Goal: Communication & Community: Share content

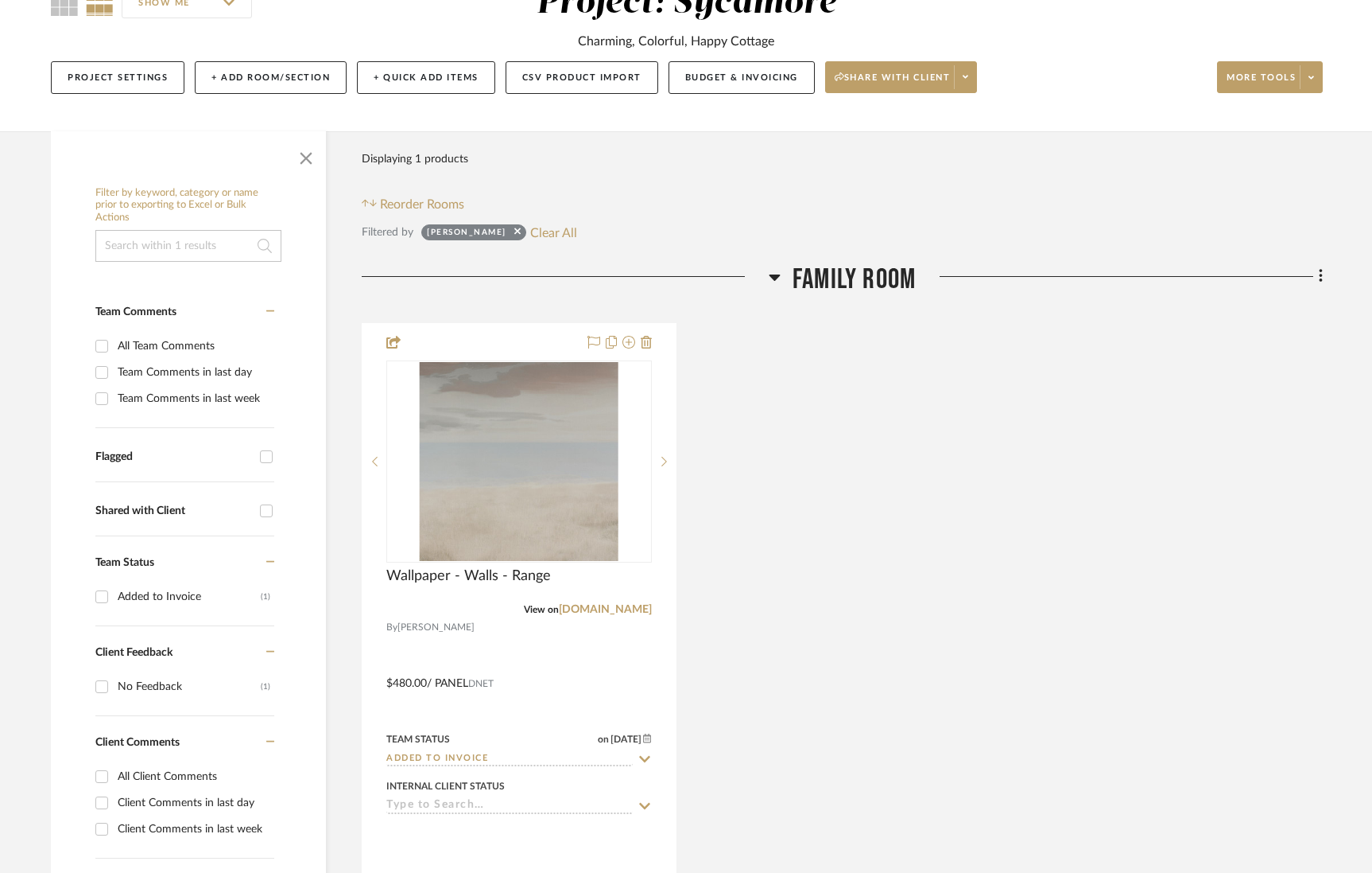
click at [532, 234] on div "Phillip Jeffries Clear All" at bounding box center [499, 232] width 156 height 20
click at [555, 234] on button "Clear All" at bounding box center [554, 232] width 47 height 20
checkbox input "false"
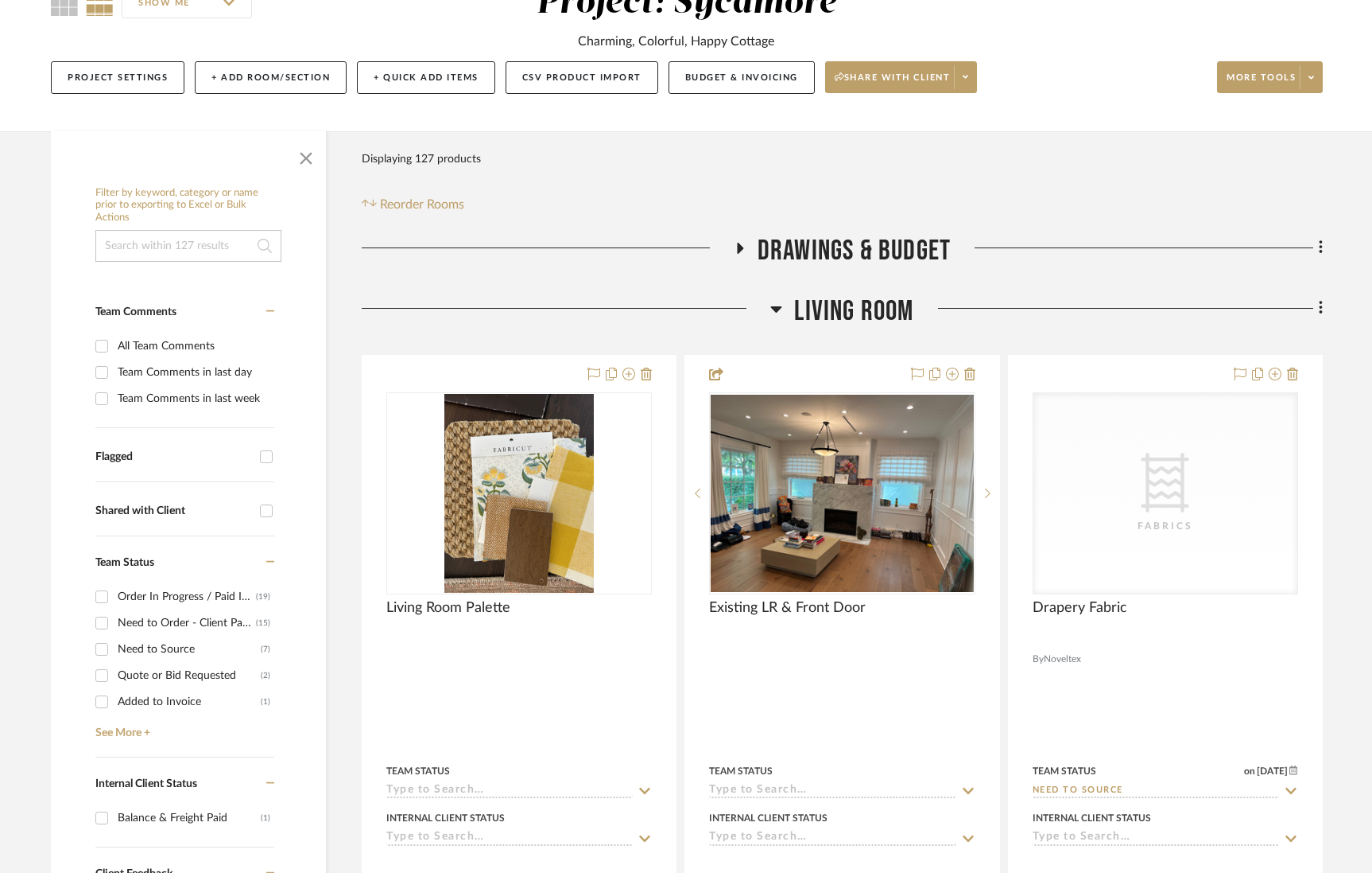
click at [858, 303] on span "Living Room" at bounding box center [854, 311] width 119 height 34
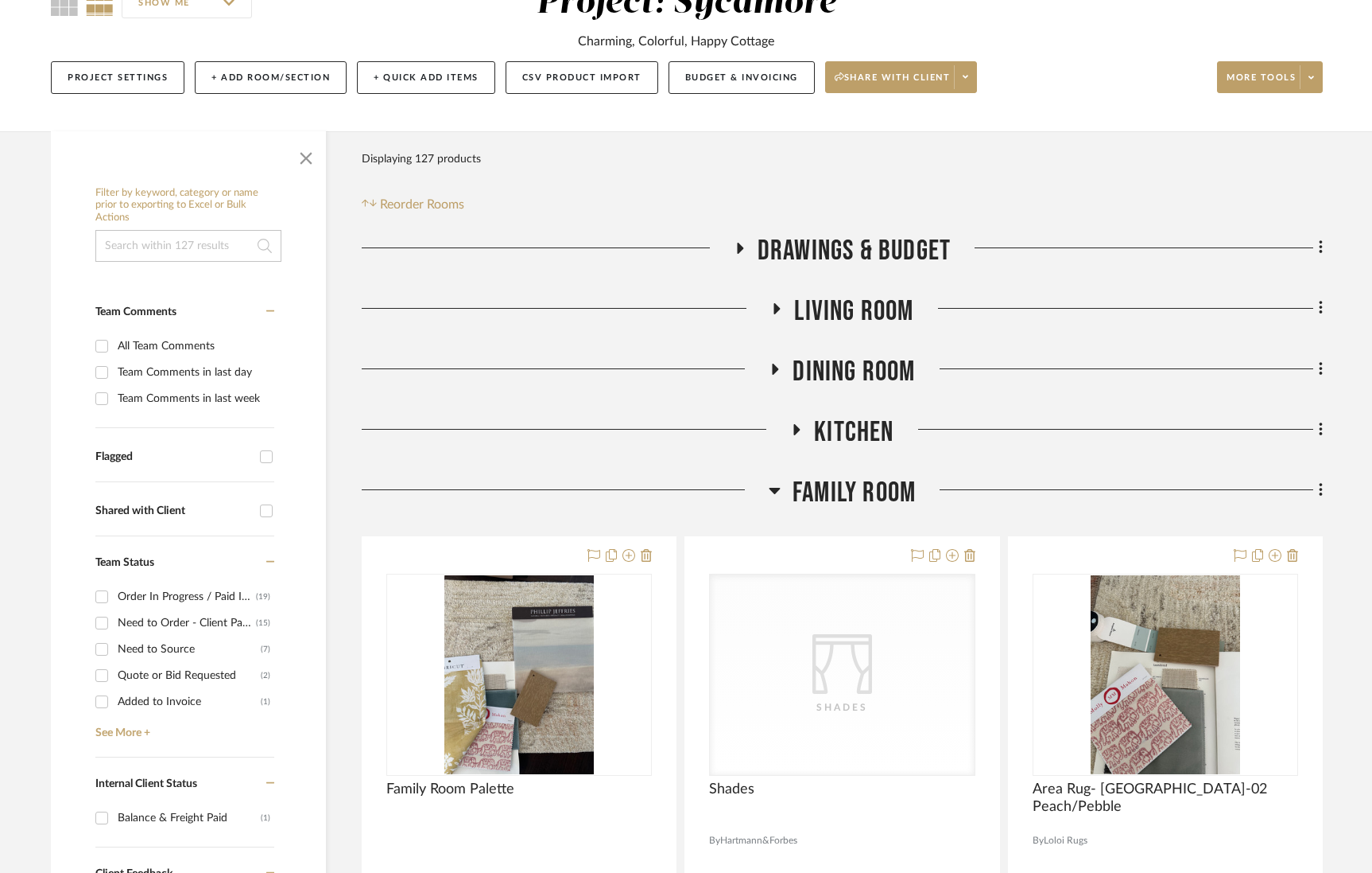
click at [881, 499] on span "Family Room" at bounding box center [854, 493] width 124 height 34
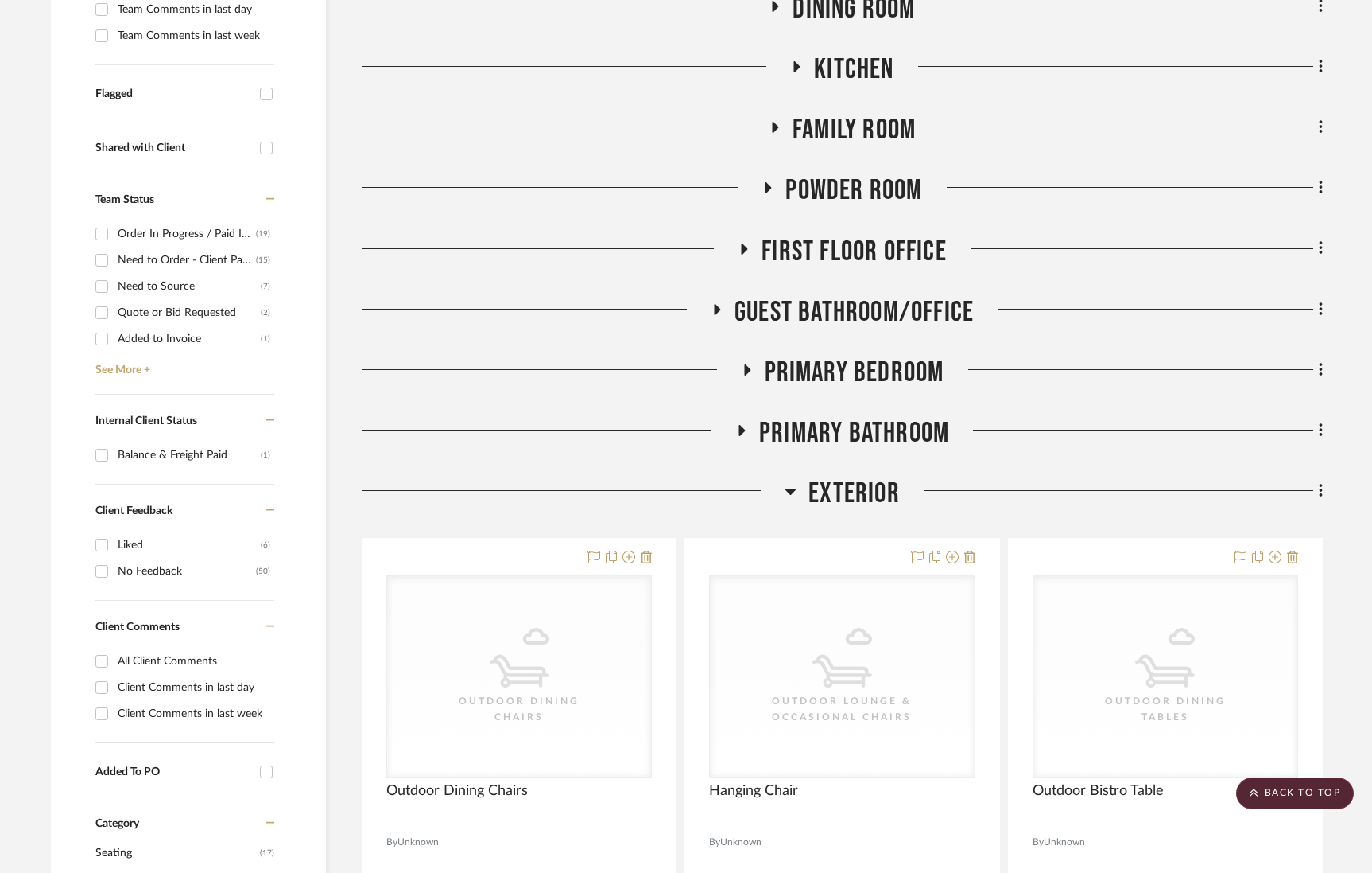
click at [874, 493] on span "Exterior" at bounding box center [854, 493] width 92 height 34
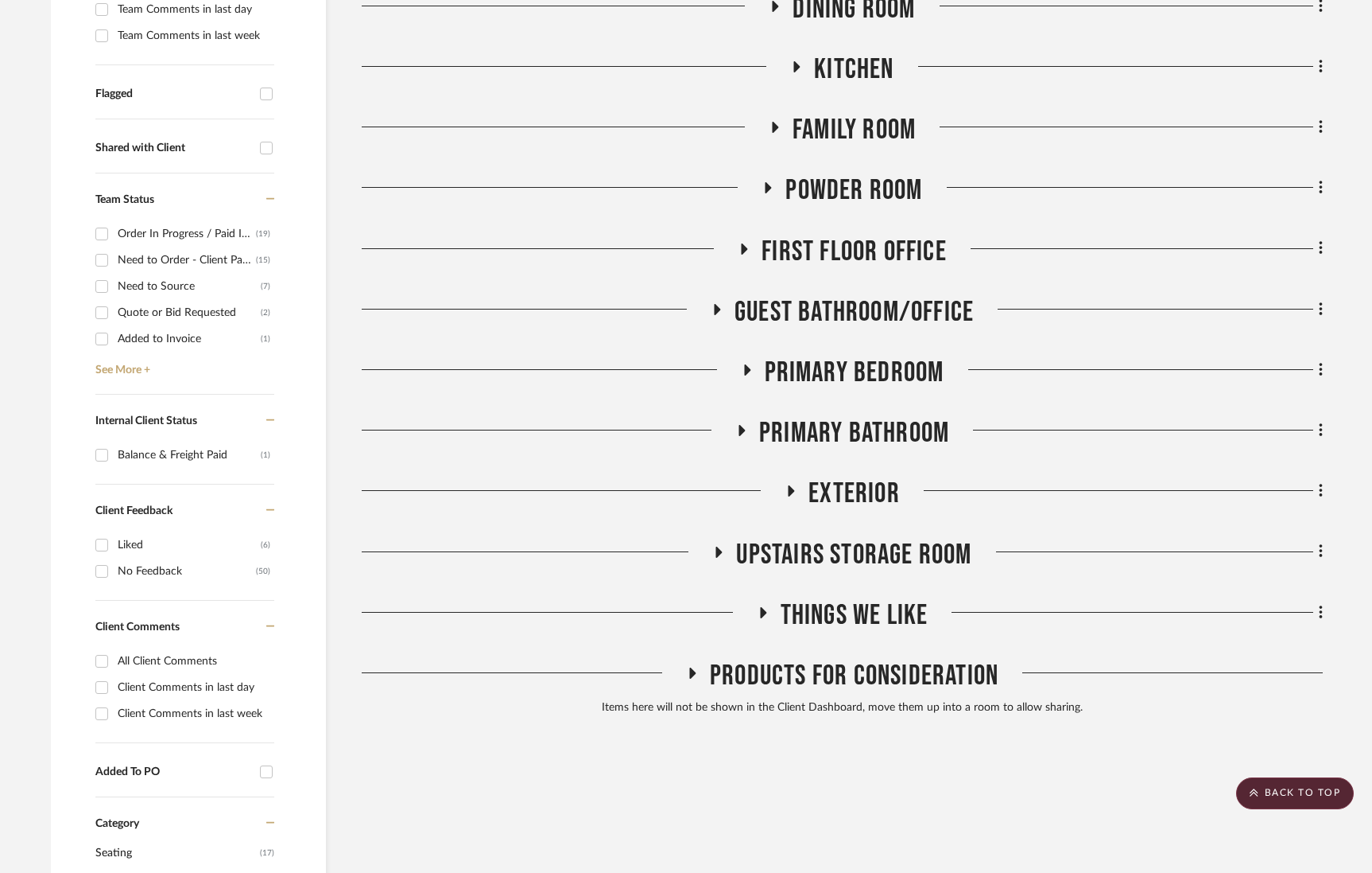
click at [854, 436] on span "Primary Bathroom" at bounding box center [854, 433] width 190 height 34
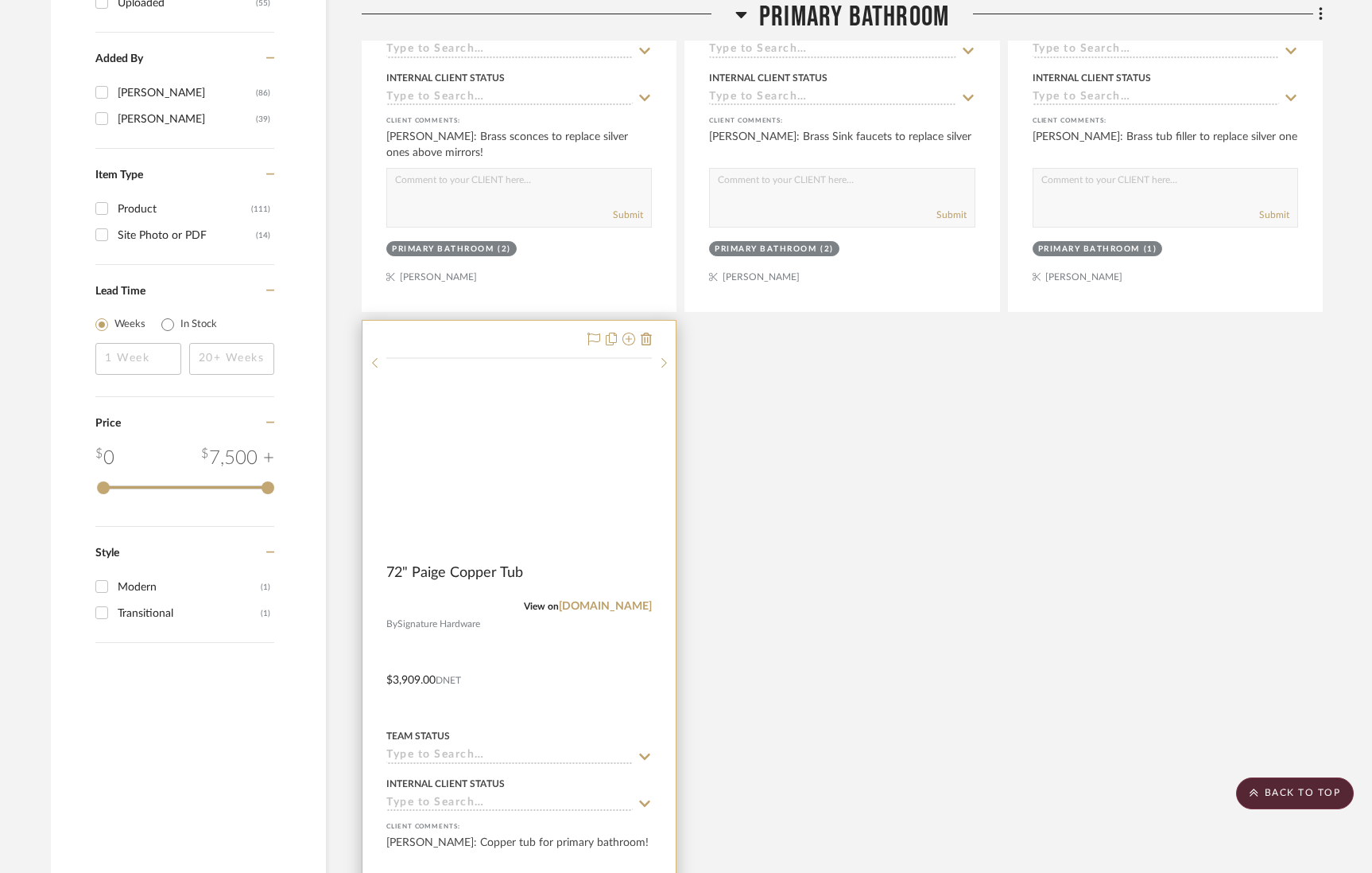
scroll to position [2150, 0]
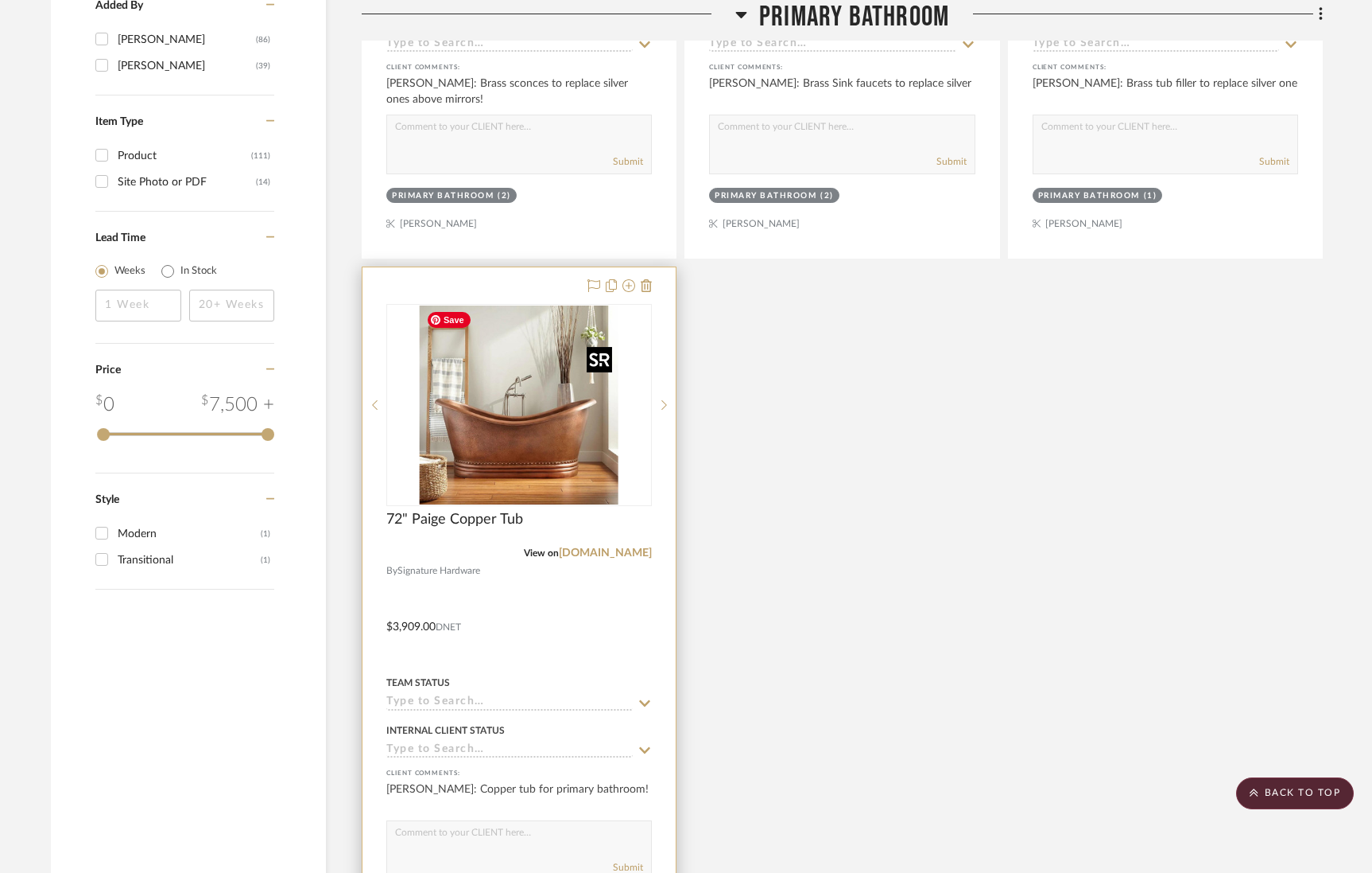
click at [506, 440] on img "0" at bounding box center [519, 405] width 199 height 199
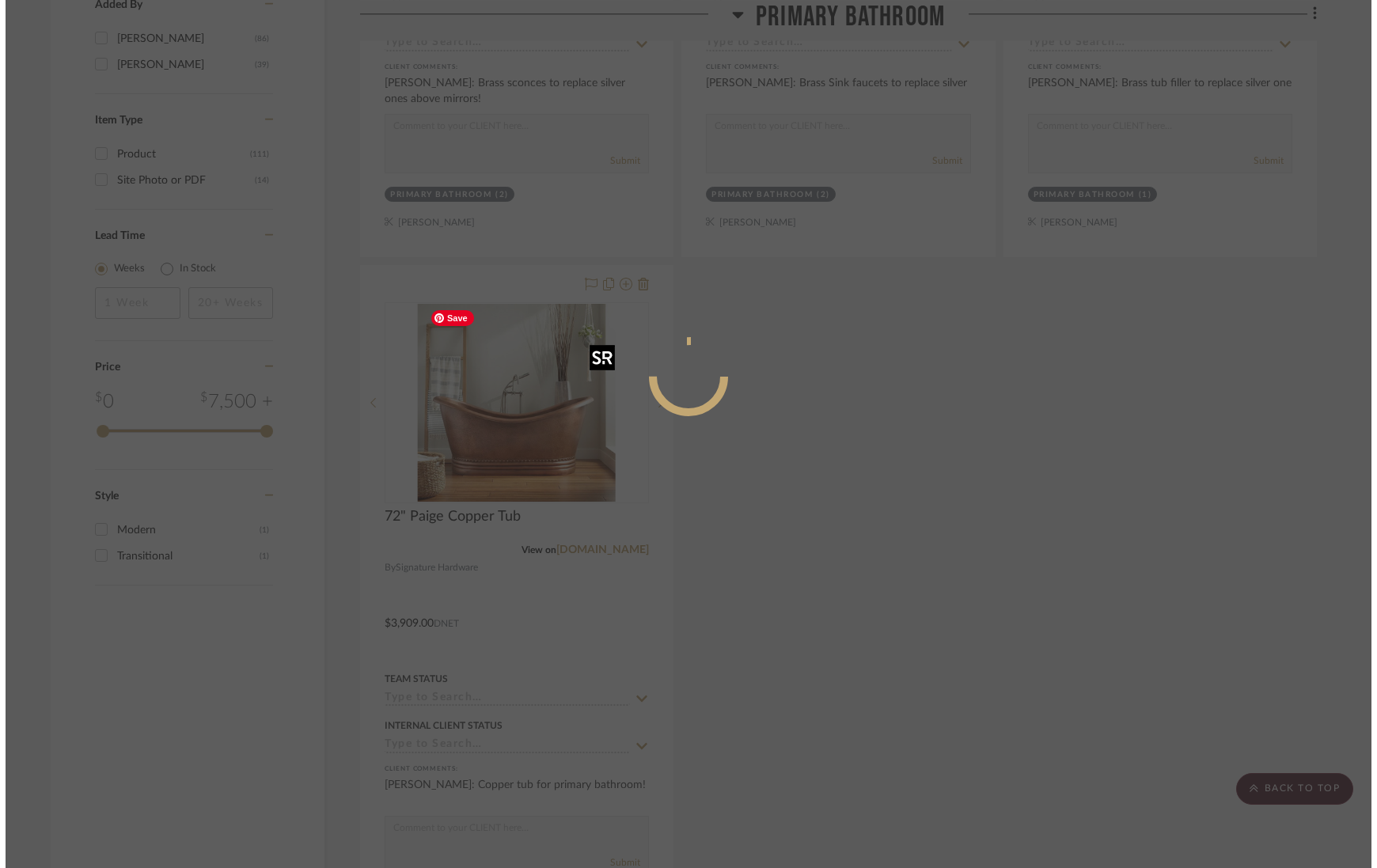
scroll to position [0, 0]
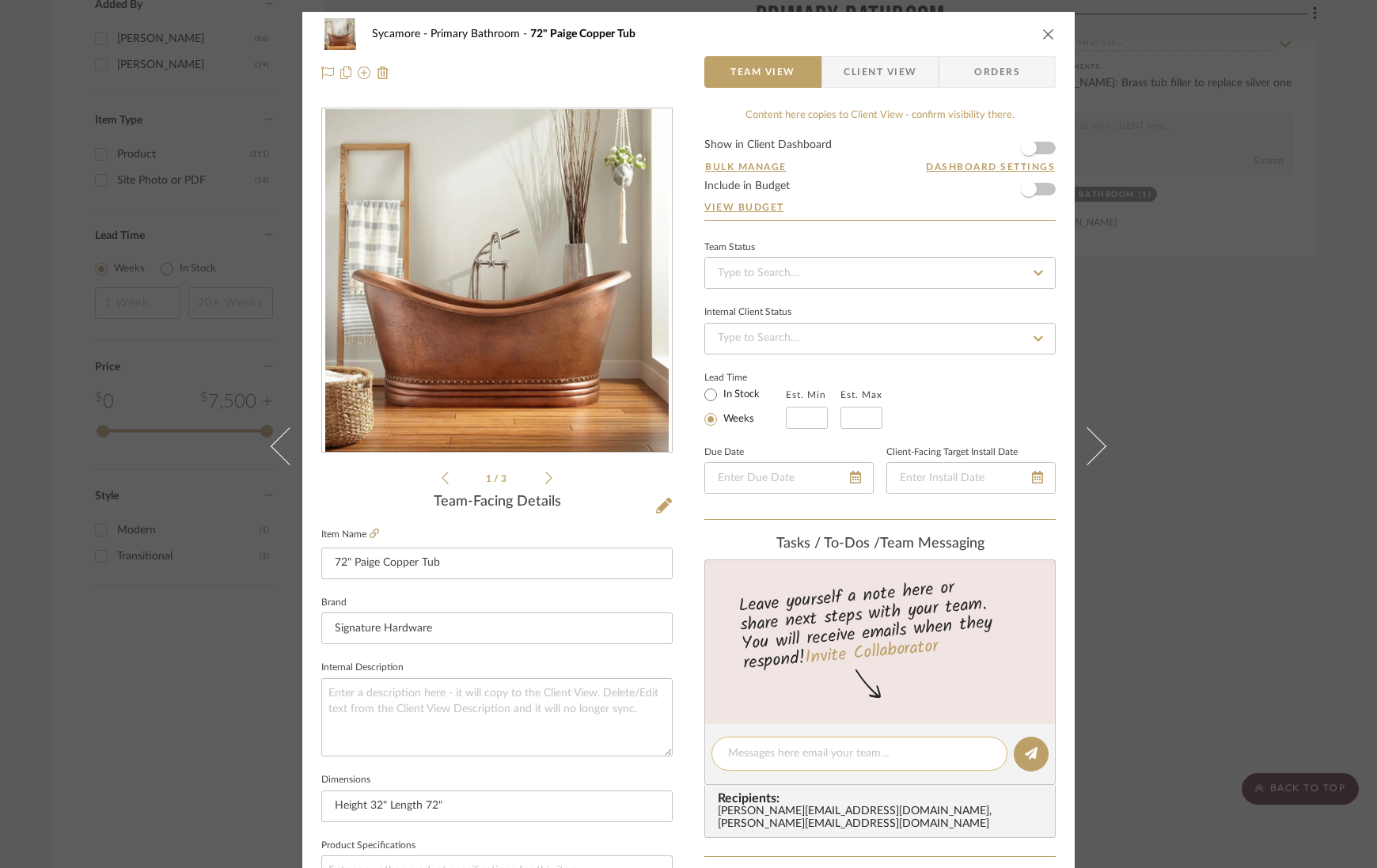
click at [760, 742] on div at bounding box center [859, 753] width 296 height 34
click at [758, 756] on textarea at bounding box center [859, 753] width 263 height 17
drag, startPoint x: 889, startPoint y: 748, endPoint x: 630, endPoint y: 731, distance: 259.6
click at [630, 732] on div "Sycamore Primary Bathroom 72" Paige Copper Tub Team View Client View Orders 1 /…" at bounding box center [688, 742] width 772 height 1461
paste textarea "https://www.etsy.com/listing/4307163910/vintage-copper-clawfoot-bathtub-outdoor…"
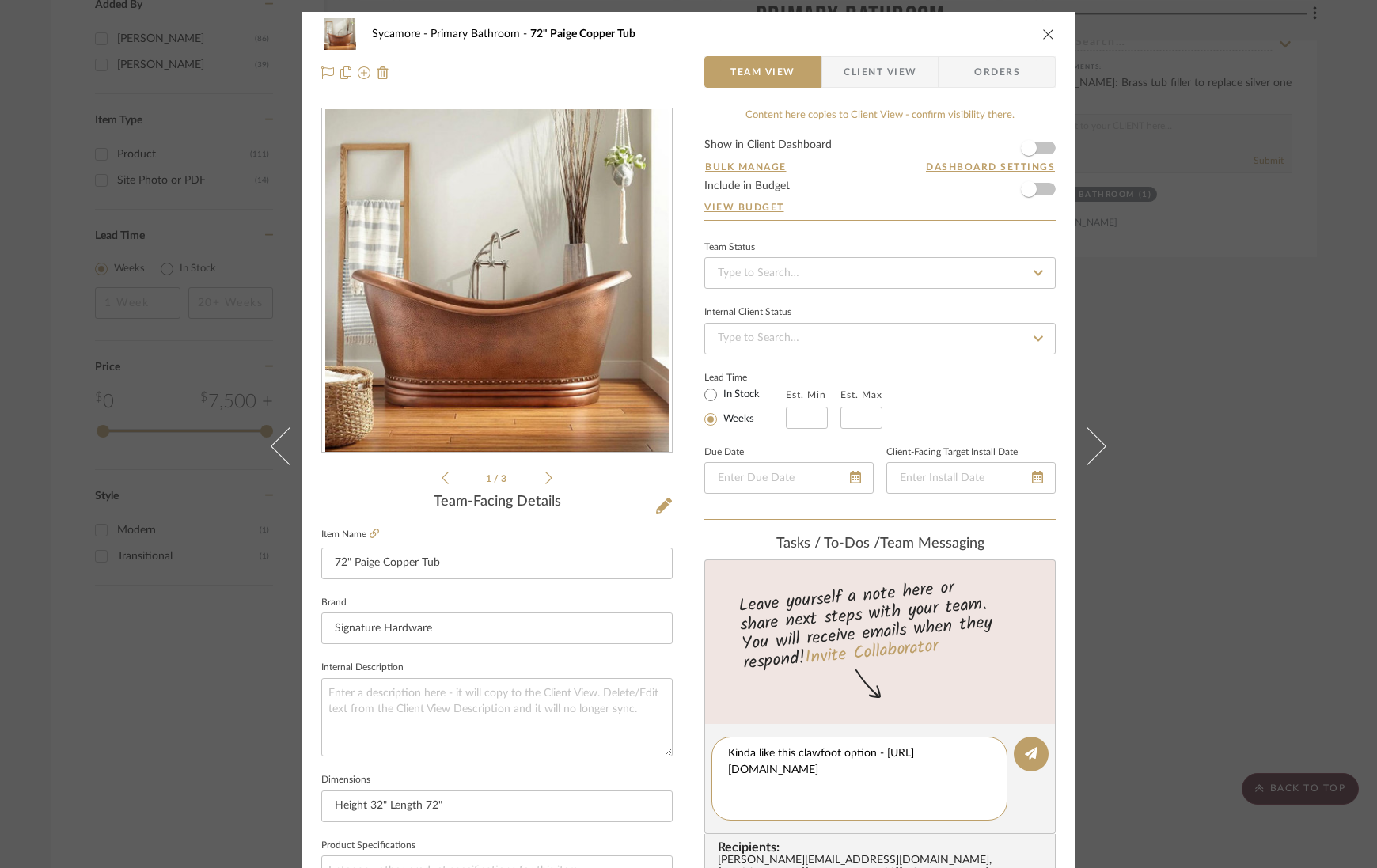
drag, startPoint x: 755, startPoint y: 754, endPoint x: 679, endPoint y: 754, distance: 76.0
click at [679, 754] on div "Sycamore Primary Bathroom 72" Paige Copper Tub Team View Client View Orders 1 /…" at bounding box center [688, 742] width 772 height 1461
type textarea "I like this clawfoot option - https://www.etsy.com/listing/4307163910/vintage-c…"
drag, startPoint x: 1029, startPoint y: 752, endPoint x: 1037, endPoint y: 724, distance: 29.1
click at [1029, 752] on icon at bounding box center [1031, 753] width 12 height 12
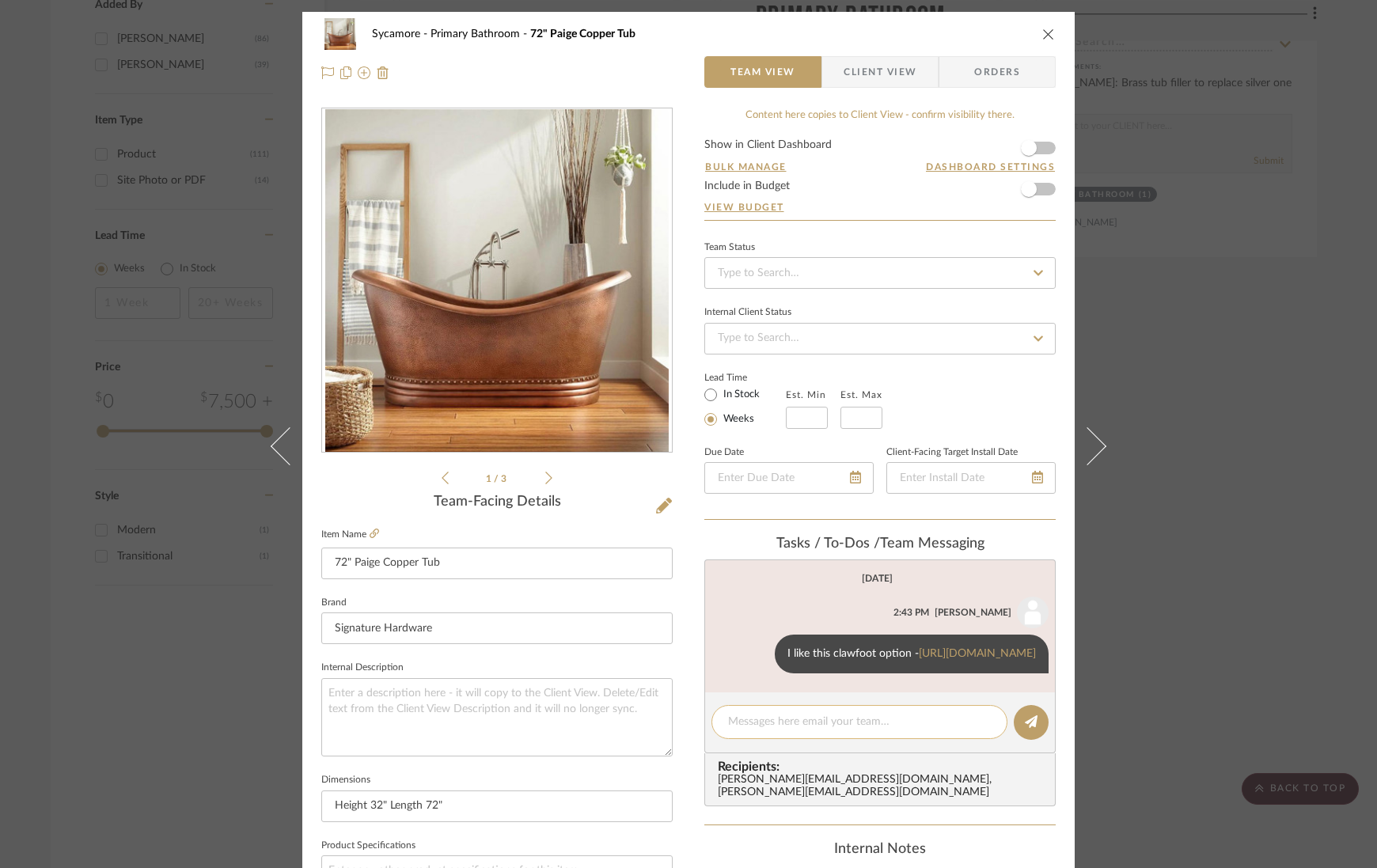
click at [748, 739] on div at bounding box center [859, 721] width 296 height 34
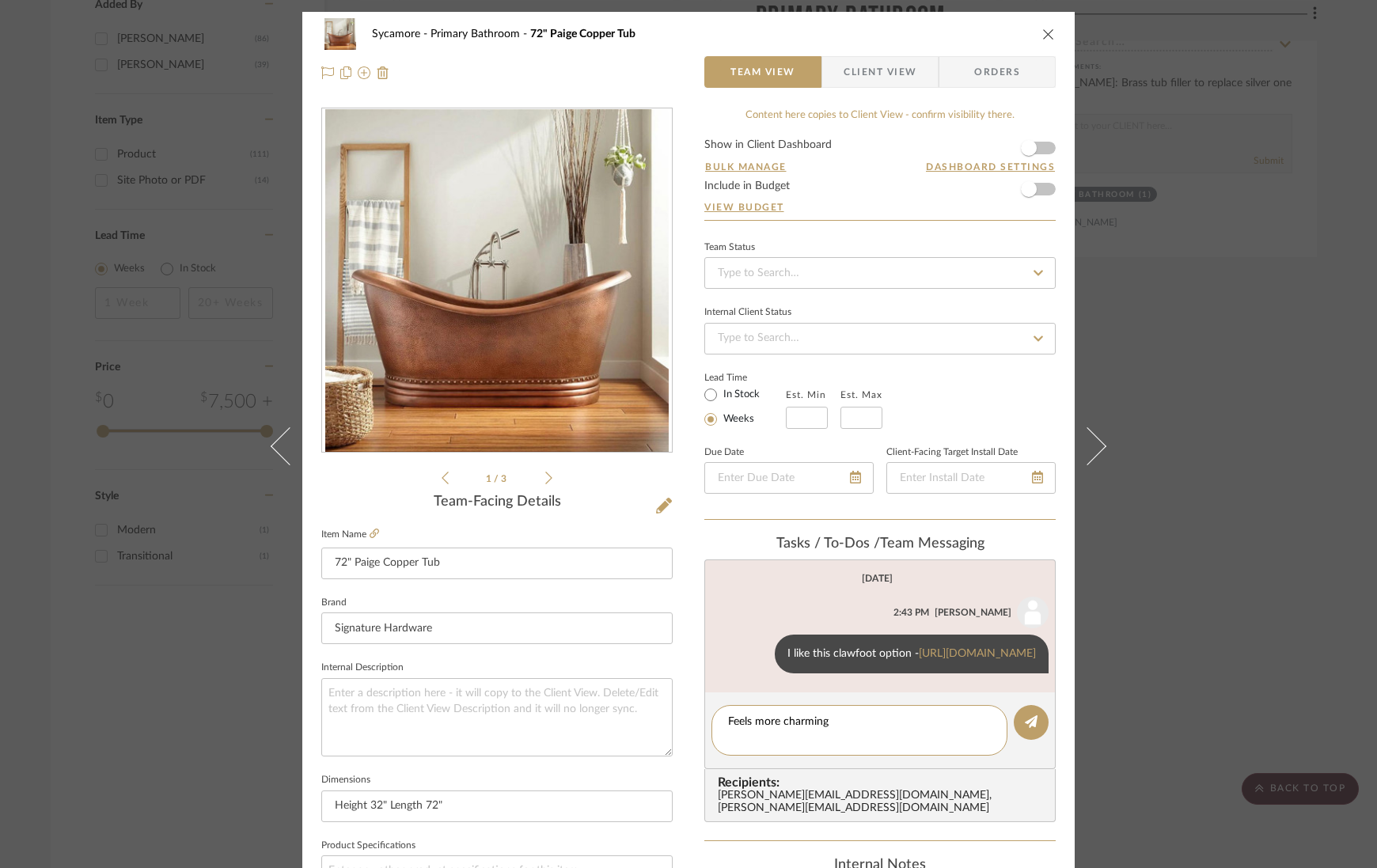
type textarea "Feels more charming"
click at [809, 747] on textarea "Feels more charming" at bounding box center [859, 730] width 263 height 34
click at [539, 462] on div "1 / 3" at bounding box center [496, 297] width 351 height 379
click at [545, 476] on icon at bounding box center [548, 477] width 7 height 12
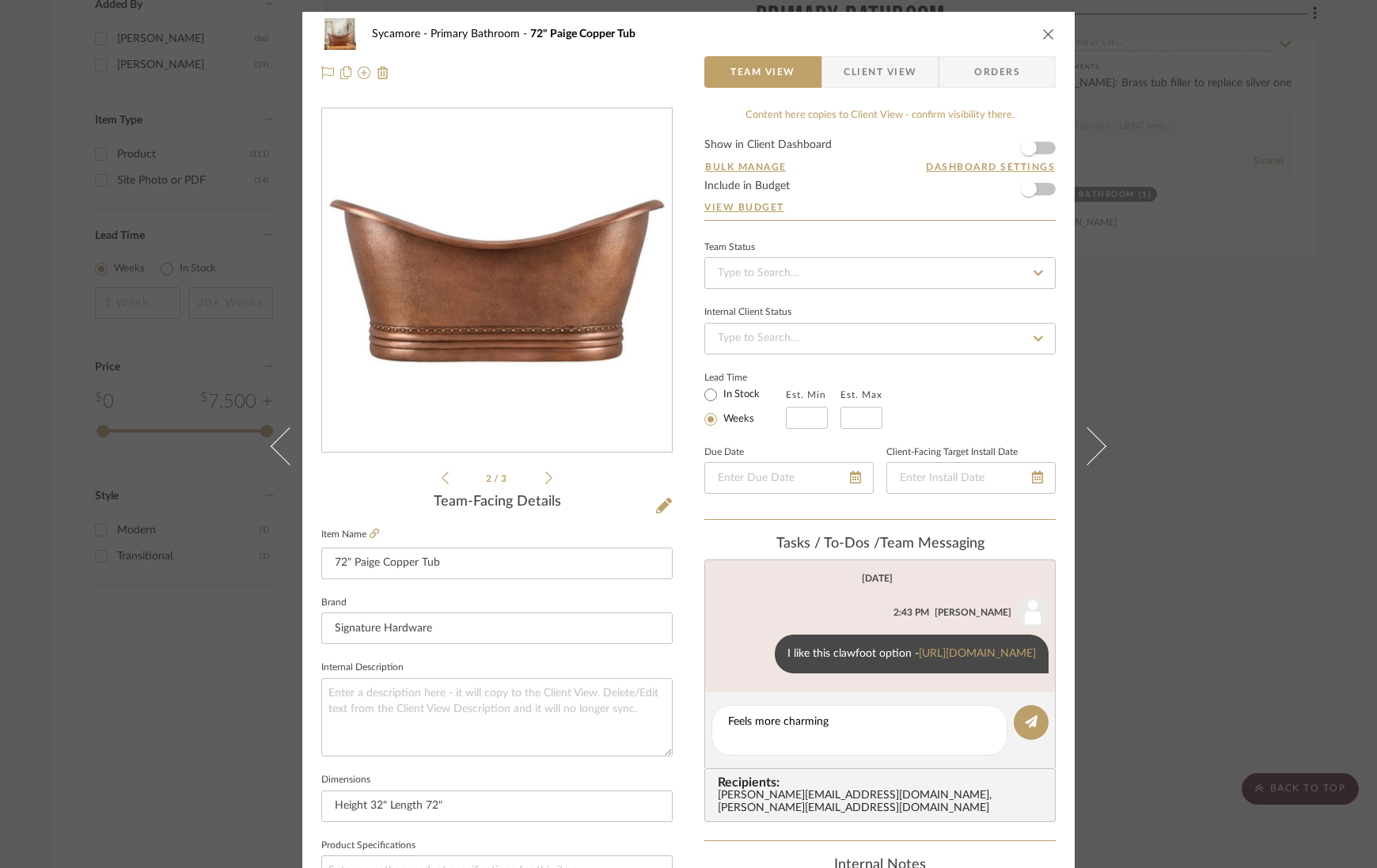
click at [545, 476] on icon at bounding box center [548, 477] width 7 height 12
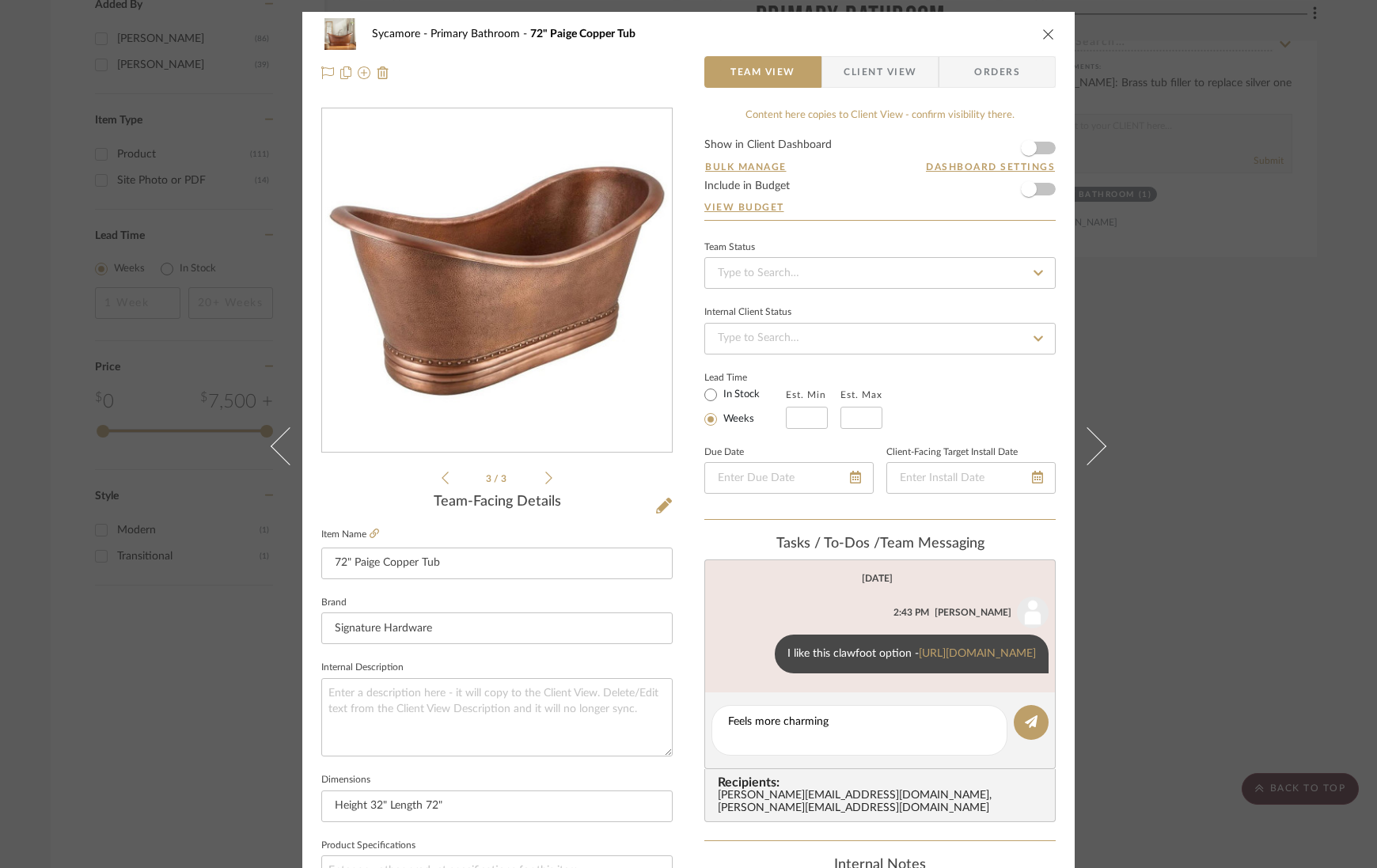
click at [546, 476] on icon at bounding box center [548, 477] width 7 height 14
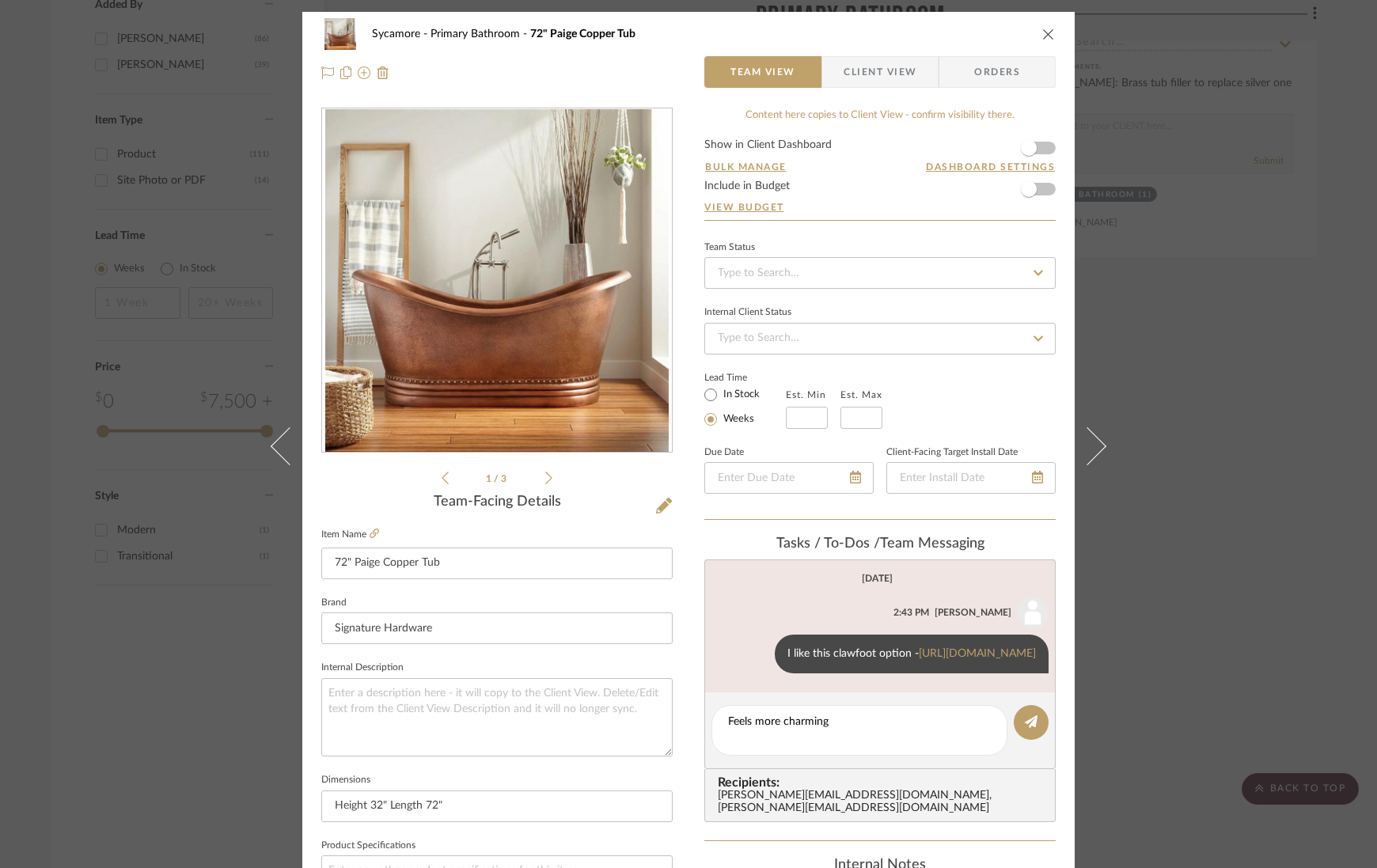
click at [546, 476] on icon at bounding box center [548, 477] width 7 height 14
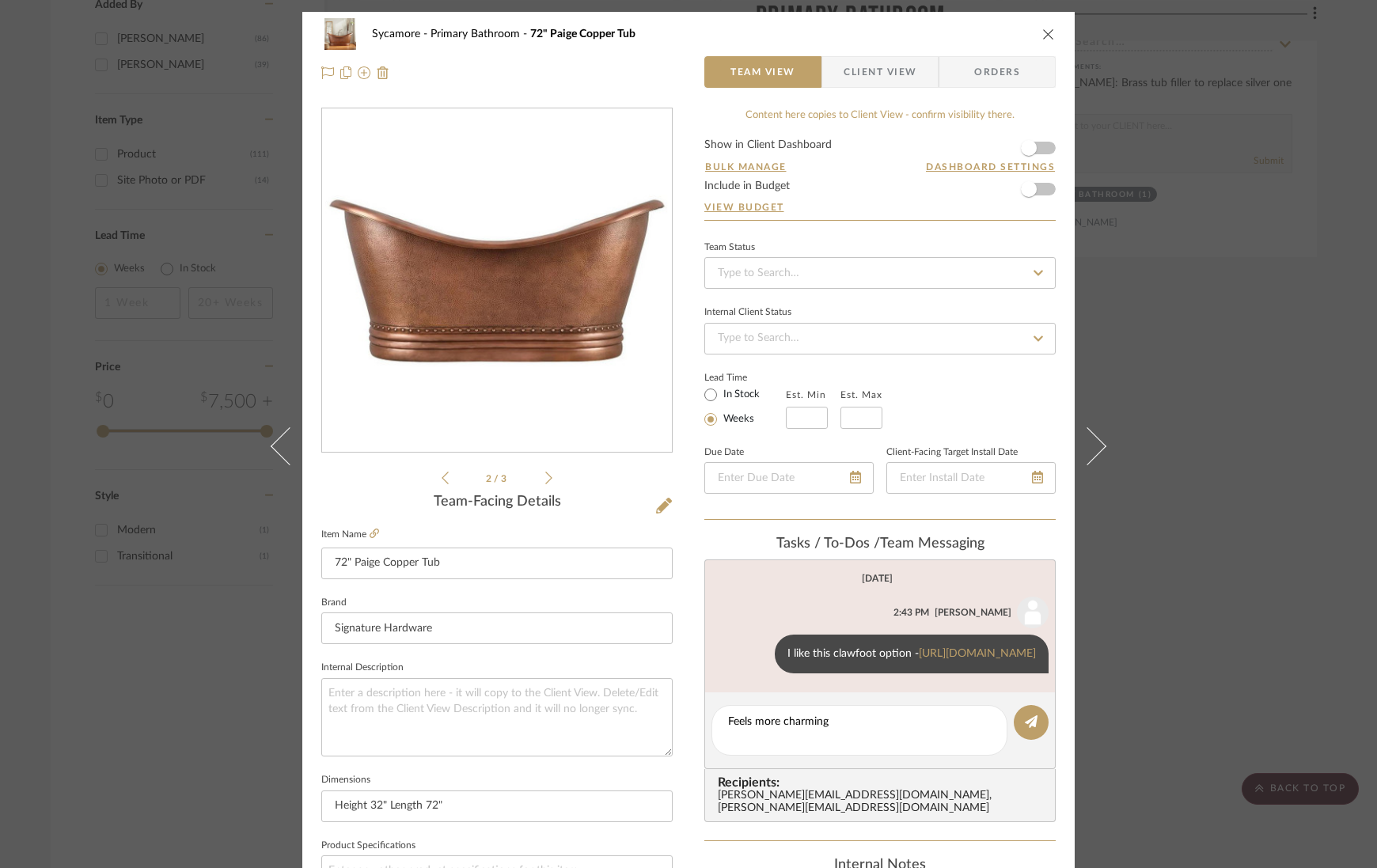
click at [1046, 34] on icon "close" at bounding box center [1048, 34] width 12 height 12
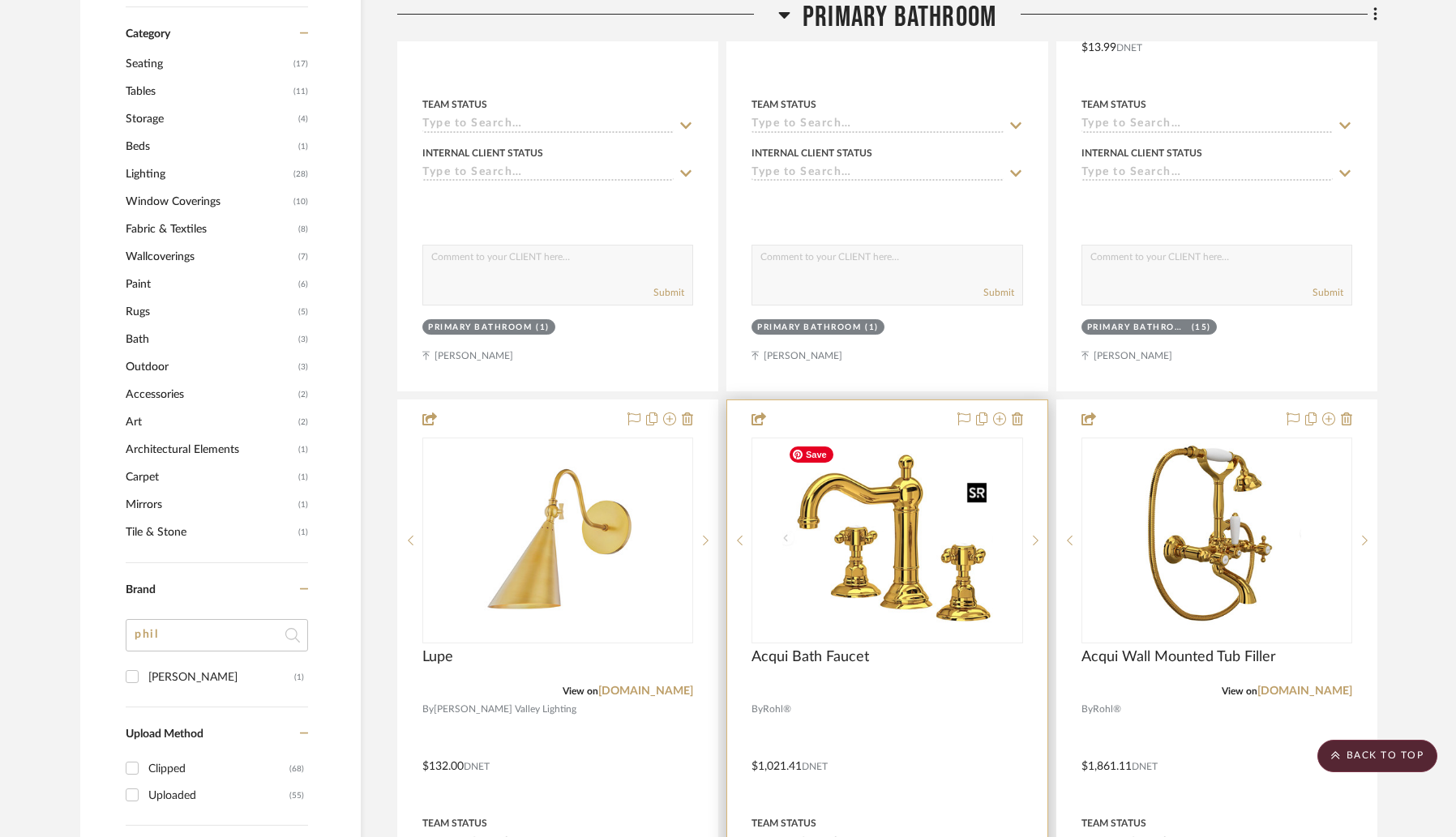
scroll to position [1520, 0]
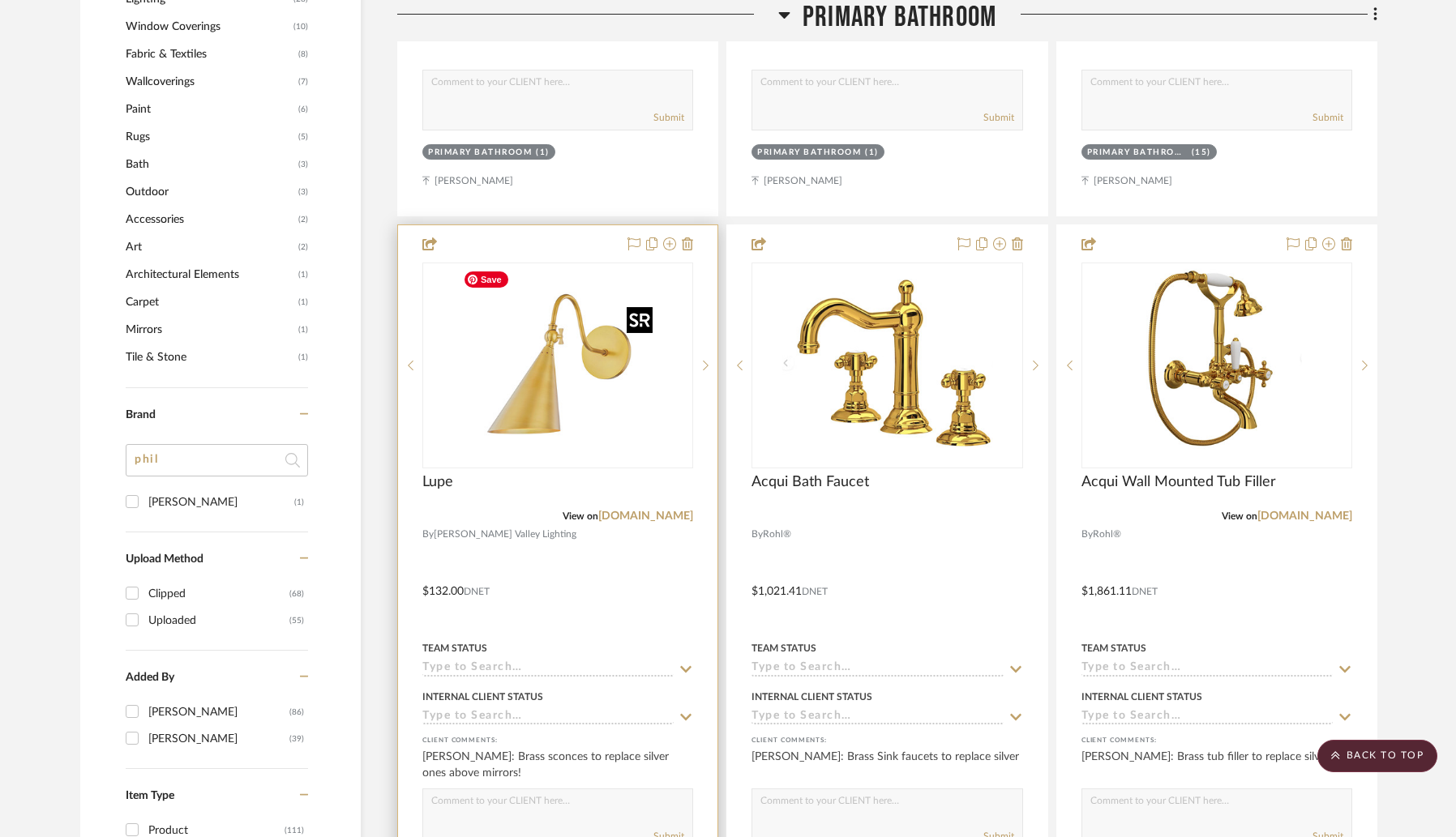
click at [564, 381] on img "0" at bounding box center [558, 366] width 203 height 203
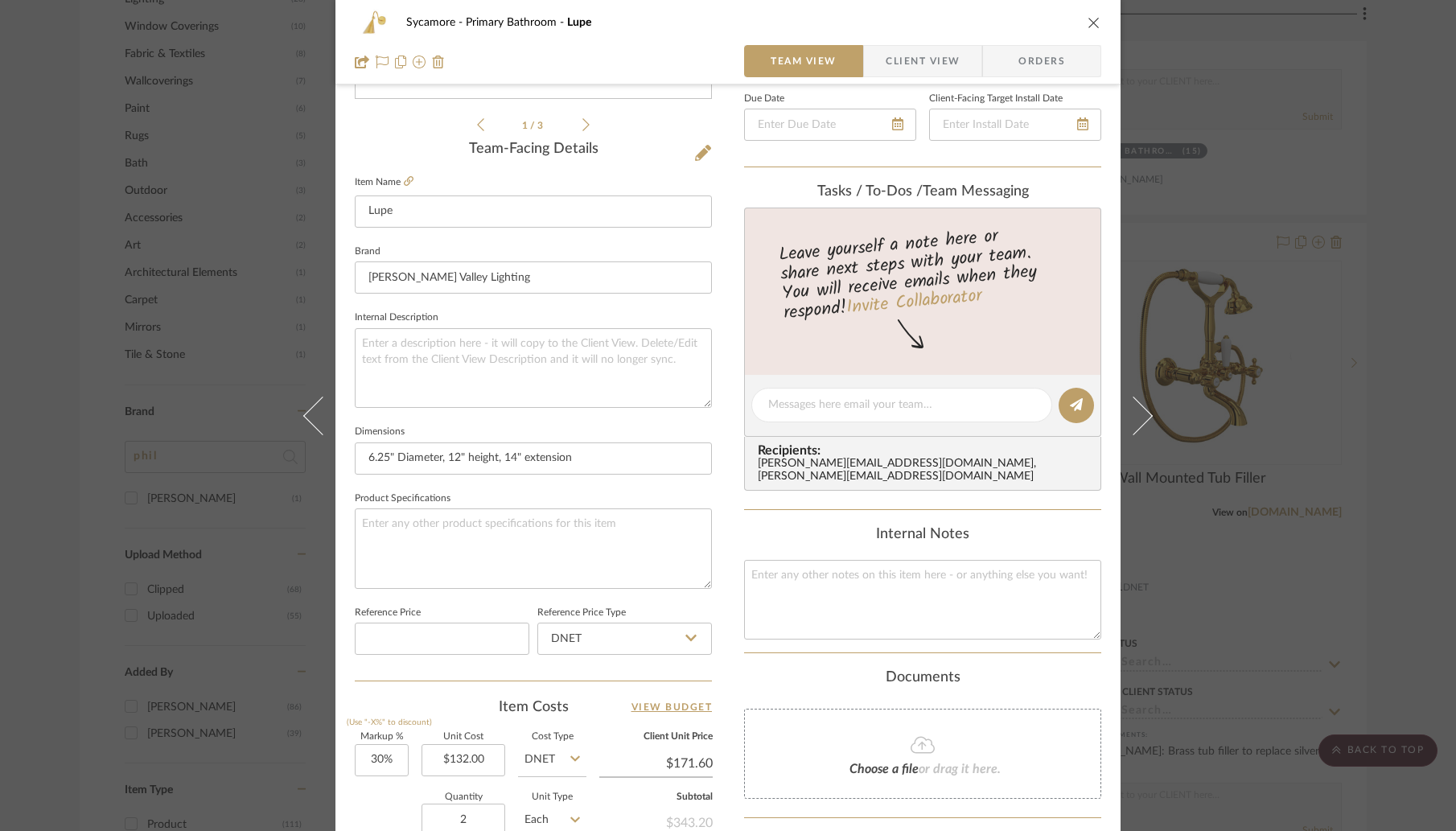
scroll to position [391, 0]
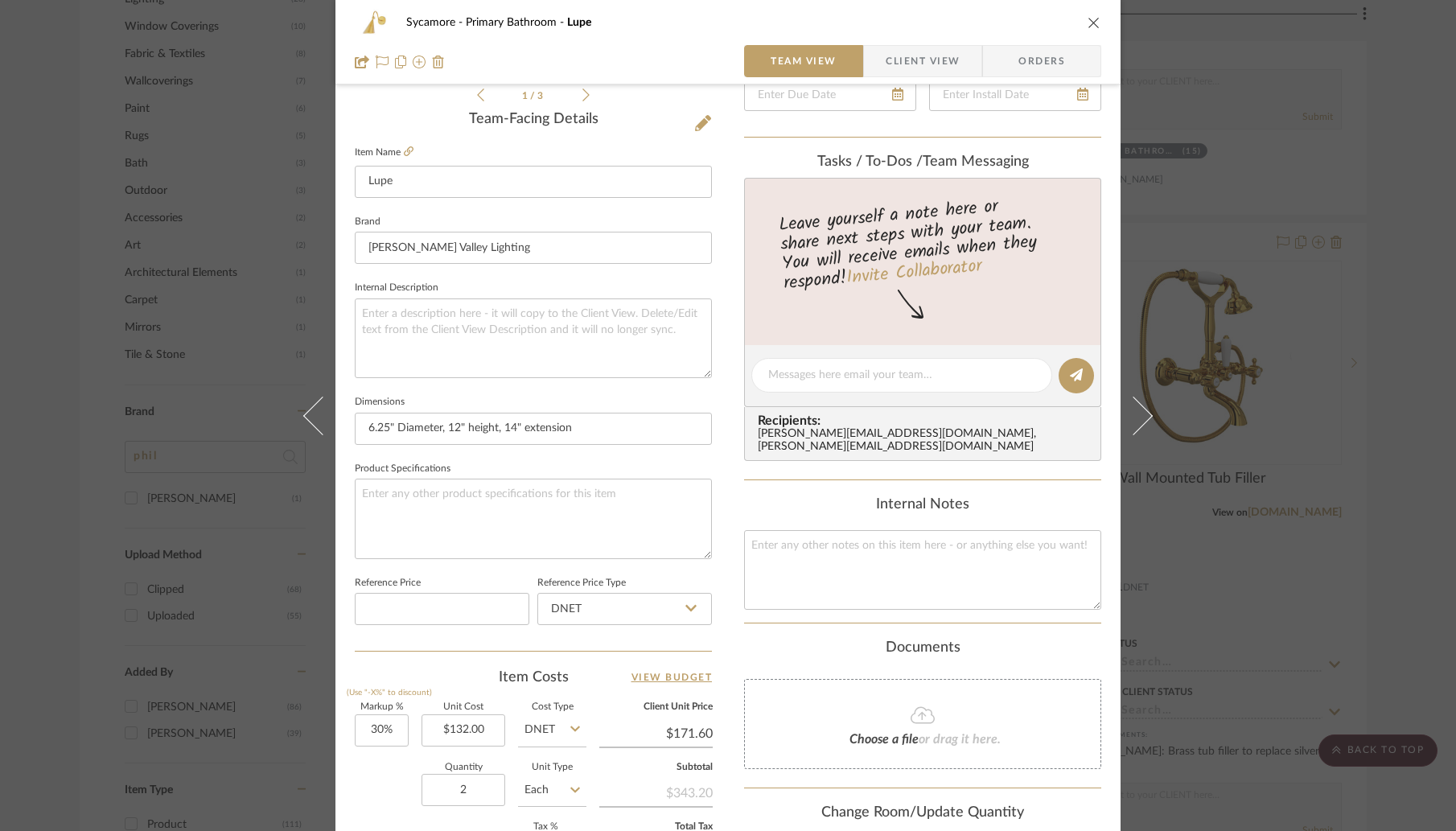
click at [1091, 22] on icon "close" at bounding box center [1094, 22] width 13 height 13
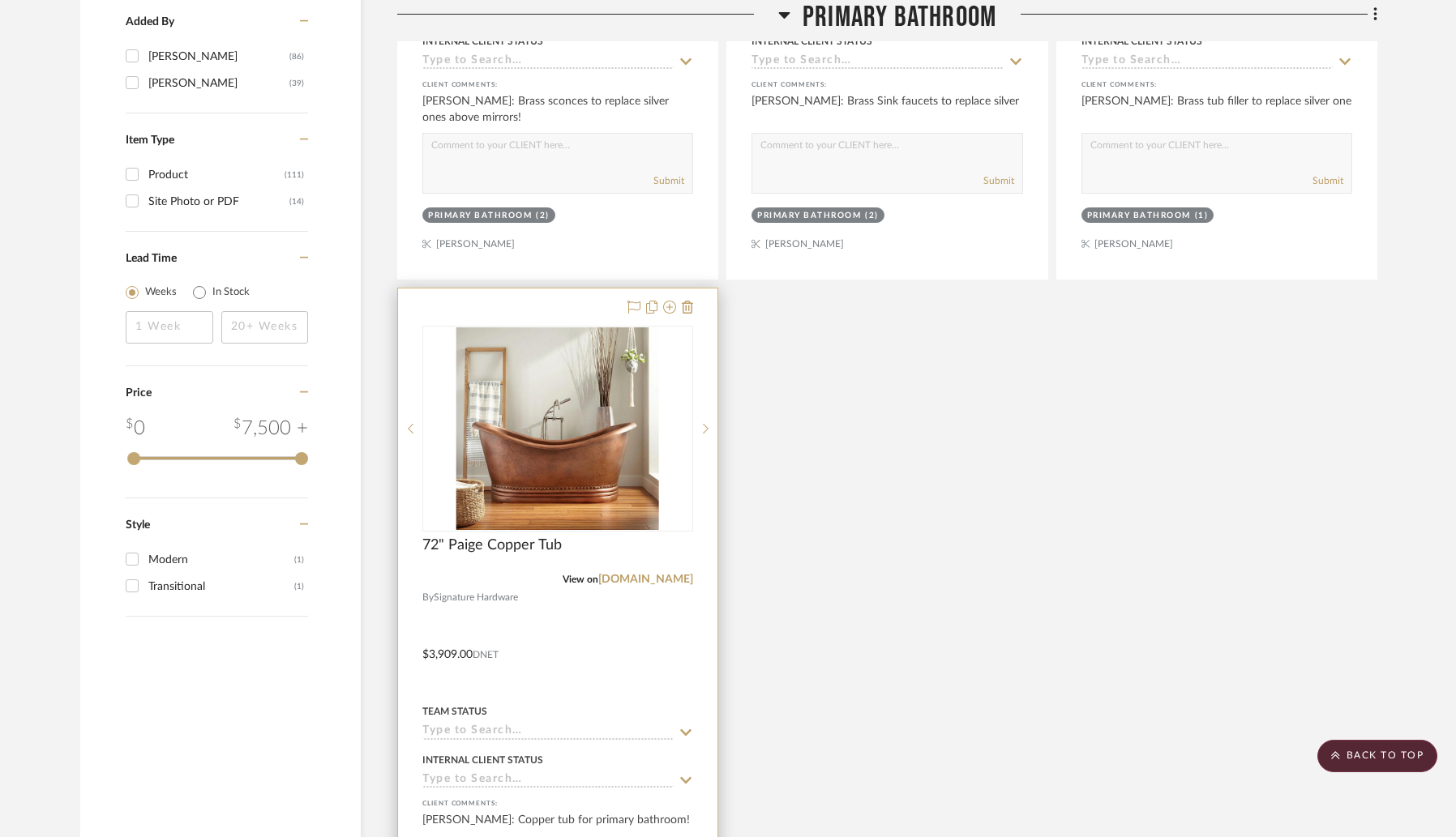
scroll to position [2176, 0]
click at [638, 582] on link "[DOMAIN_NAME]" at bounding box center [645, 579] width 95 height 12
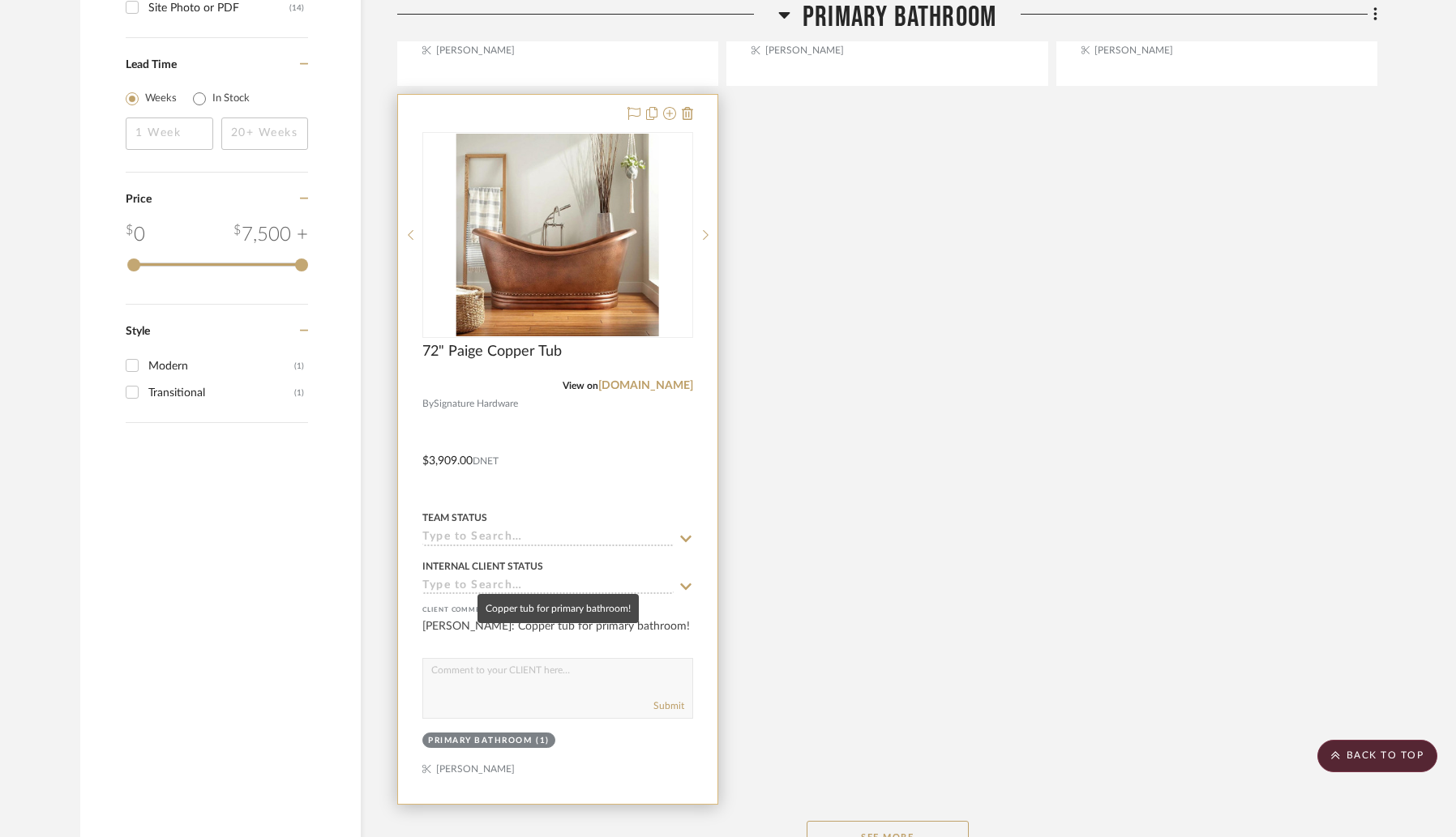
scroll to position [2431, 0]
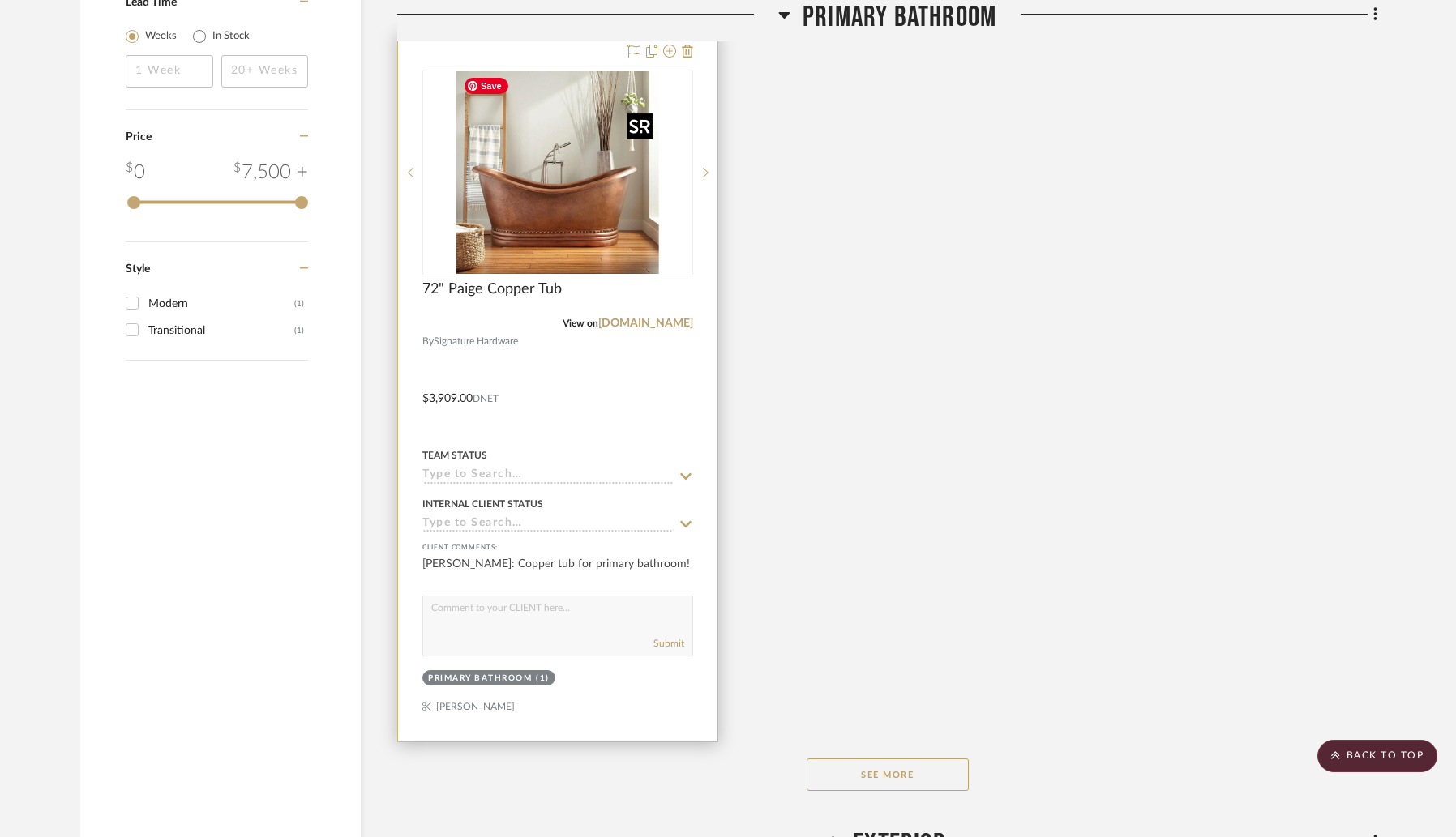
click at [563, 225] on img "0" at bounding box center [558, 173] width 203 height 203
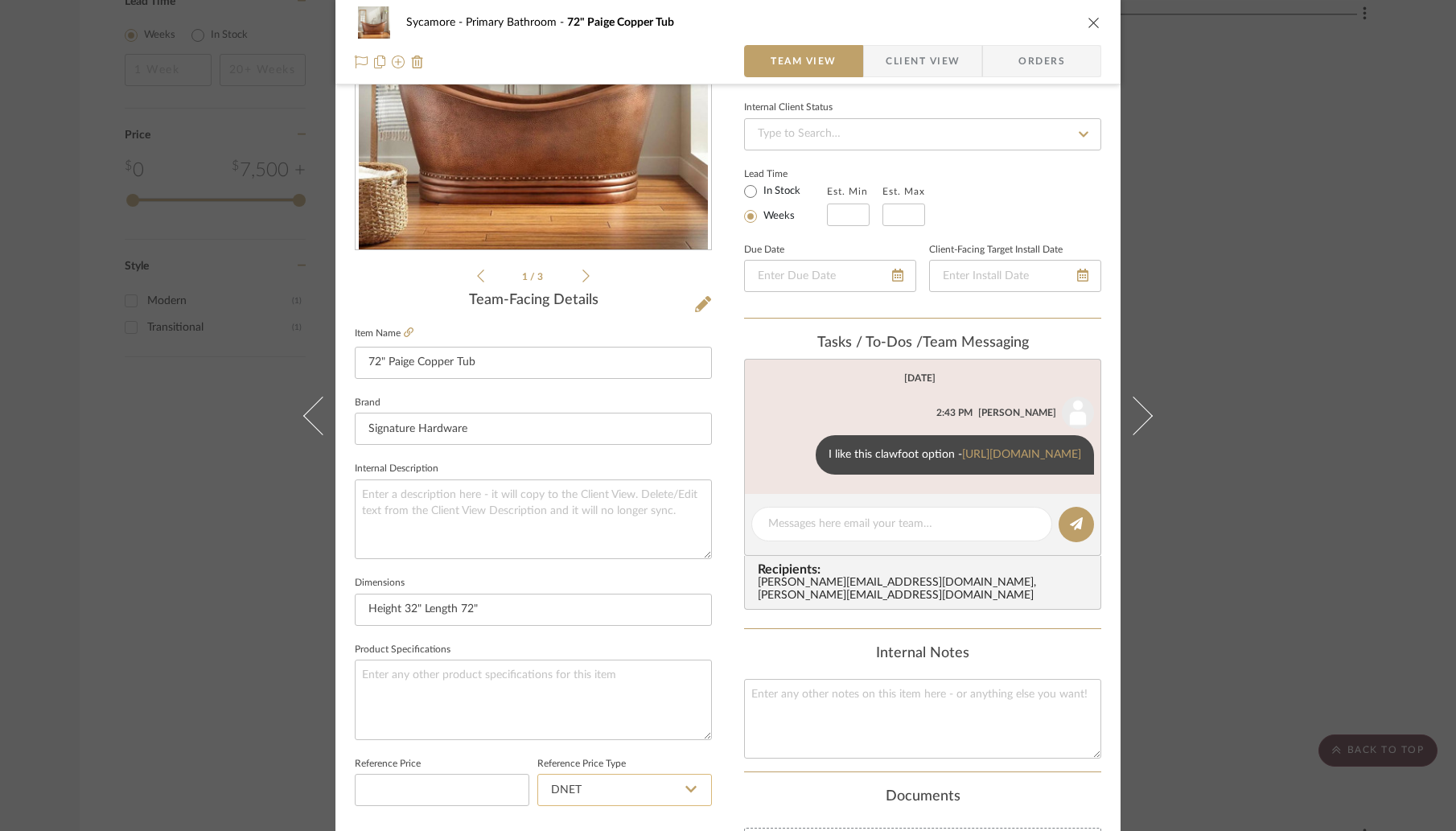
scroll to position [462, 0]
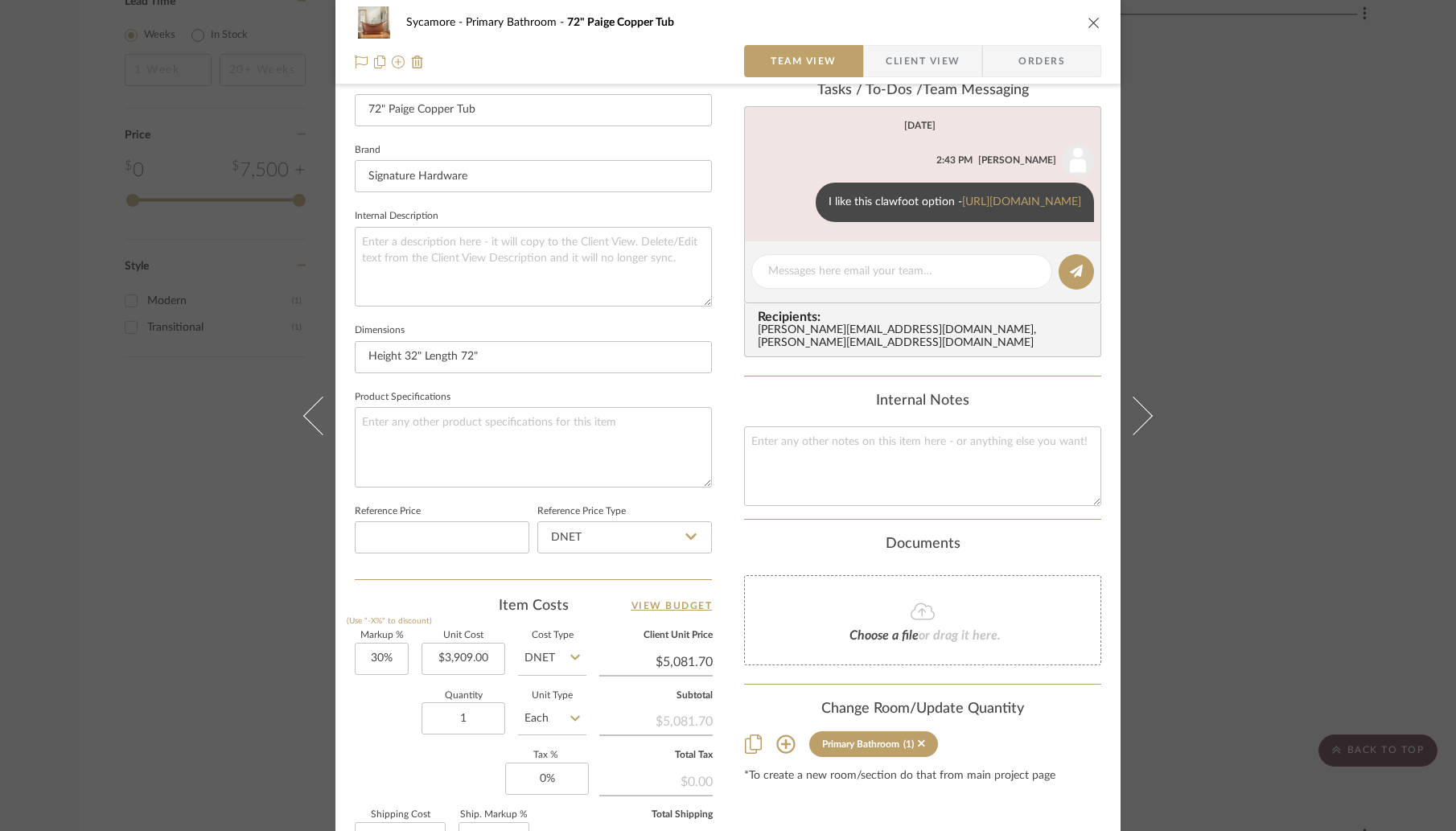
drag, startPoint x: 1090, startPoint y: 24, endPoint x: 999, endPoint y: 94, distance: 114.8
click at [1090, 24] on icon "close" at bounding box center [1094, 22] width 13 height 13
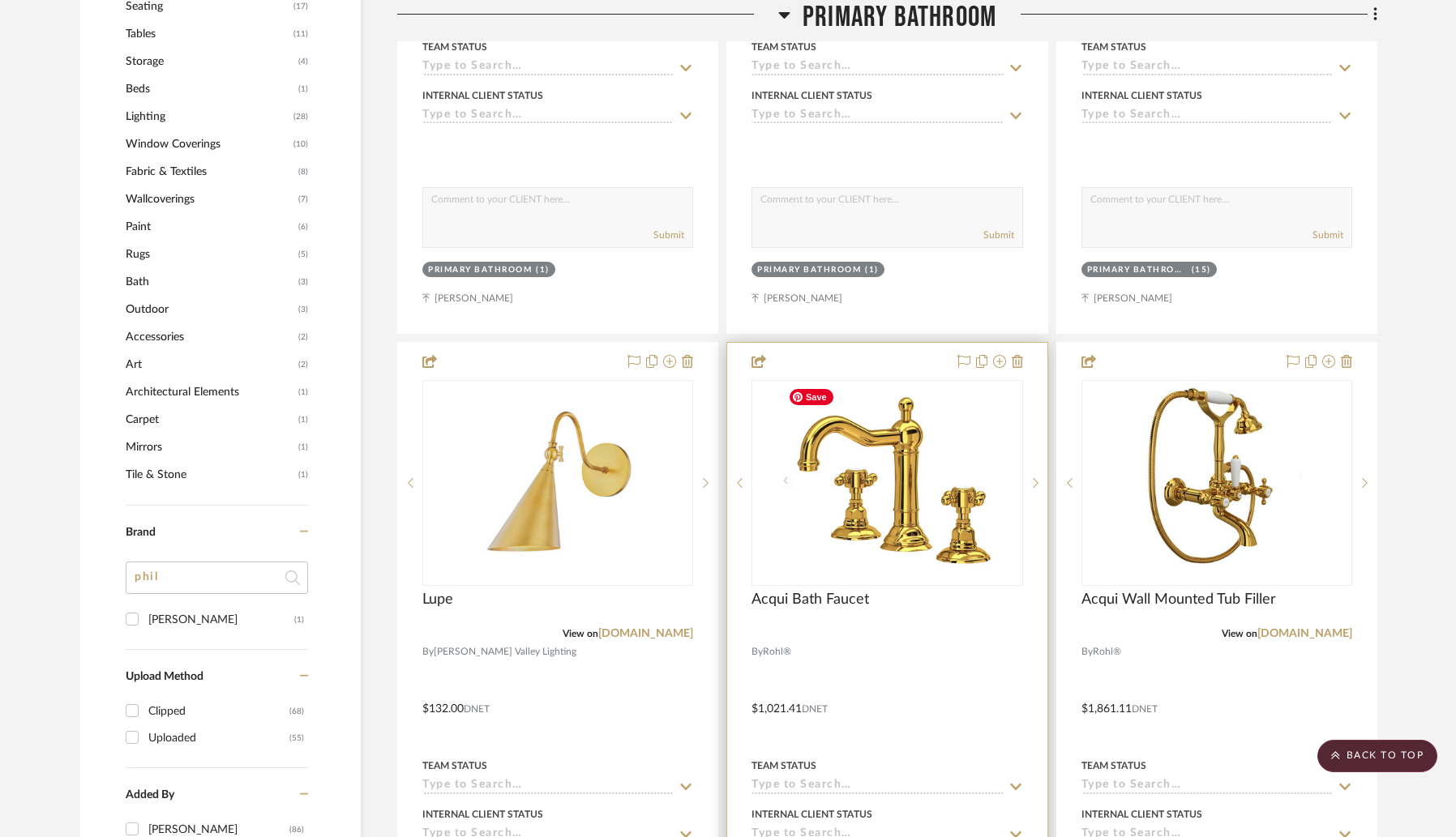
scroll to position [1389, 0]
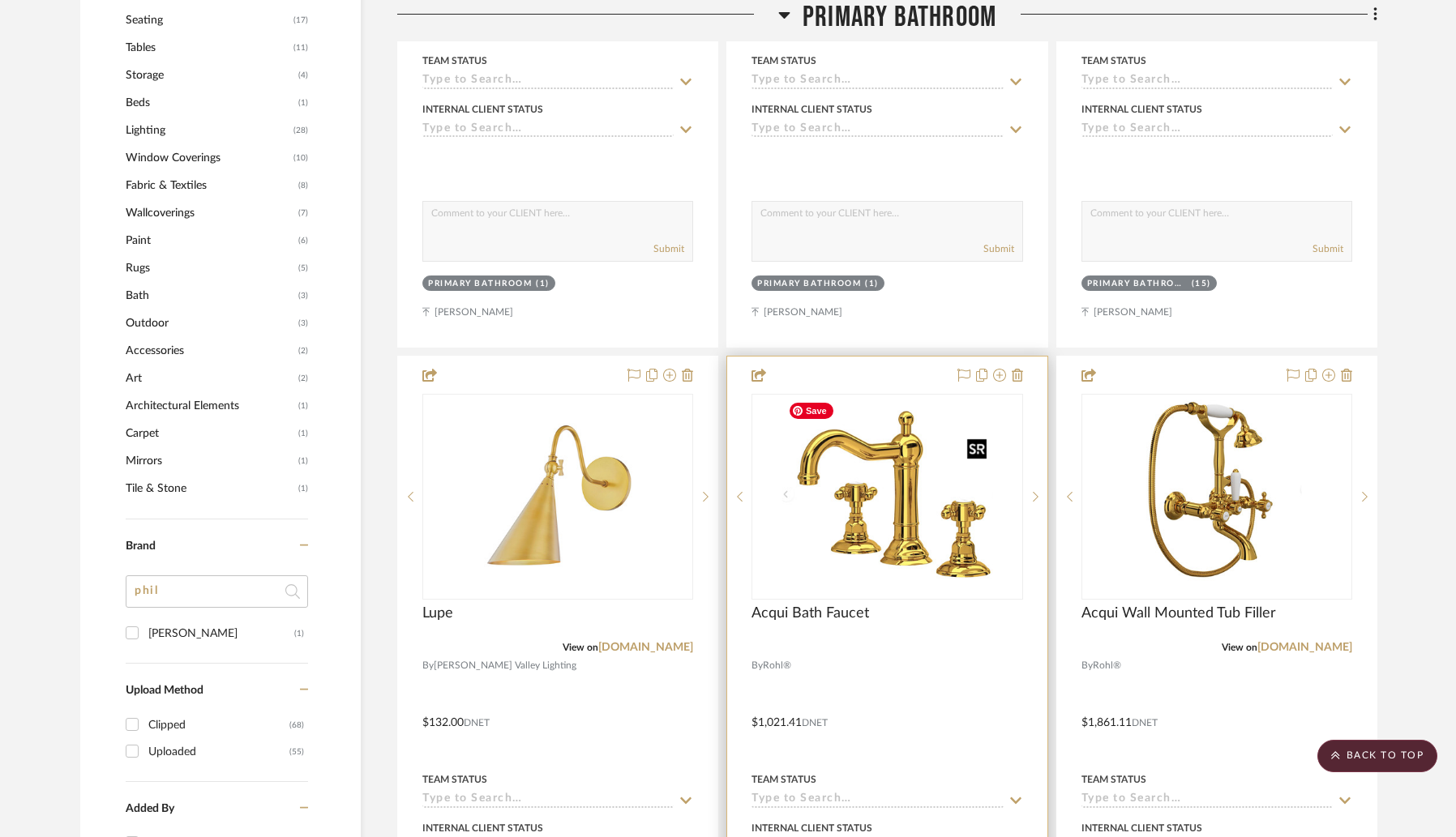
click at [855, 515] on img "0" at bounding box center [887, 497] width 211 height 203
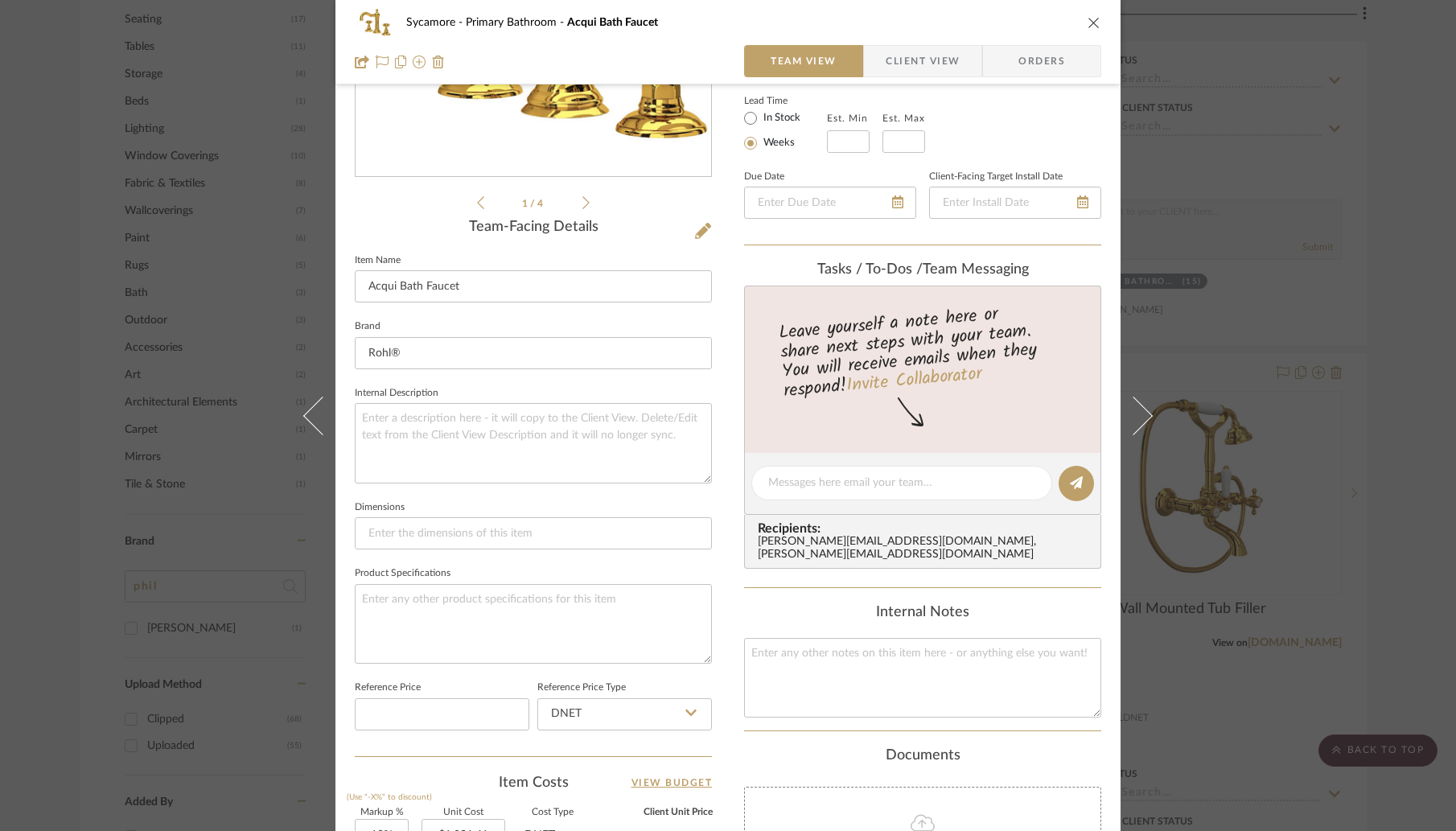
scroll to position [486, 0]
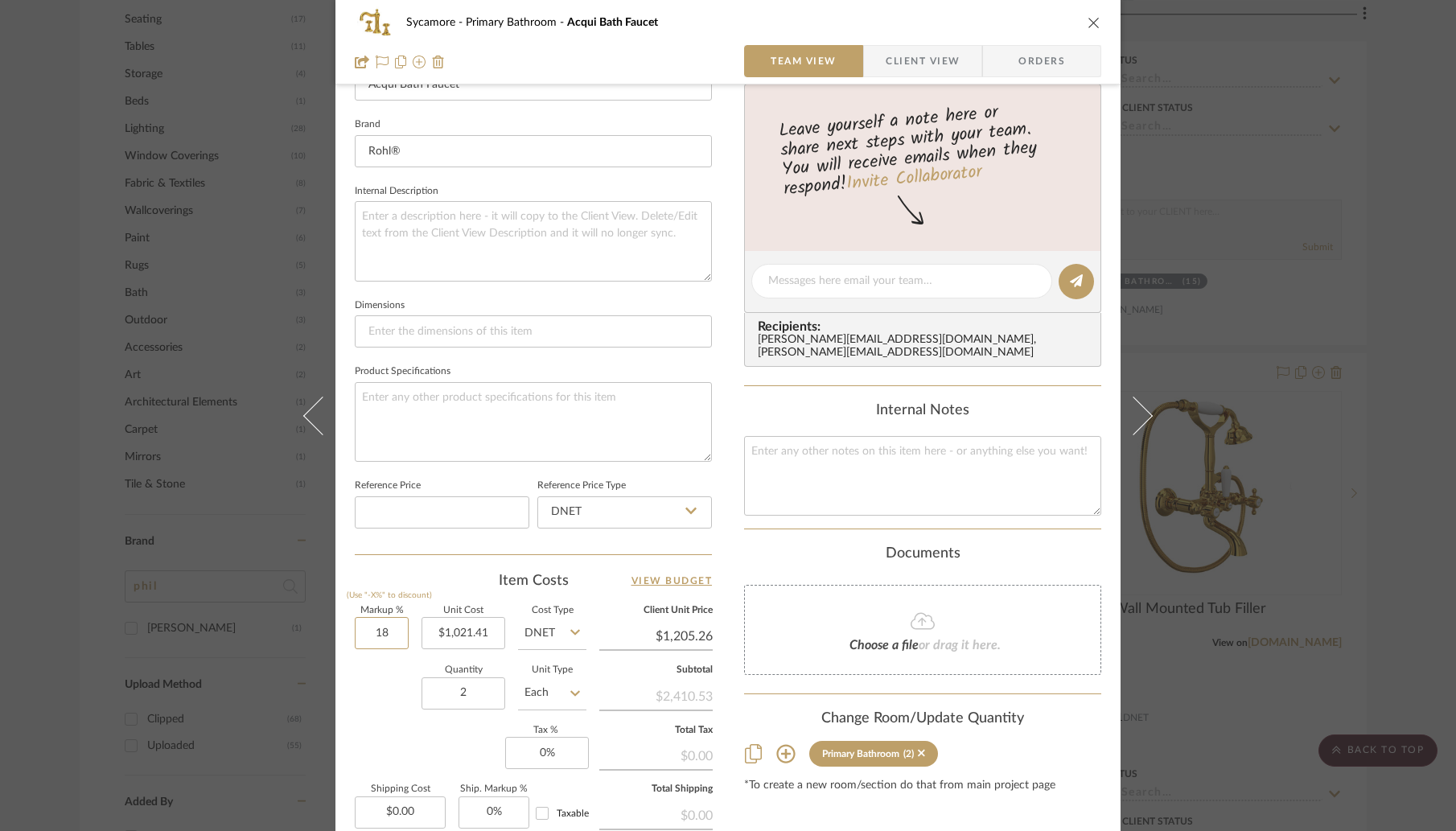
drag, startPoint x: 379, startPoint y: 634, endPoint x: 340, endPoint y: 632, distance: 39.1
click at [340, 633] on div "Sycamore Primary Bathroom Acqui Bath Faucet Team View Client View Orders 1 / 4 …" at bounding box center [728, 268] width 785 height 1483
drag, startPoint x: 386, startPoint y: 630, endPoint x: 340, endPoint y: 630, distance: 46.0
click at [340, 630] on div "Sycamore Primary Bathroom Acqui Bath Faucet Team View Client View Orders 1 / 4 …" at bounding box center [728, 268] width 785 height 1483
type input "20%"
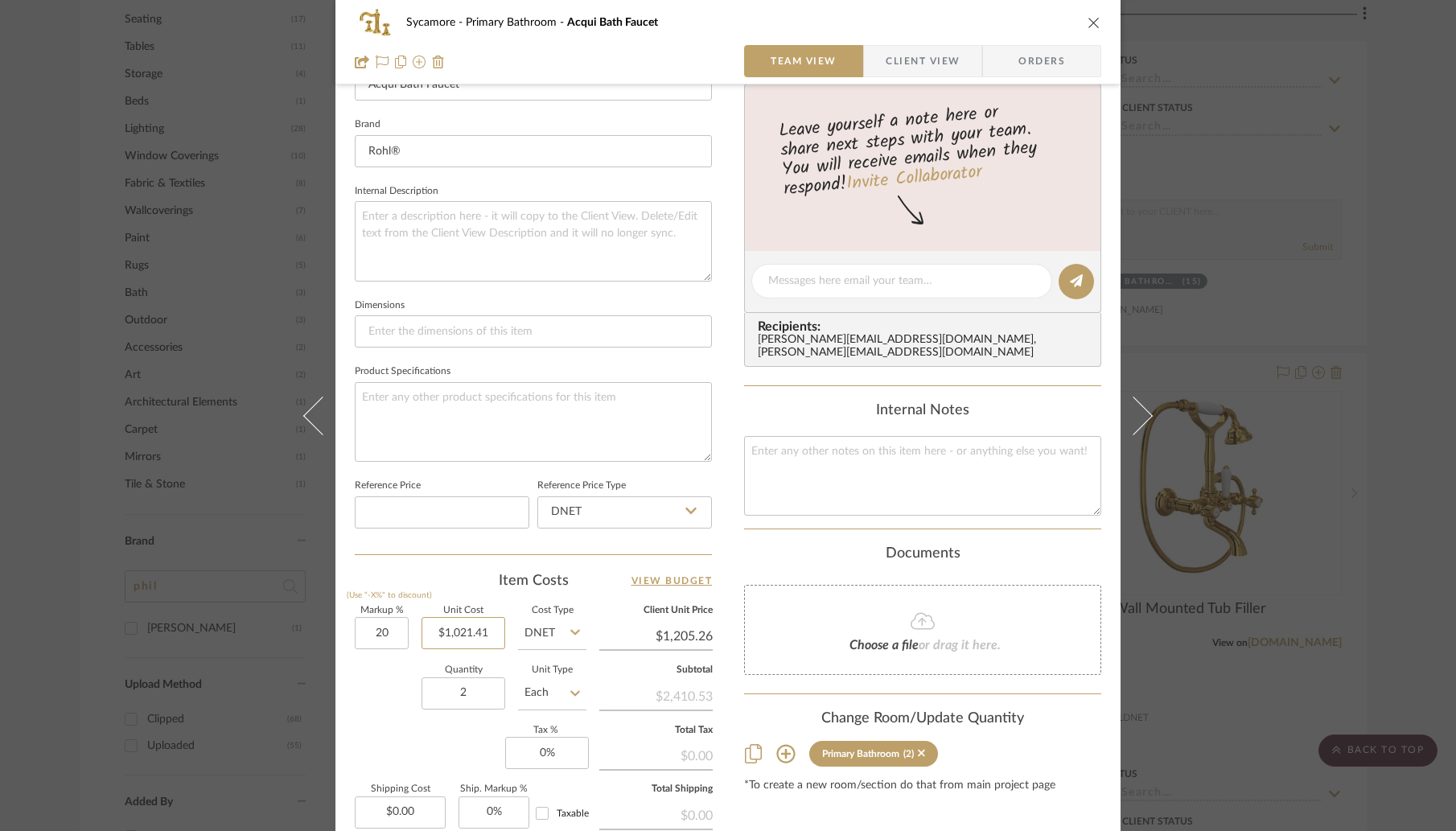
type input "1021.41"
type input "$1,225.69"
type input "$1,021.41"
drag, startPoint x: 1086, startPoint y: 26, endPoint x: 1173, endPoint y: 272, distance: 260.9
click at [1088, 26] on icon "close" at bounding box center [1094, 22] width 13 height 13
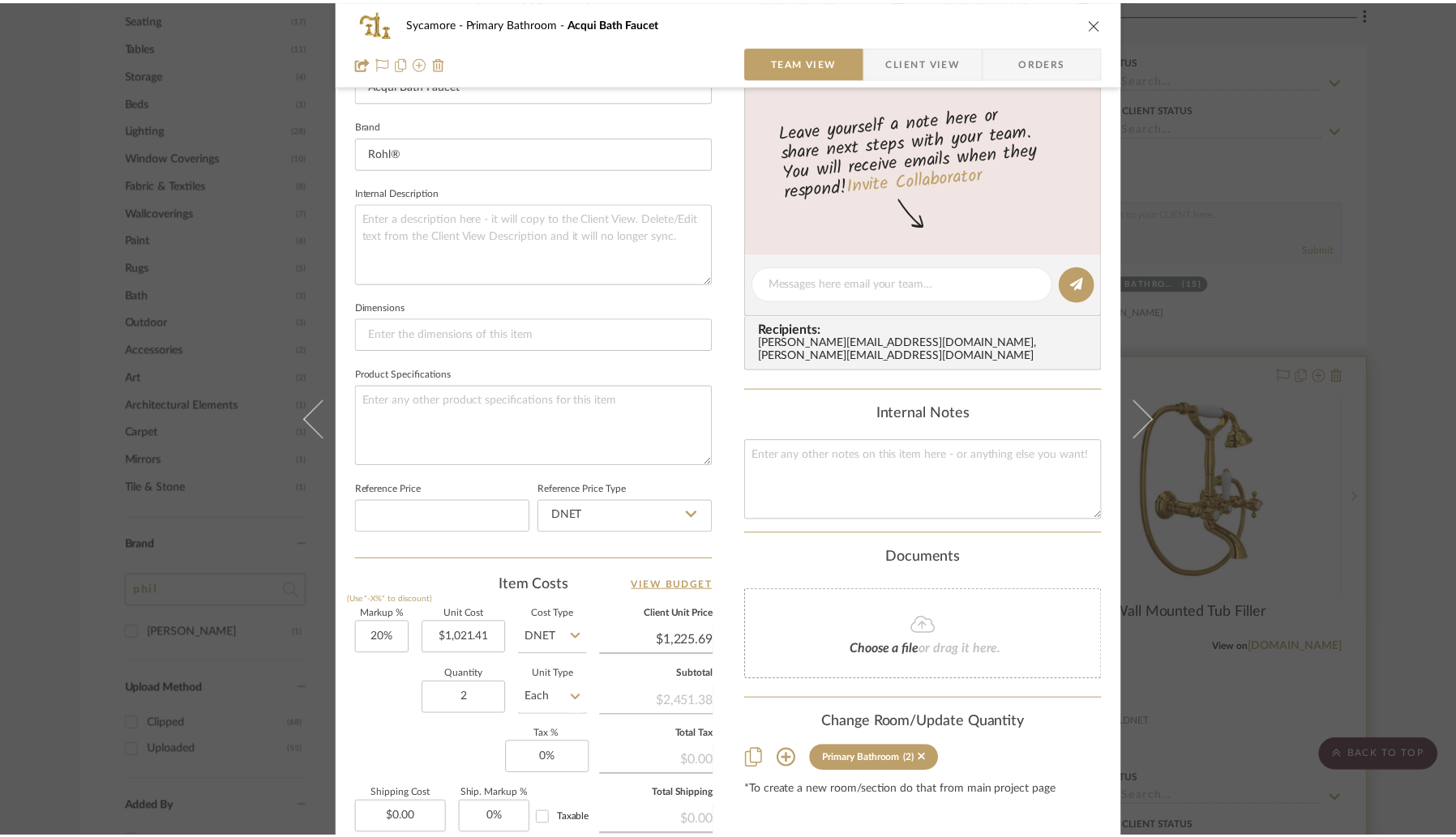
scroll to position [1389, 0]
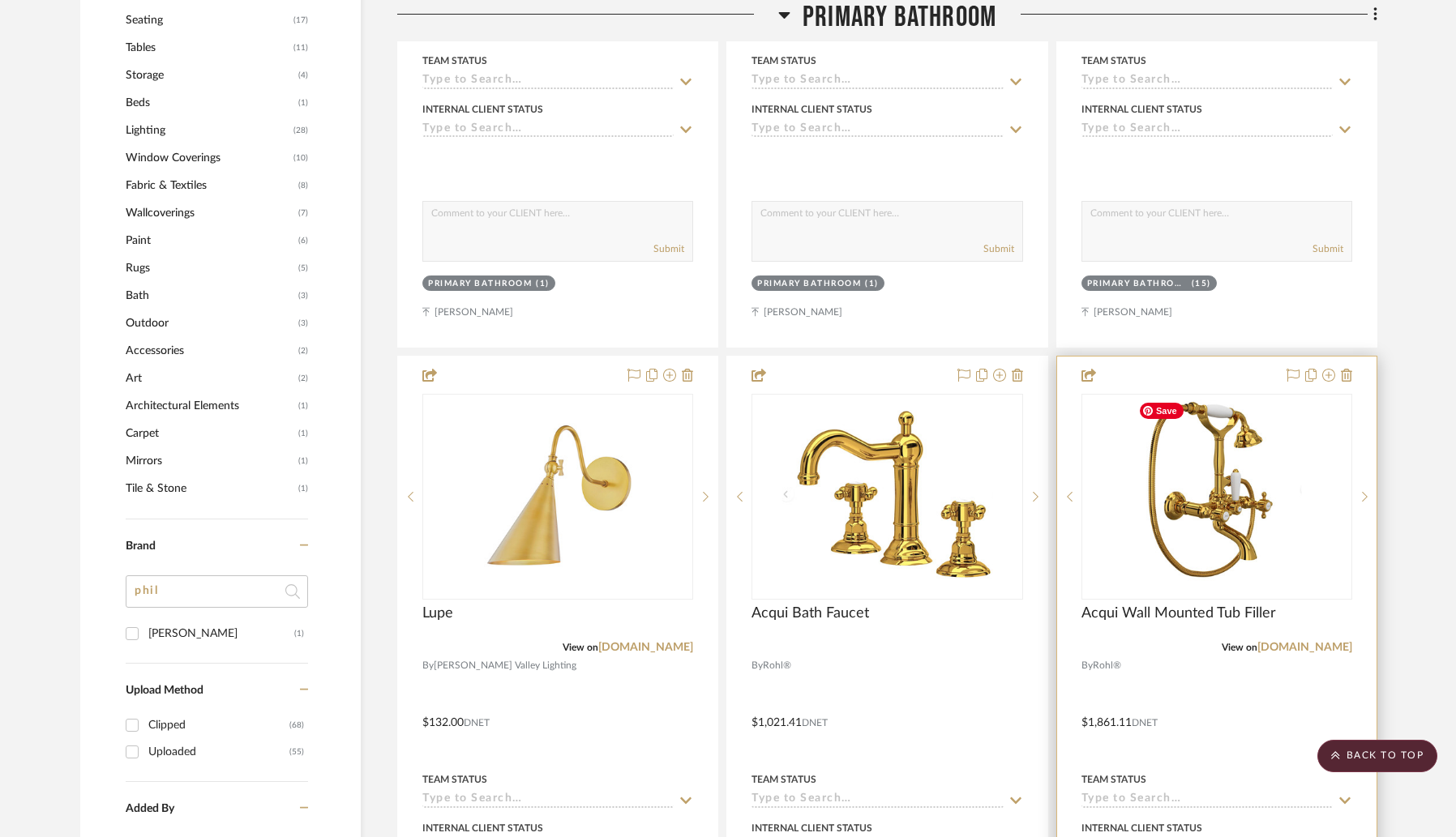
click at [1124, 517] on div "0" at bounding box center [1216, 496] width 269 height 204
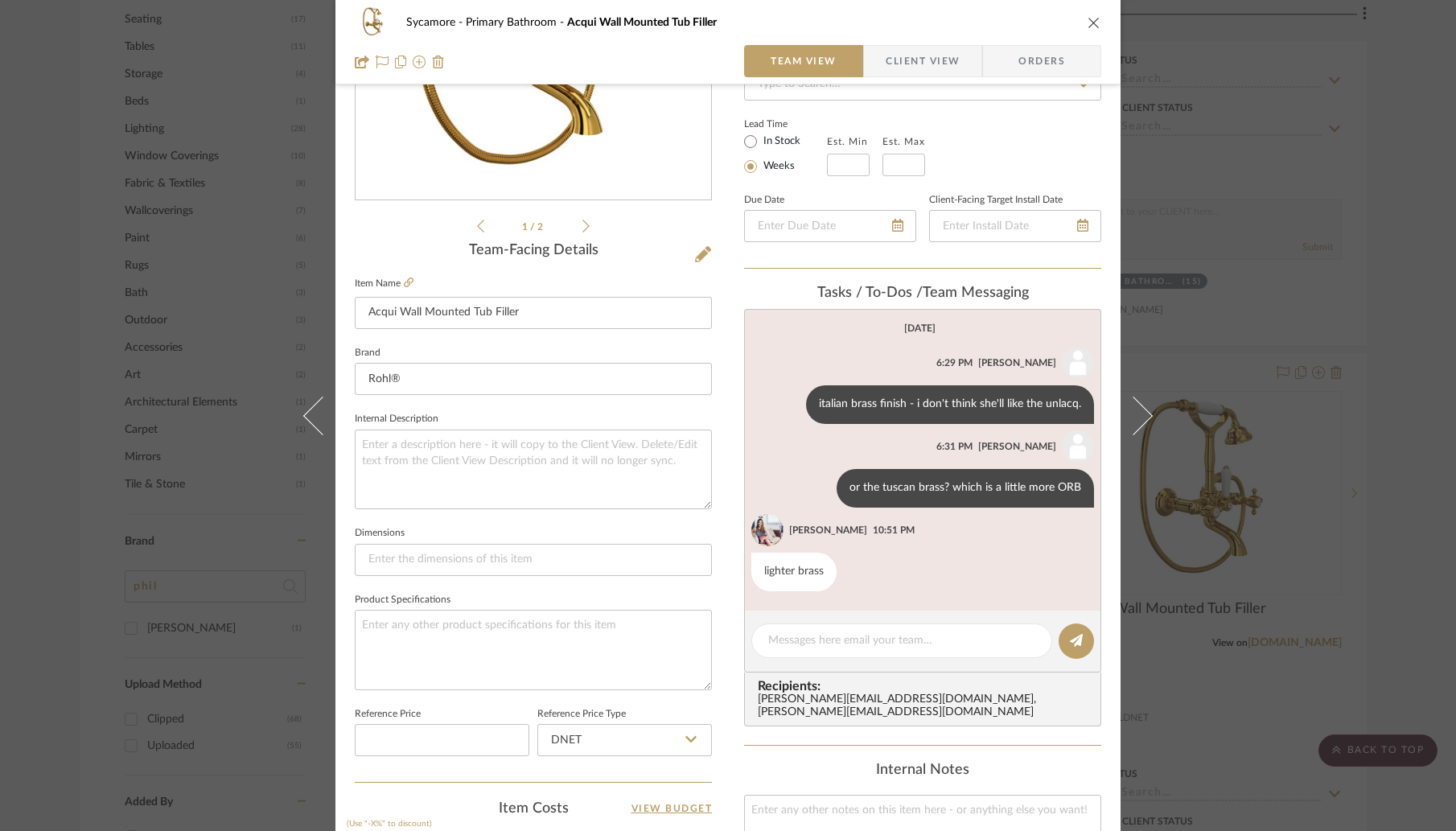
scroll to position [514, 0]
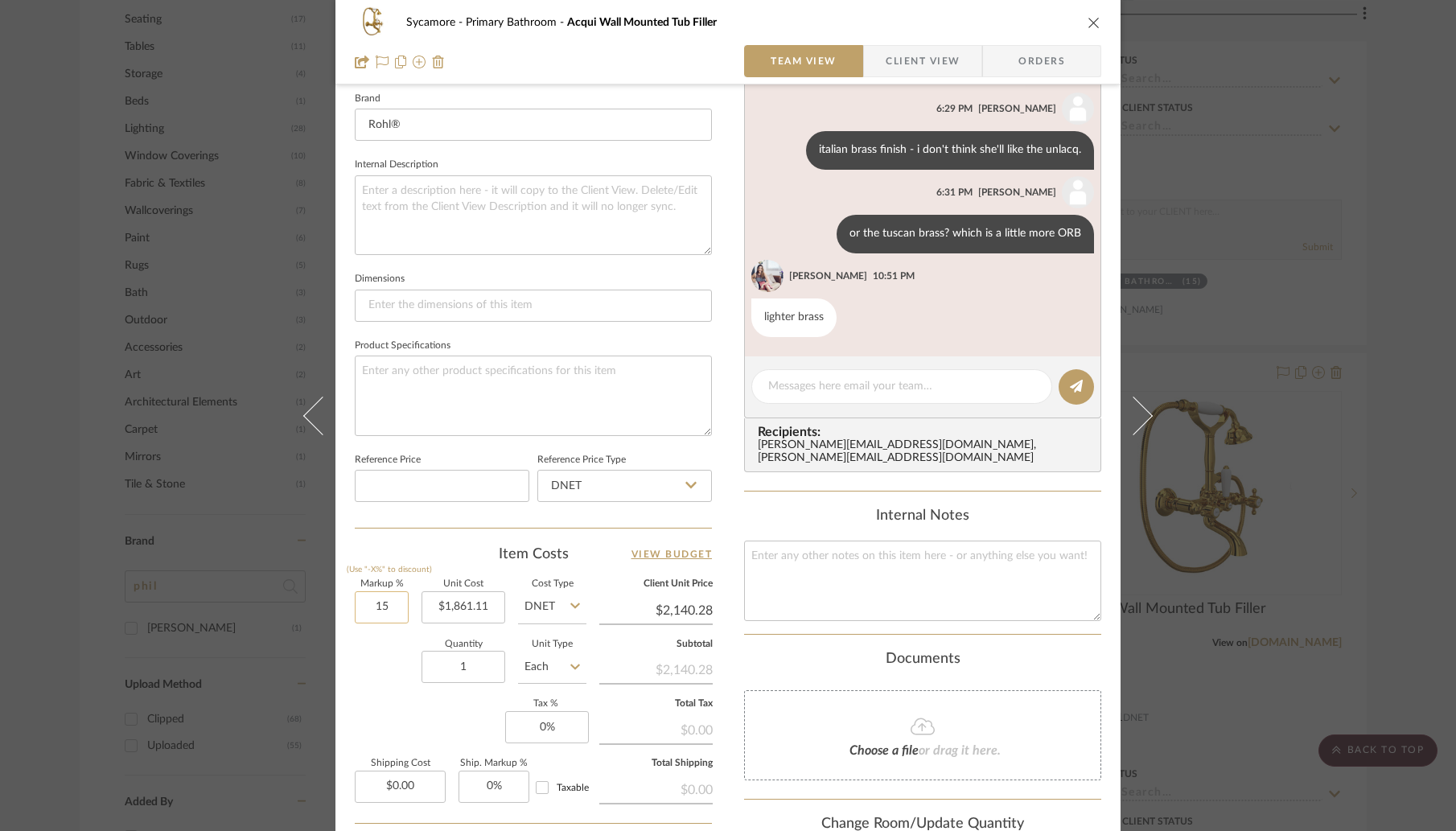
click at [380, 616] on input "15" at bounding box center [382, 608] width 54 height 32
type input "20%"
type input "1861.11"
type input "$2,233.33"
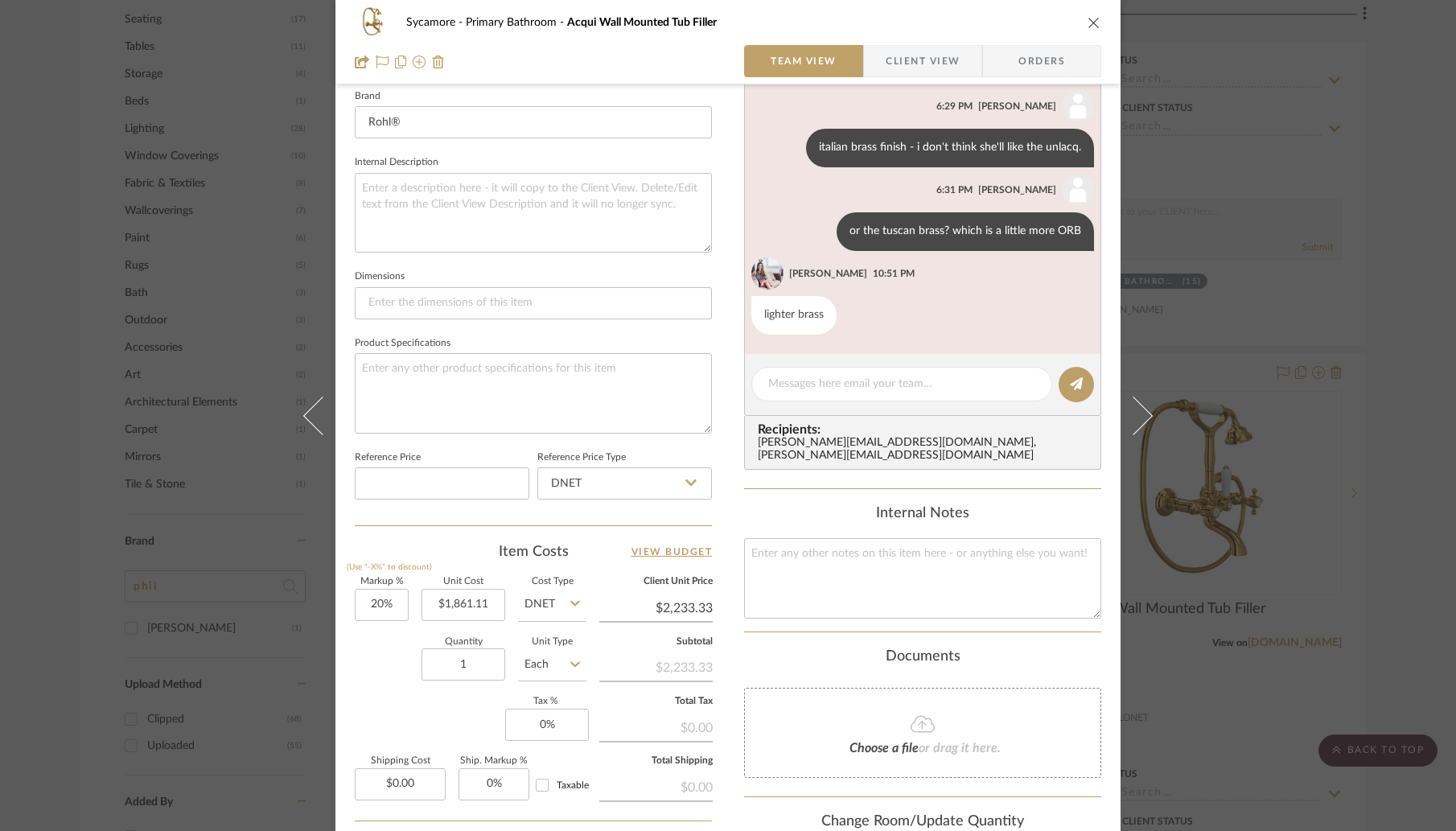
scroll to position [515, 0]
type input "$1,861.11"
drag, startPoint x: 1089, startPoint y: 22, endPoint x: 853, endPoint y: 4, distance: 236.7
click at [1089, 22] on icon "close" at bounding box center [1094, 22] width 13 height 13
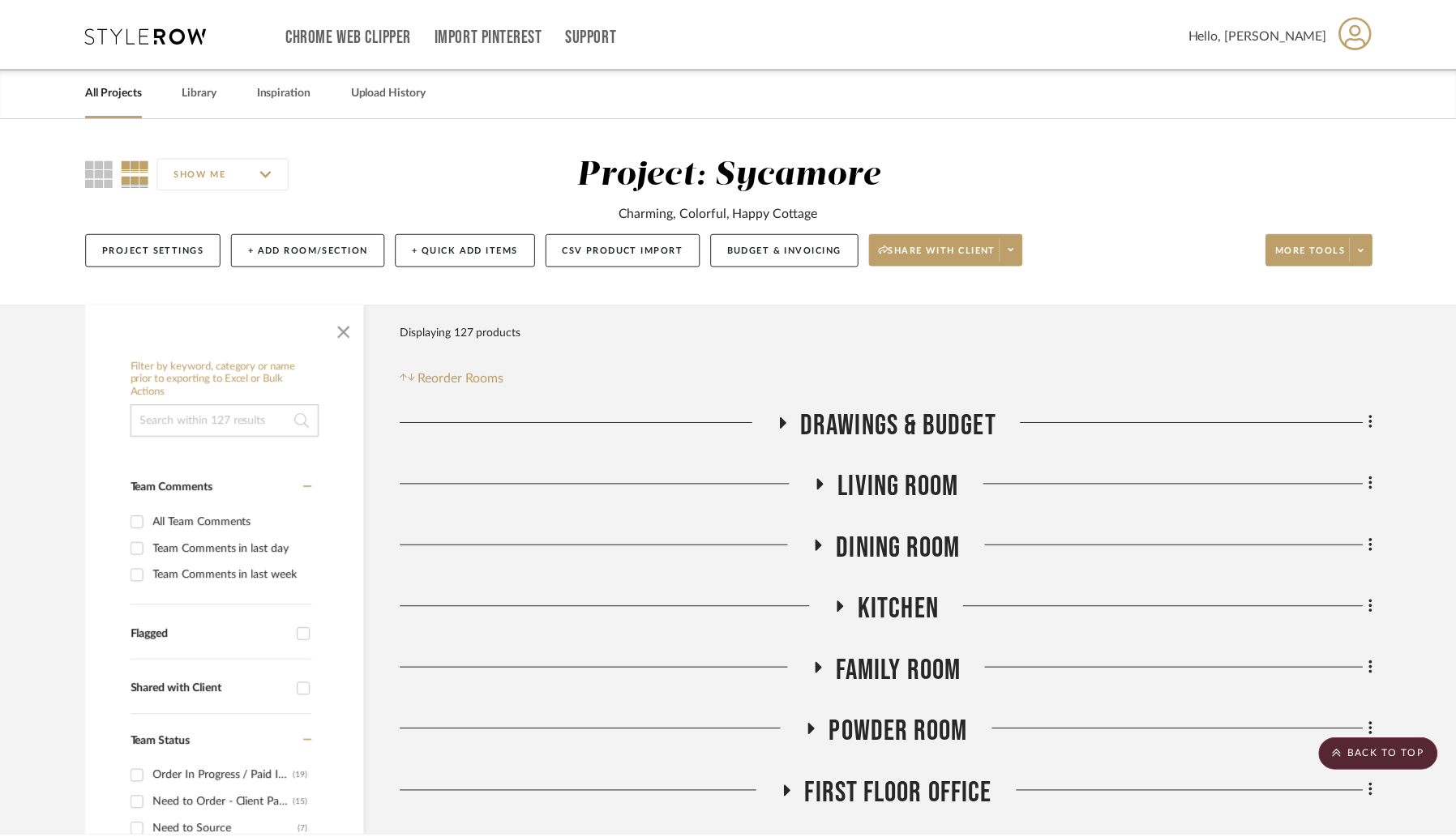
scroll to position [1389, 0]
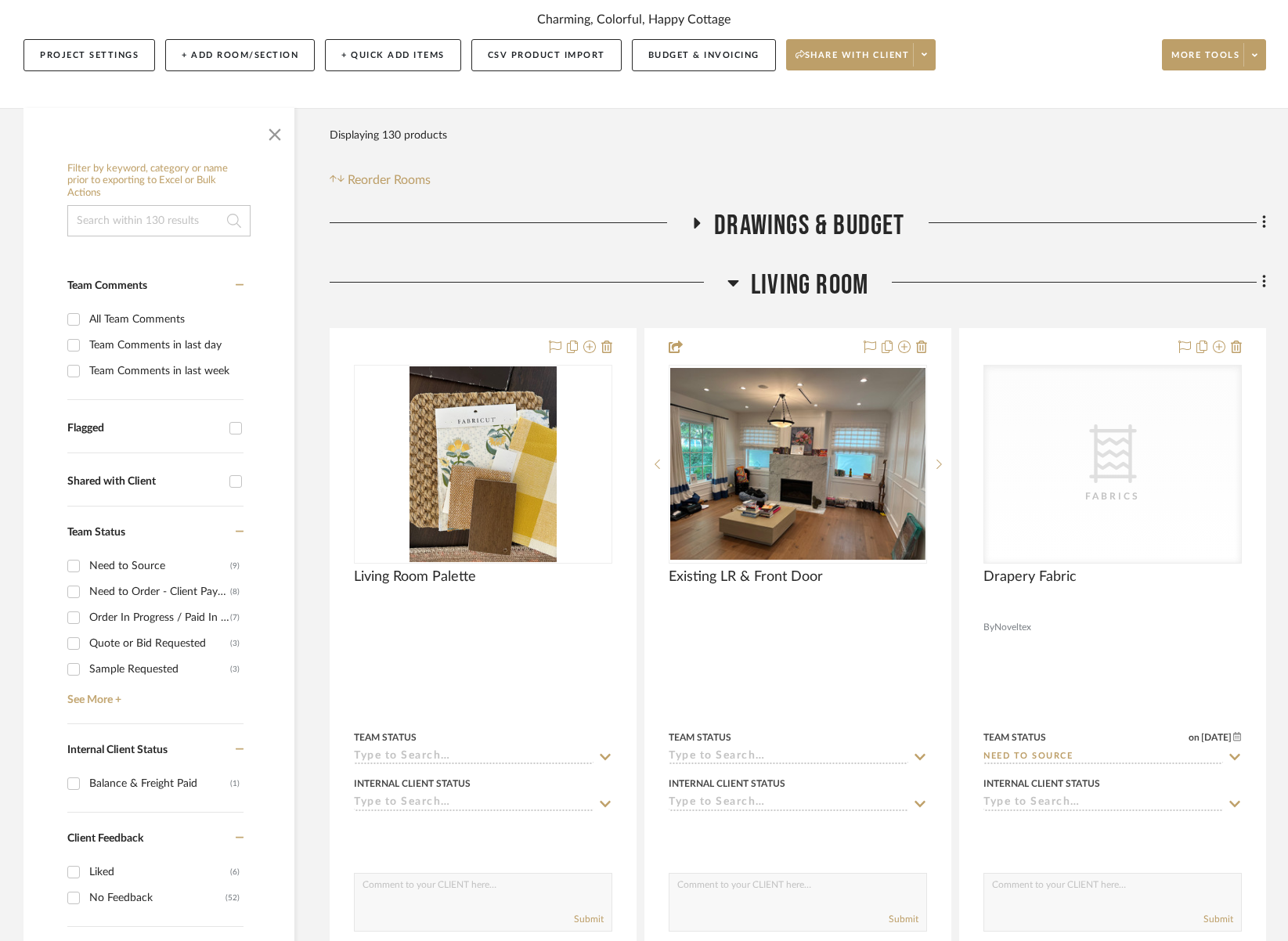
click at [819, 282] on span "Living Room" at bounding box center [809, 285] width 117 height 33
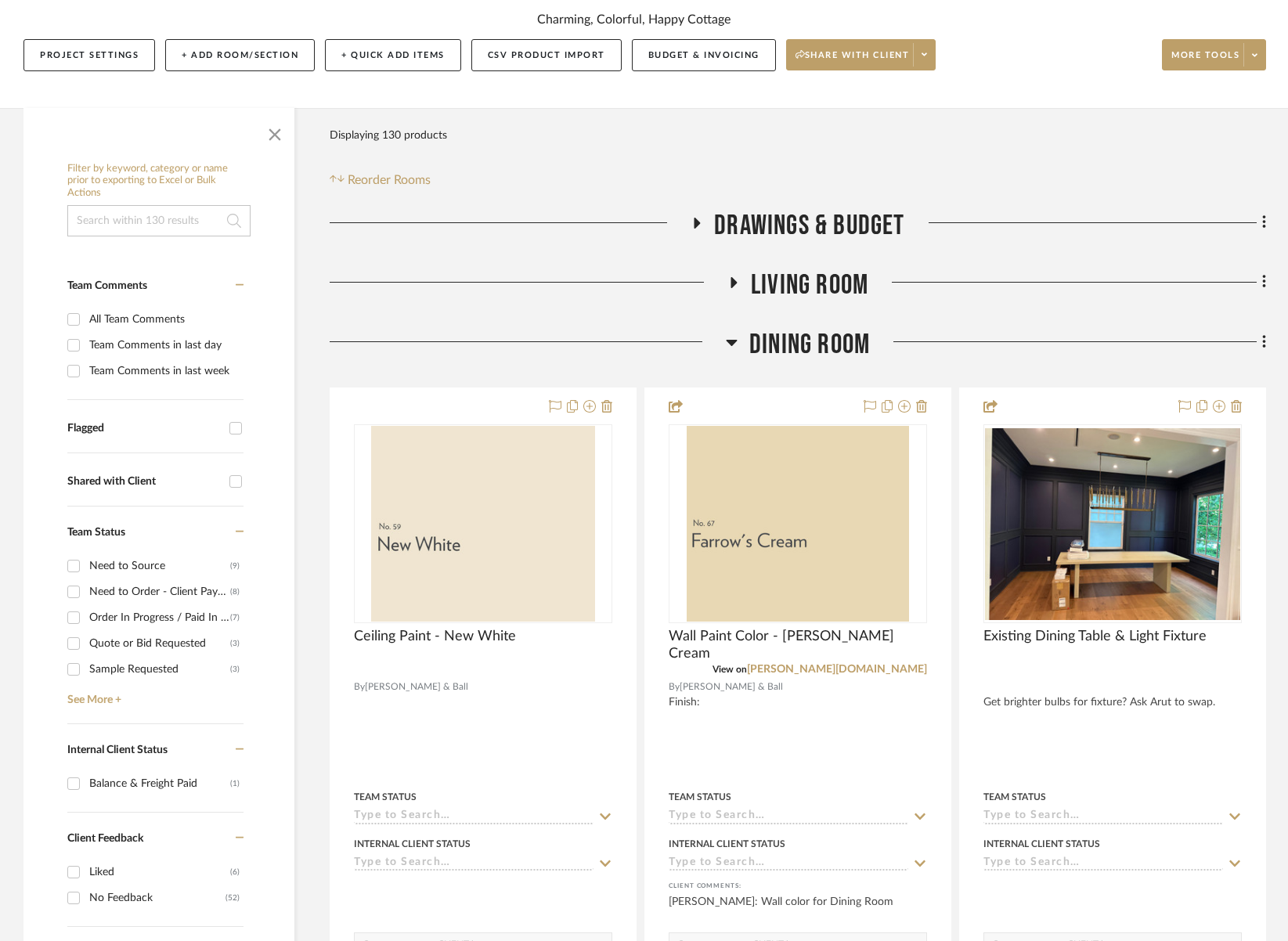
click at [834, 364] on div "Dining Room" at bounding box center [798, 348] width 936 height 40
drag, startPoint x: 831, startPoint y: 353, endPoint x: 836, endPoint y: 375, distance: 22.6
click at [831, 353] on span "Dining Room" at bounding box center [809, 345] width 121 height 33
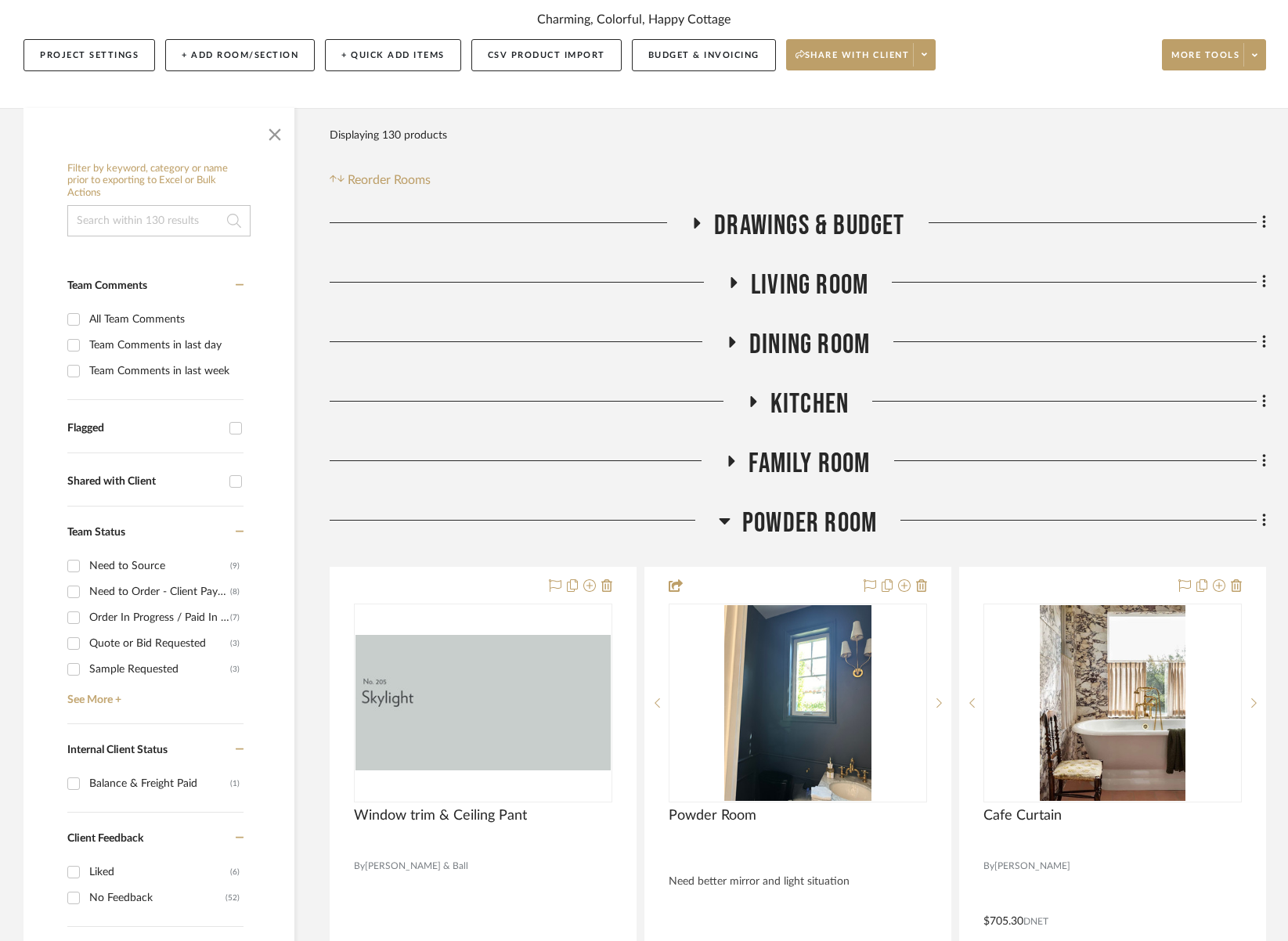
click at [818, 518] on span "Powder Room" at bounding box center [809, 523] width 135 height 33
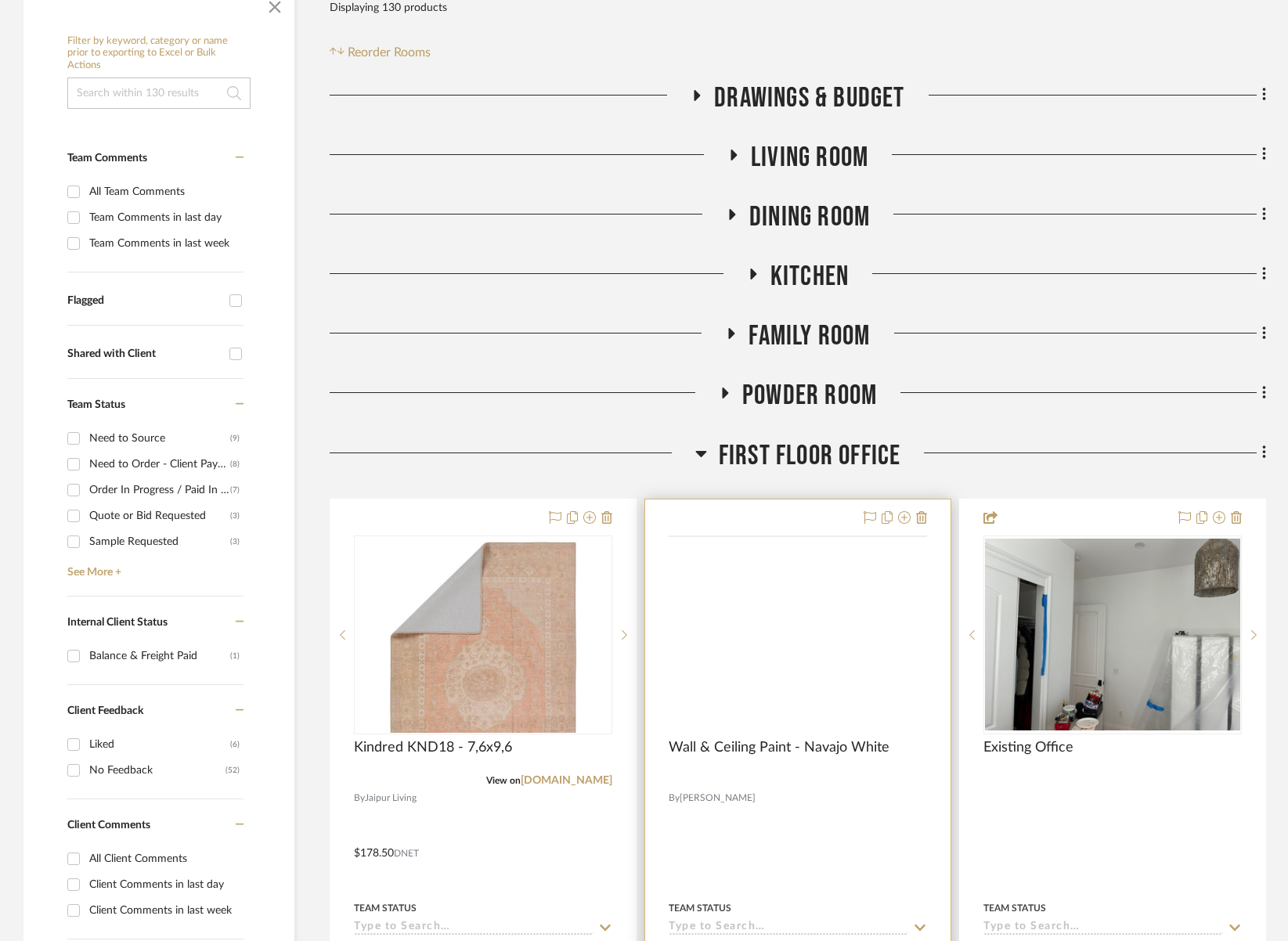
scroll to position [727, 0]
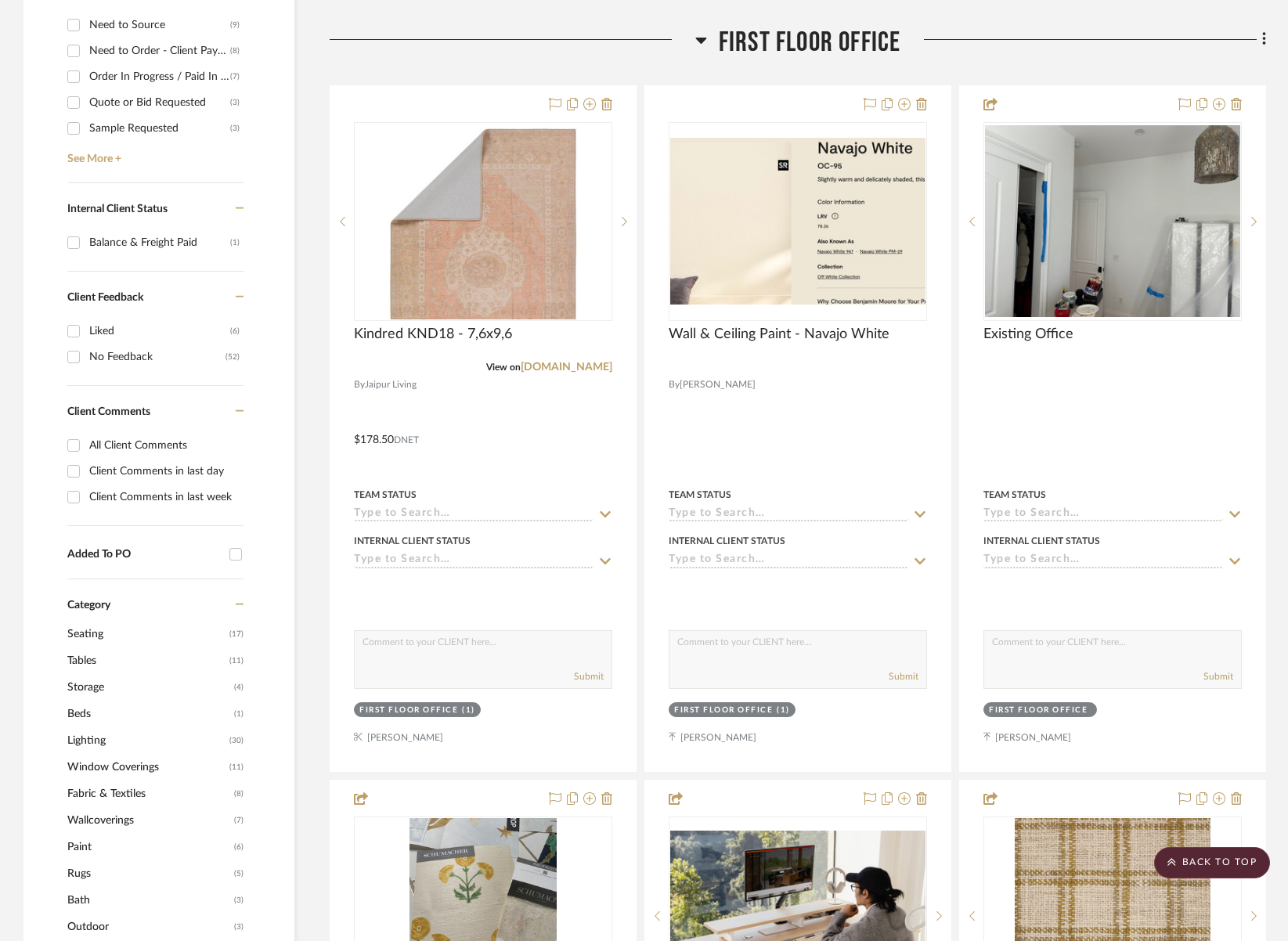
click at [867, 46] on span "First Floor Office" at bounding box center [809, 43] width 182 height 33
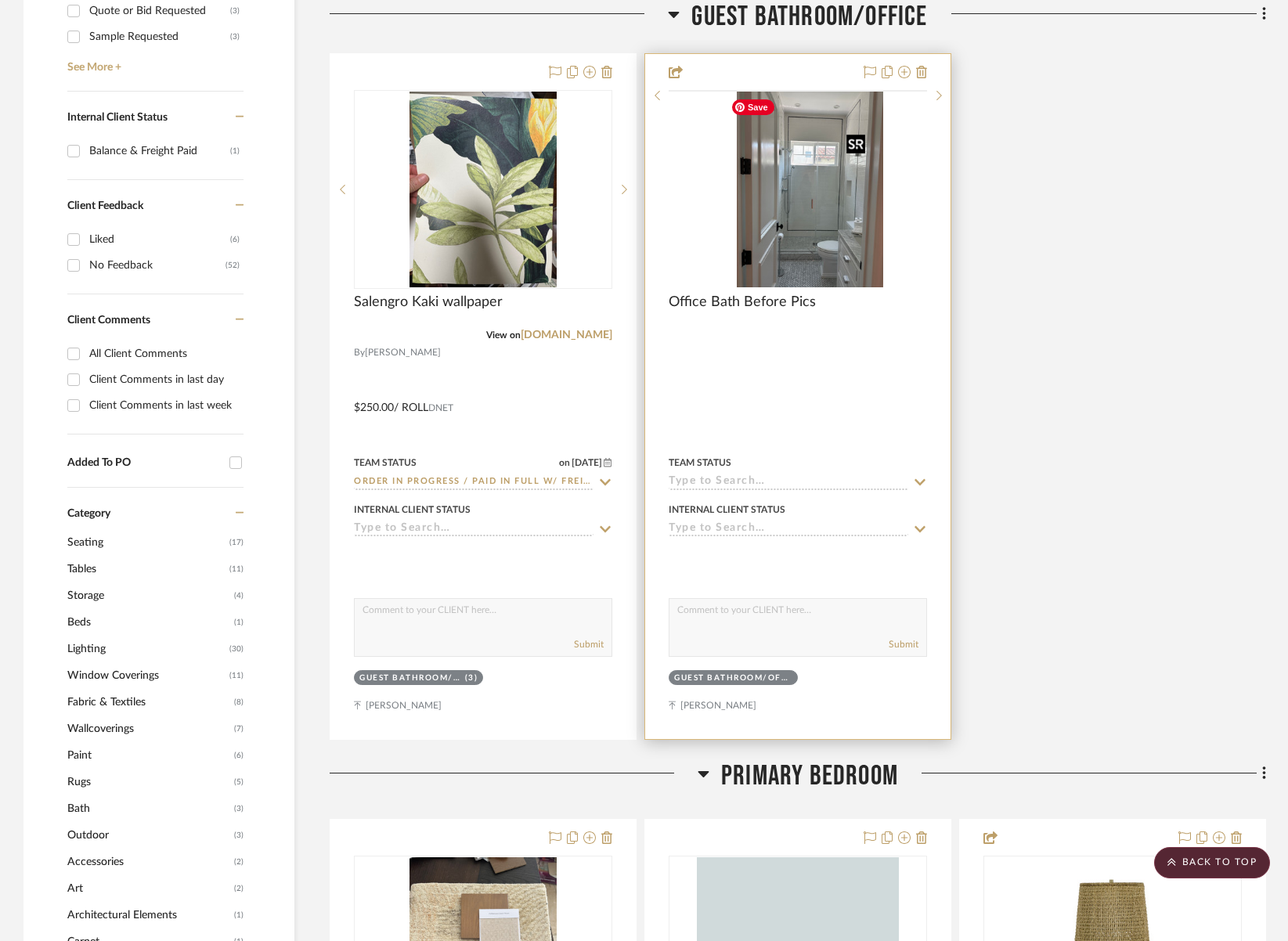
scroll to position [823, 0]
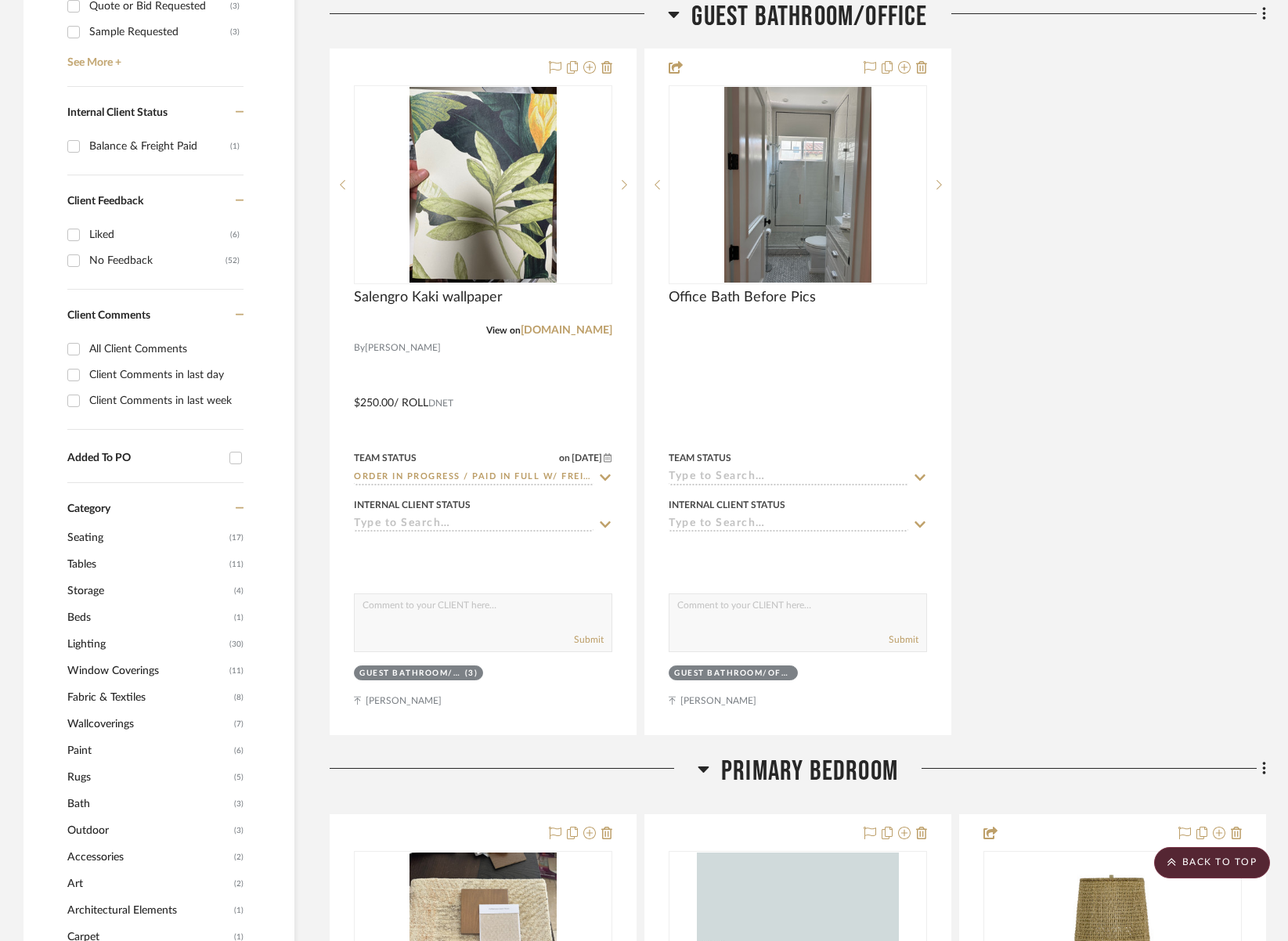
click at [841, 23] on span "Guest Bathroom/Office" at bounding box center [808, 17] width 235 height 33
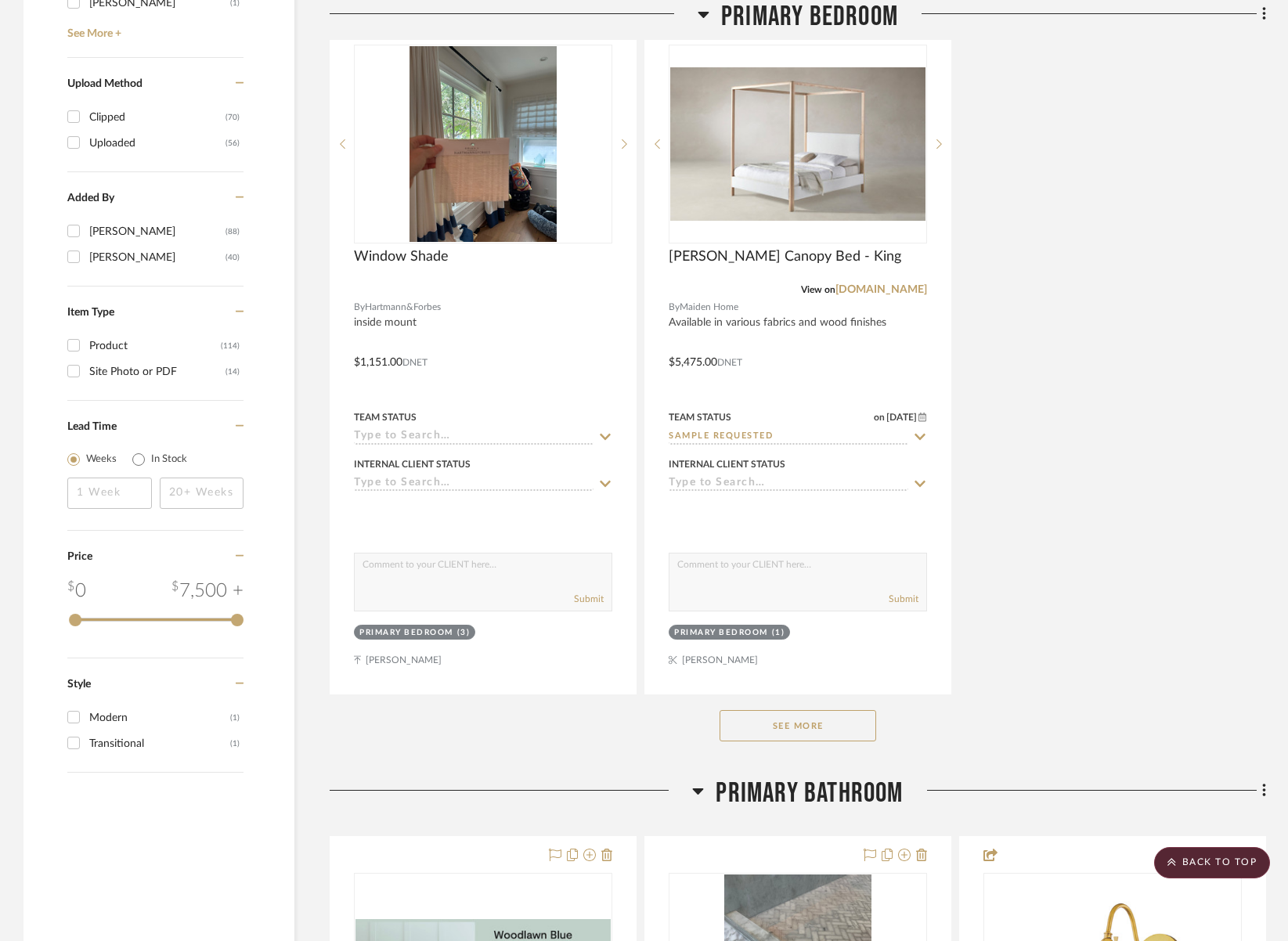
scroll to position [2330, 0]
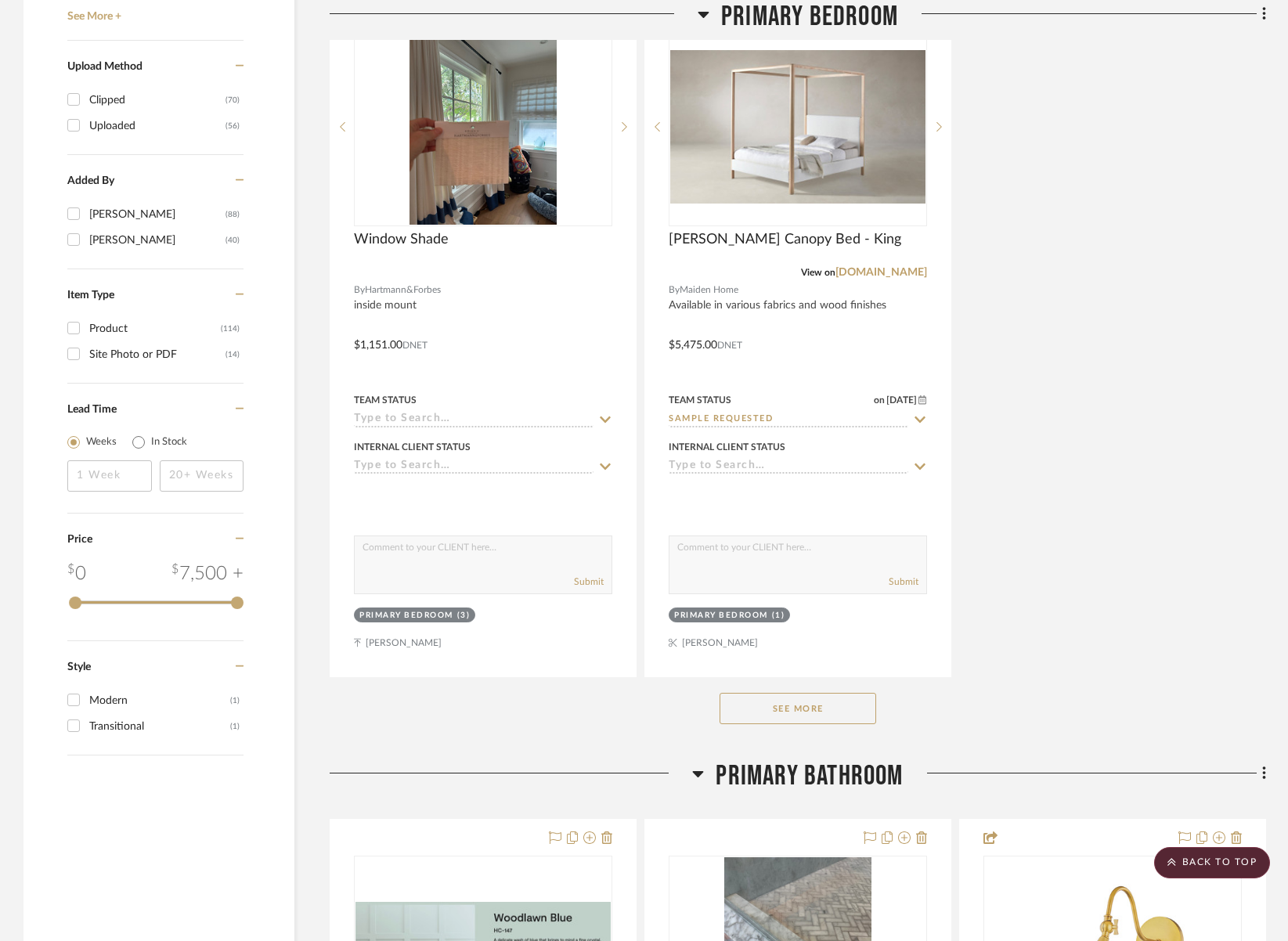
click at [827, 777] on span "Primary Bathroom" at bounding box center [809, 776] width 187 height 33
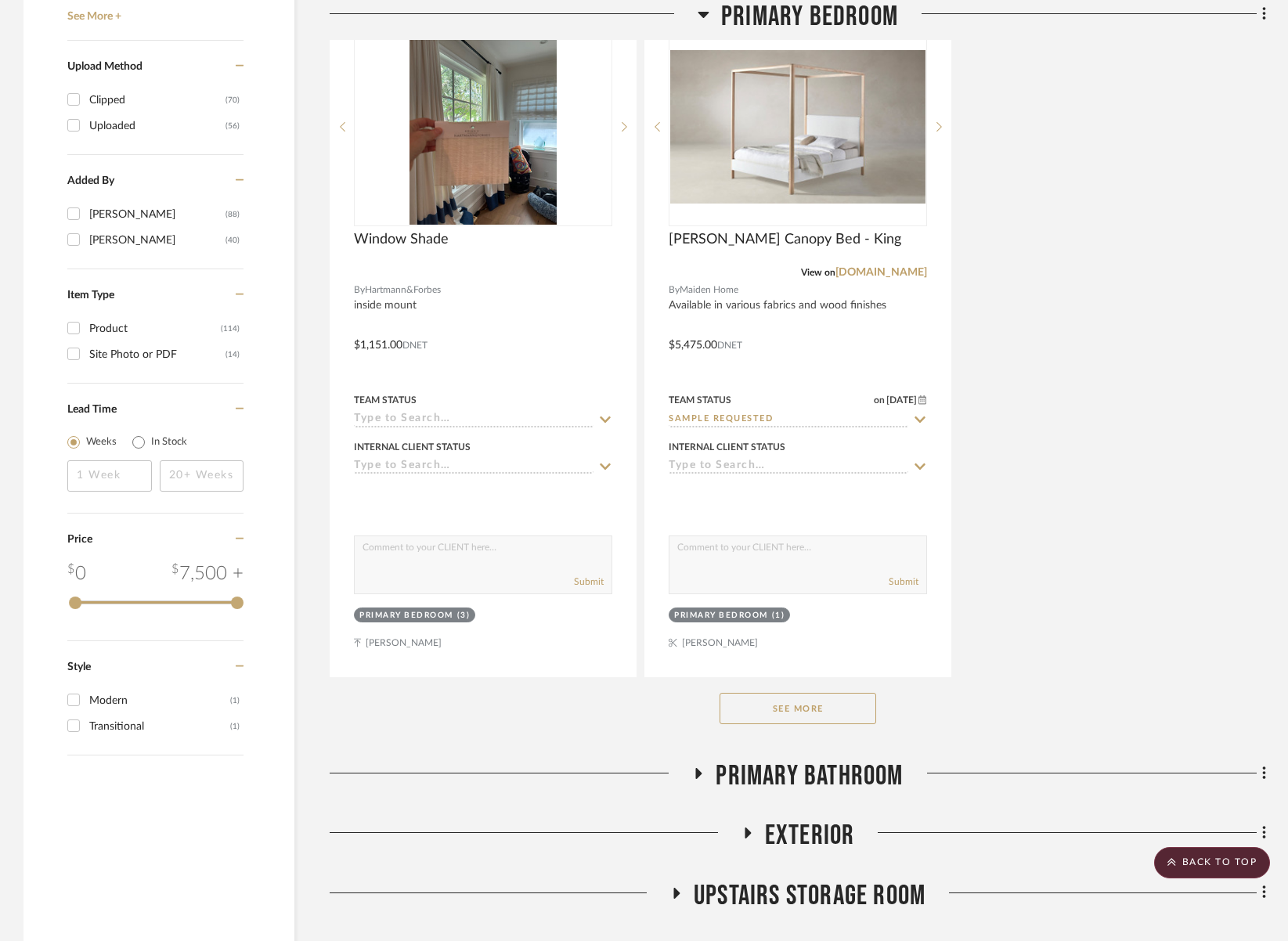
click at [822, 707] on button "See More" at bounding box center [797, 709] width 157 height 32
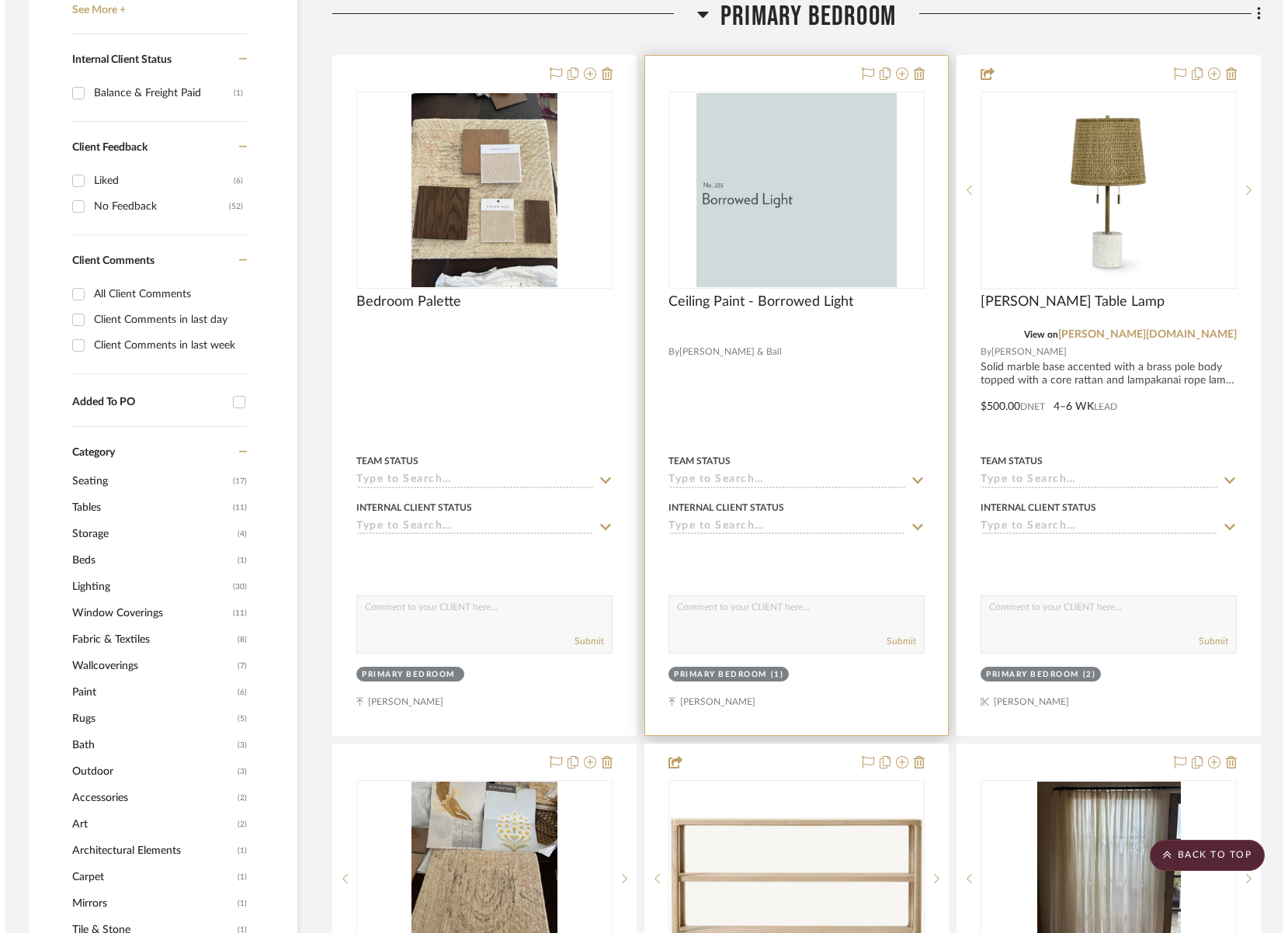
scroll to position [0, 0]
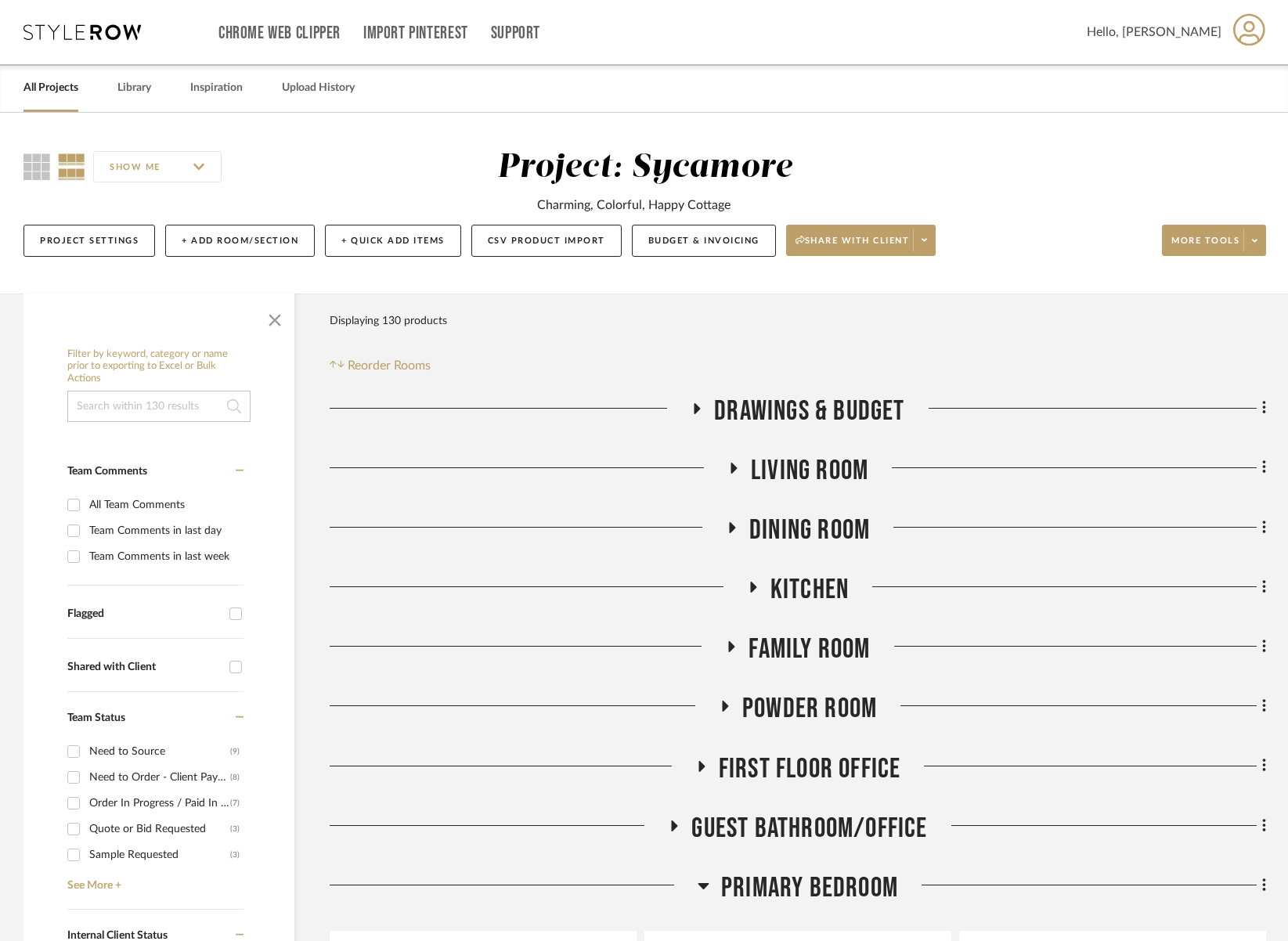
drag, startPoint x: 813, startPoint y: 389, endPoint x: 824, endPoint y: 409, distance: 22.8
click at [826, 411] on span "Drawings & Budget" at bounding box center [808, 411] width 190 height 33
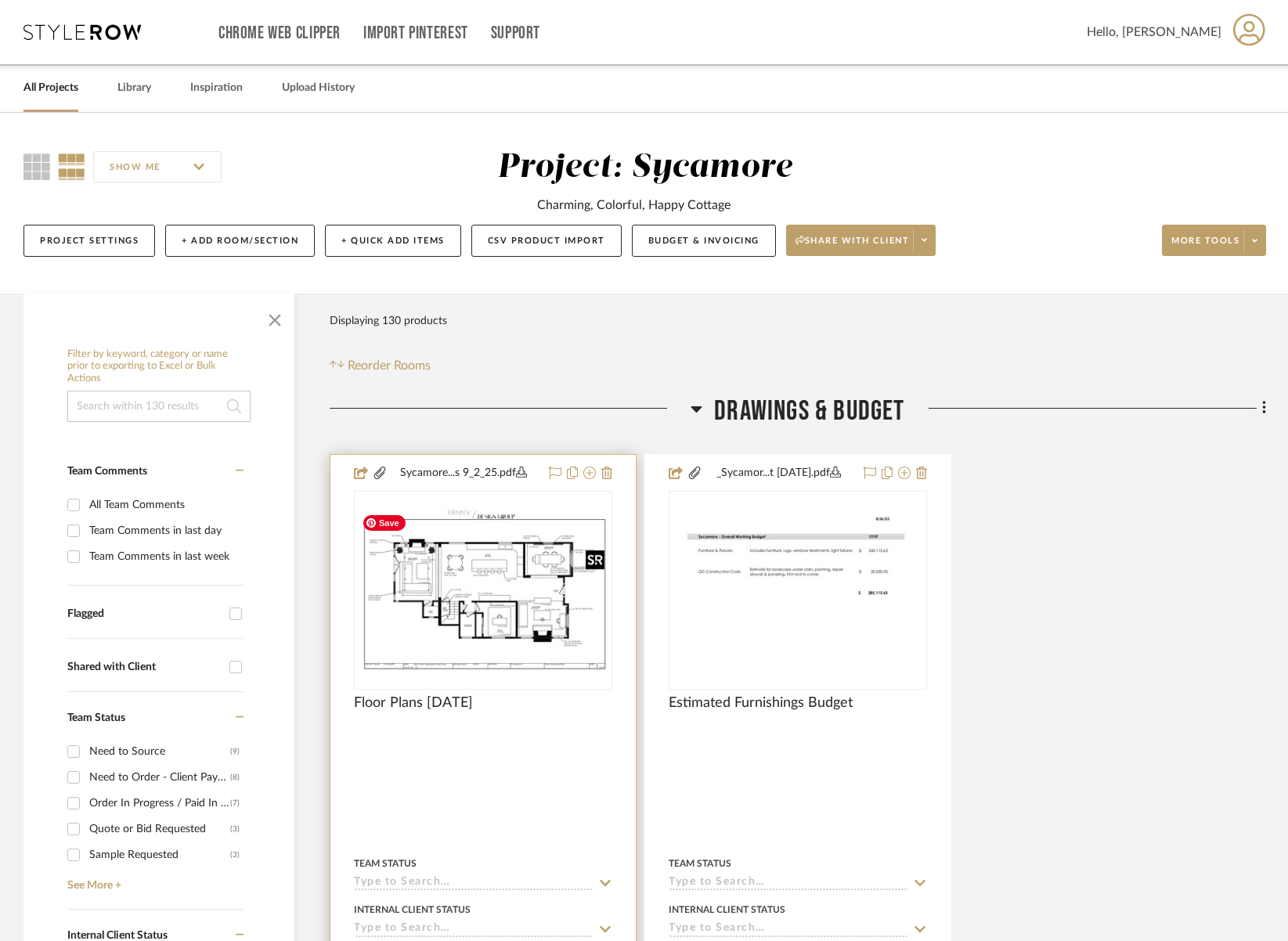
click at [0, 0] on img at bounding box center [0, 0] width 0 height 0
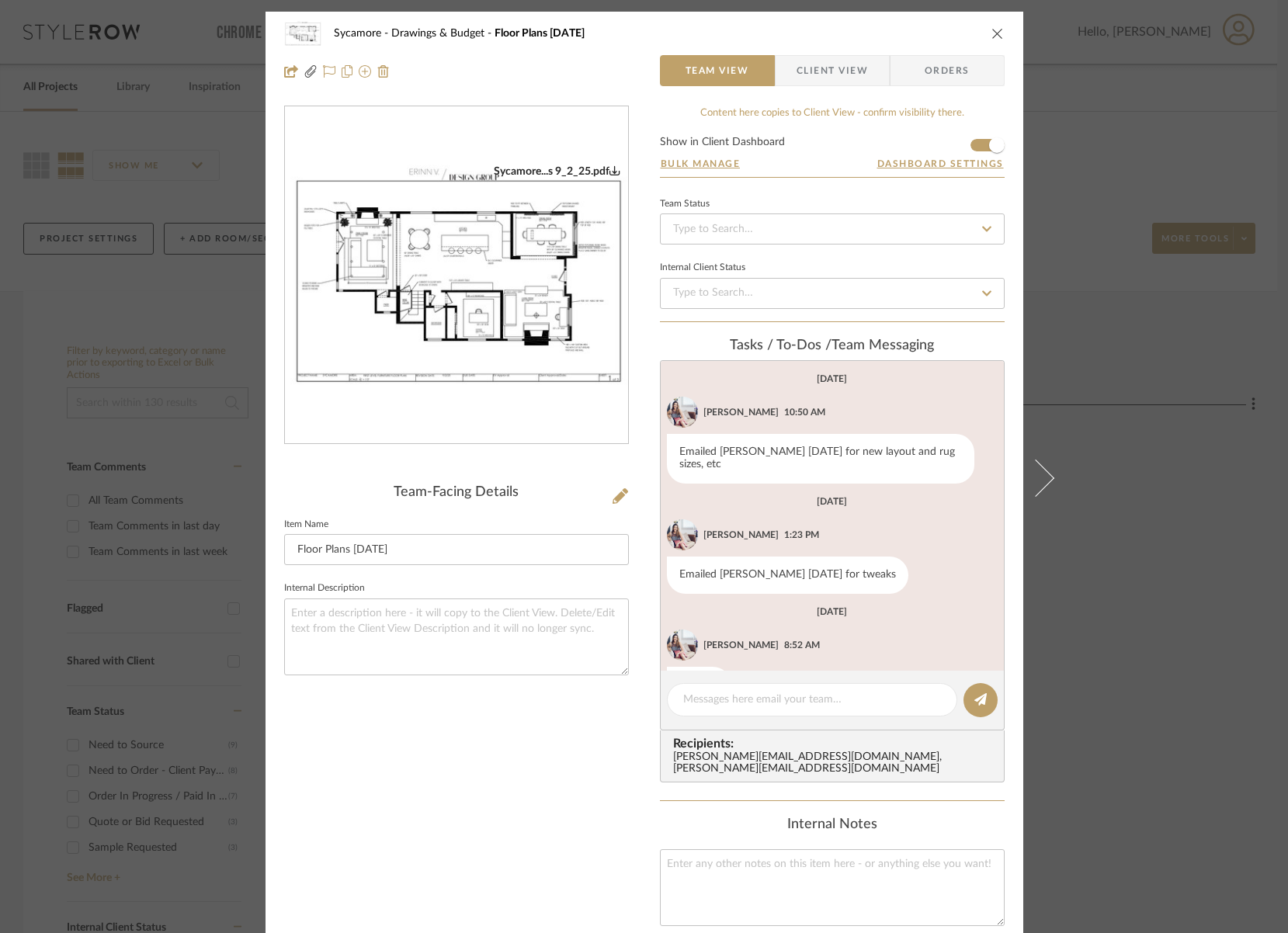
scroll to position [41, 0]
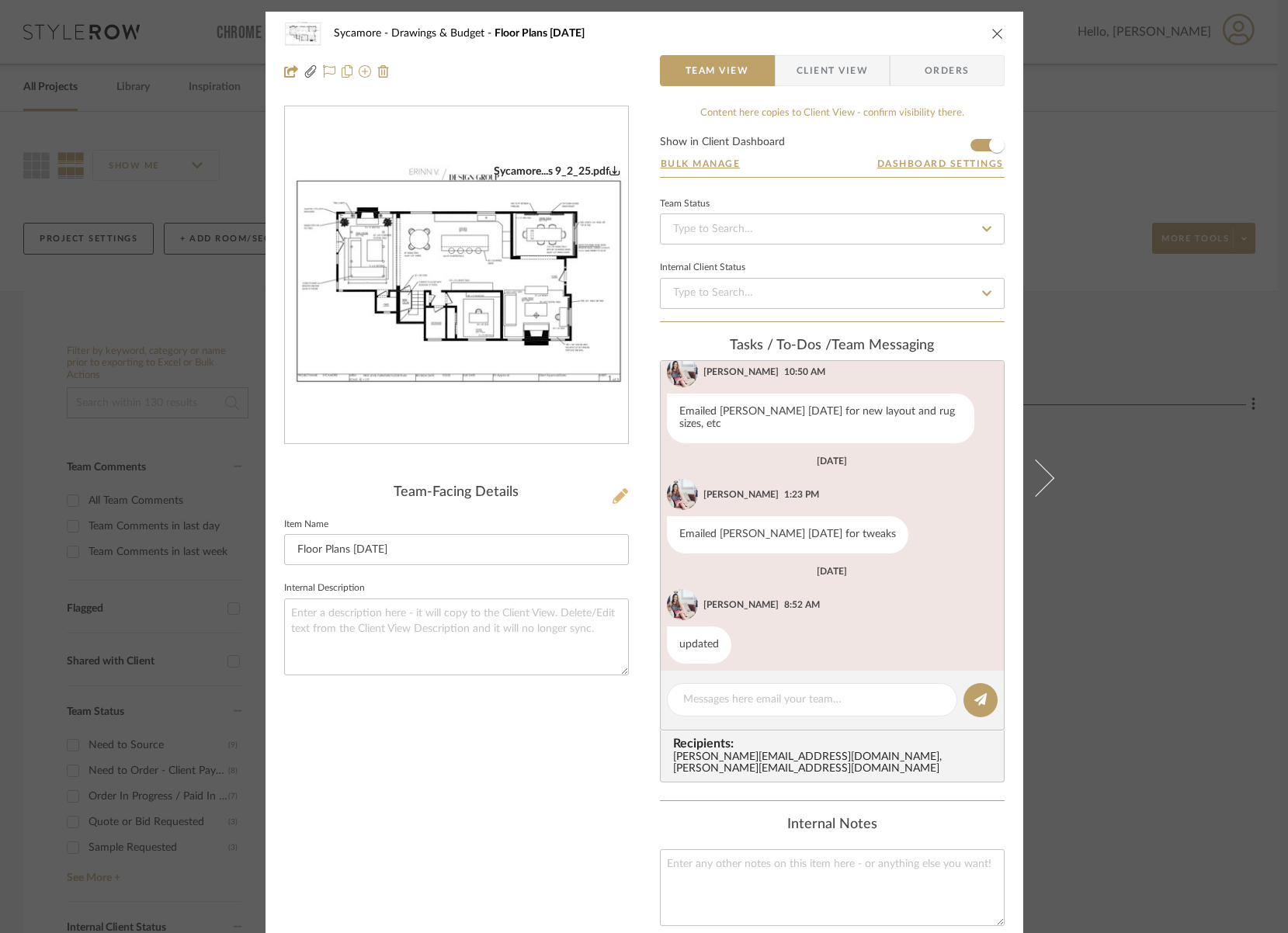
click at [614, 499] on icon at bounding box center [621, 496] width 16 height 16
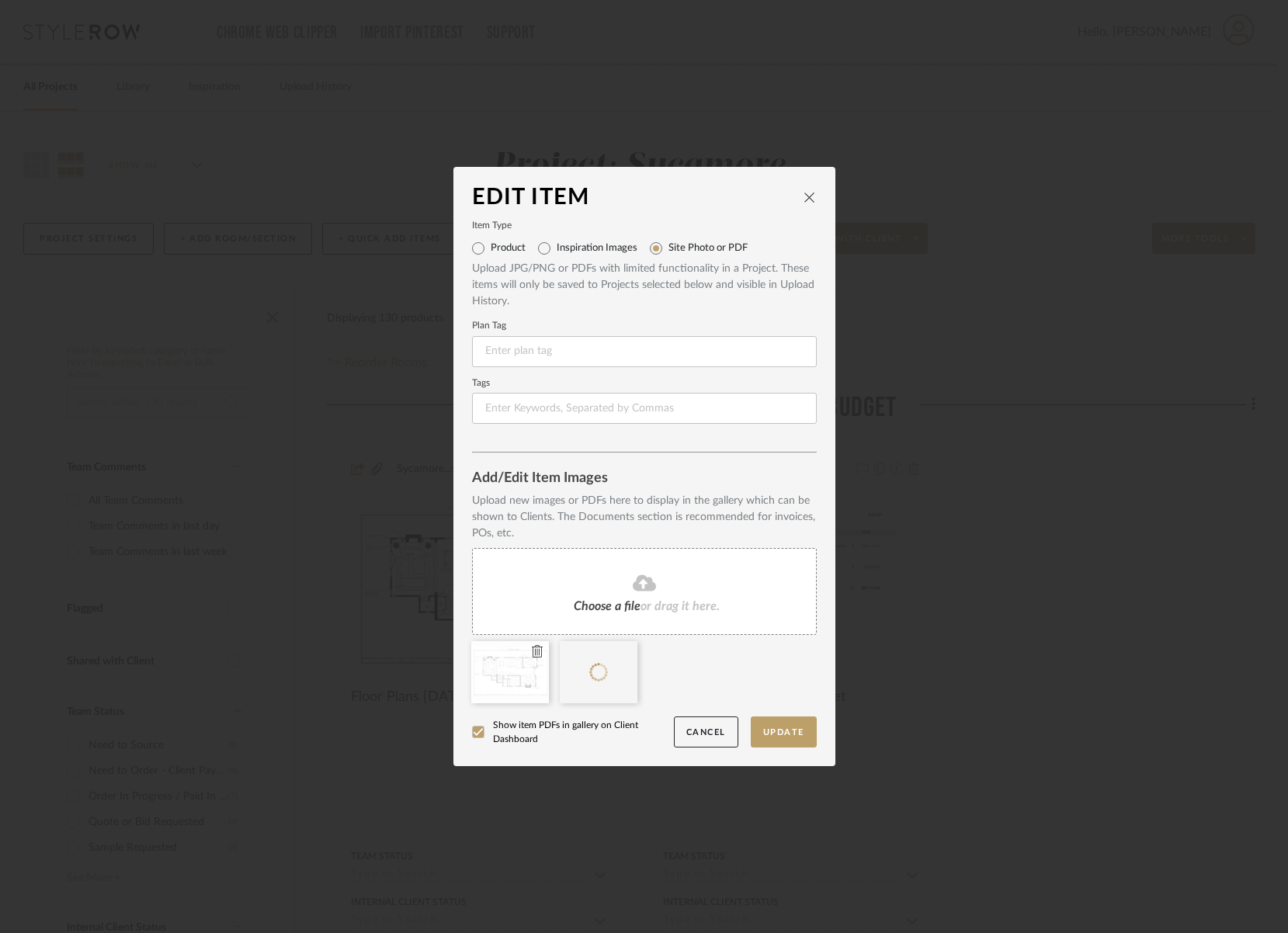
click at [532, 653] on icon at bounding box center [537, 652] width 11 height 12
click at [764, 728] on button "Update" at bounding box center [784, 733] width 66 height 32
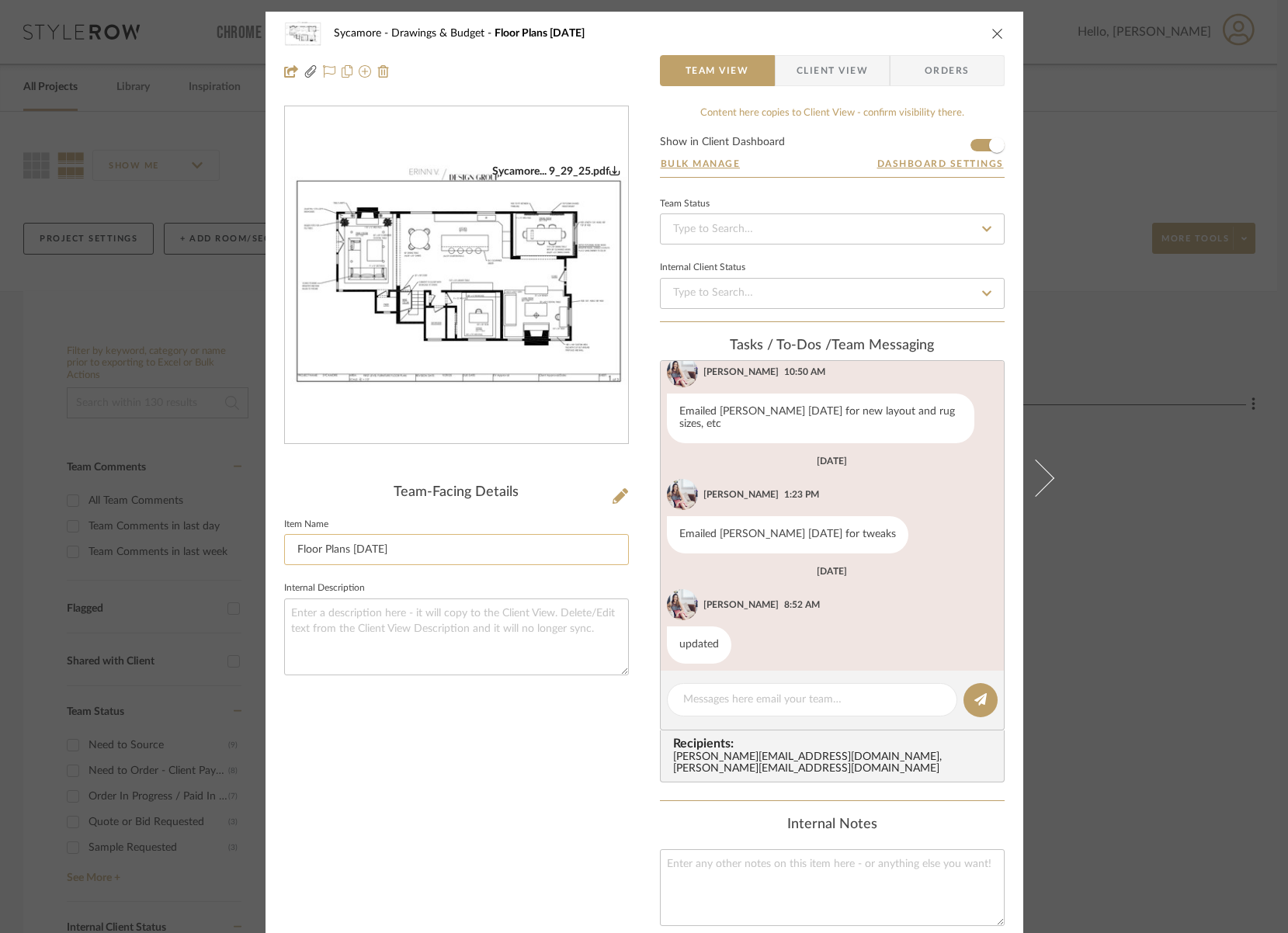
click at [365, 549] on input "Floor Plans [DATE]" at bounding box center [456, 550] width 345 height 31
type input "Floor Plans [DATE]"
click at [450, 607] on textarea at bounding box center [456, 637] width 345 height 77
click at [769, 708] on div at bounding box center [812, 700] width 291 height 33
click at [773, 708] on div at bounding box center [812, 700] width 291 height 33
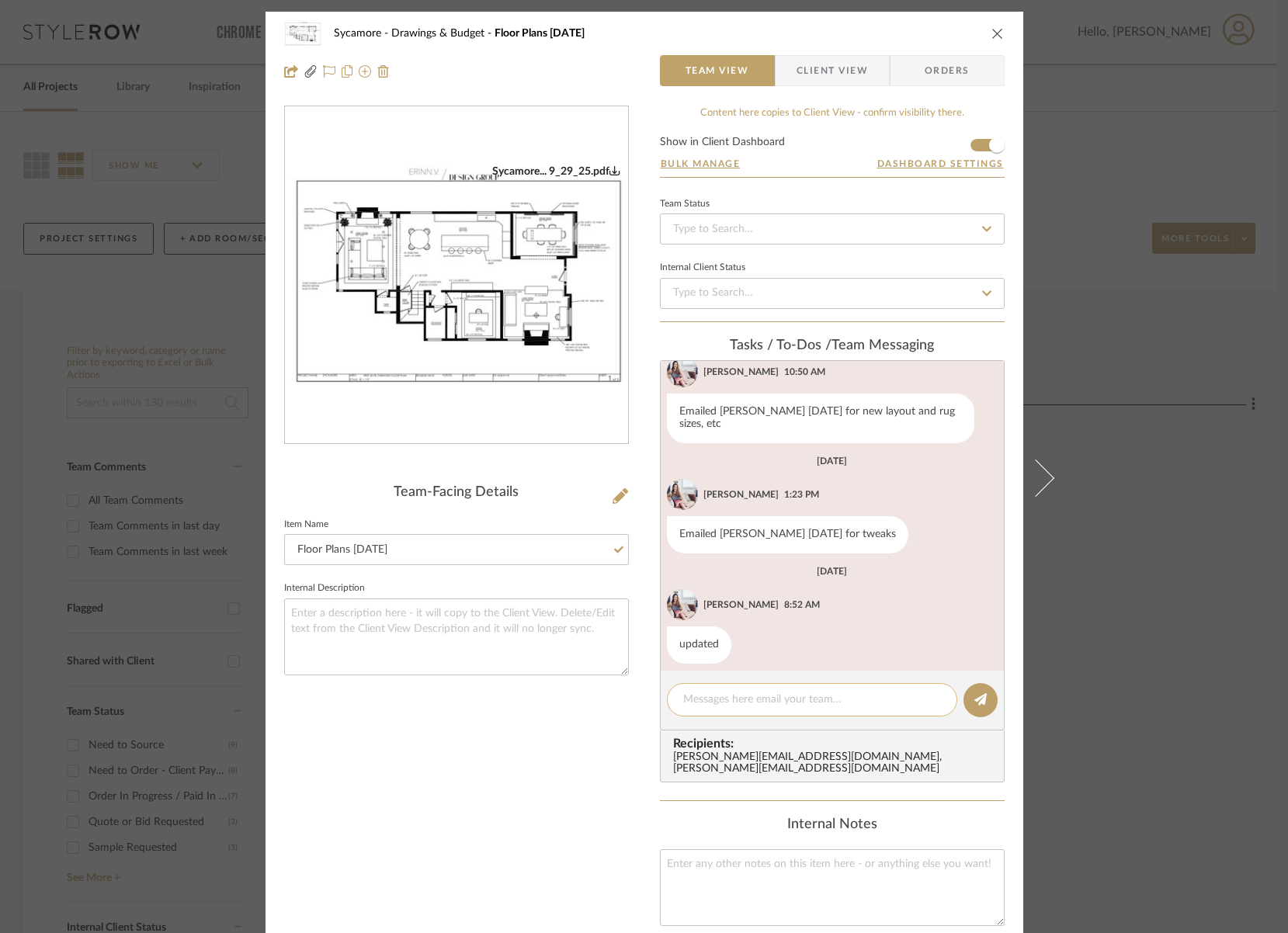
click at [784, 701] on textarea at bounding box center [812, 700] width 258 height 16
type textarea "updated"
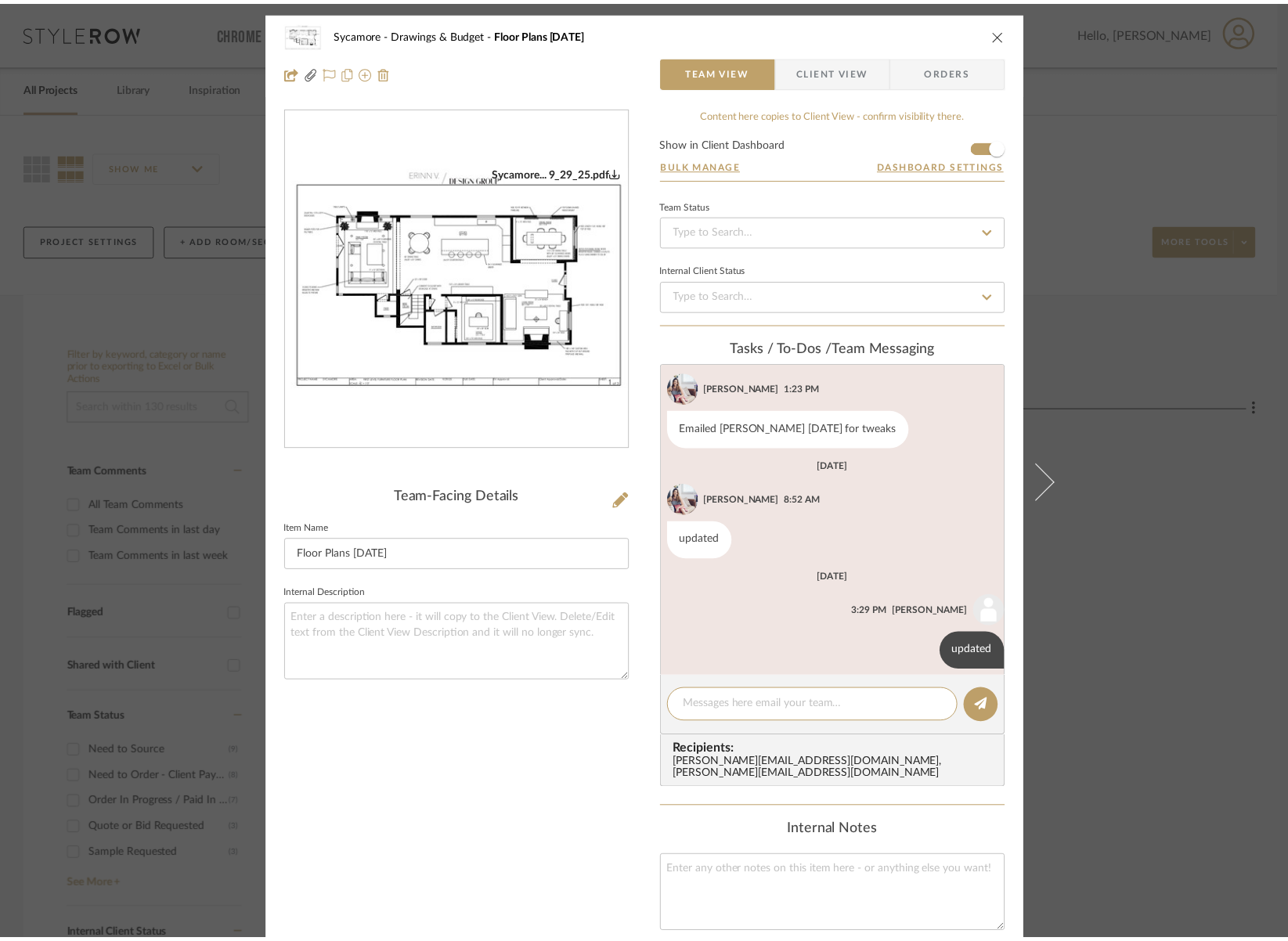
scroll to position [152, 0]
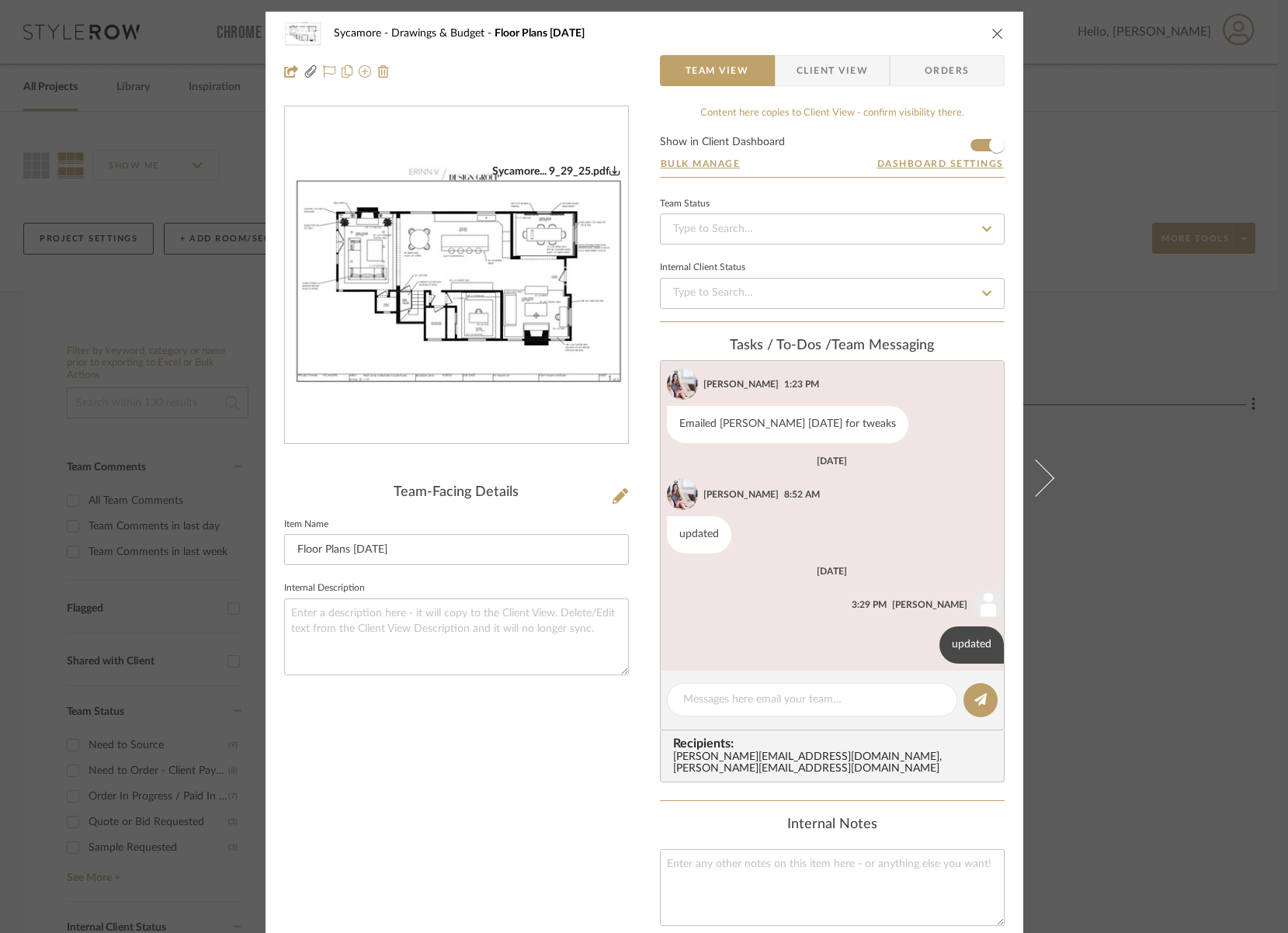
click at [997, 28] on icon "close" at bounding box center [998, 33] width 12 height 12
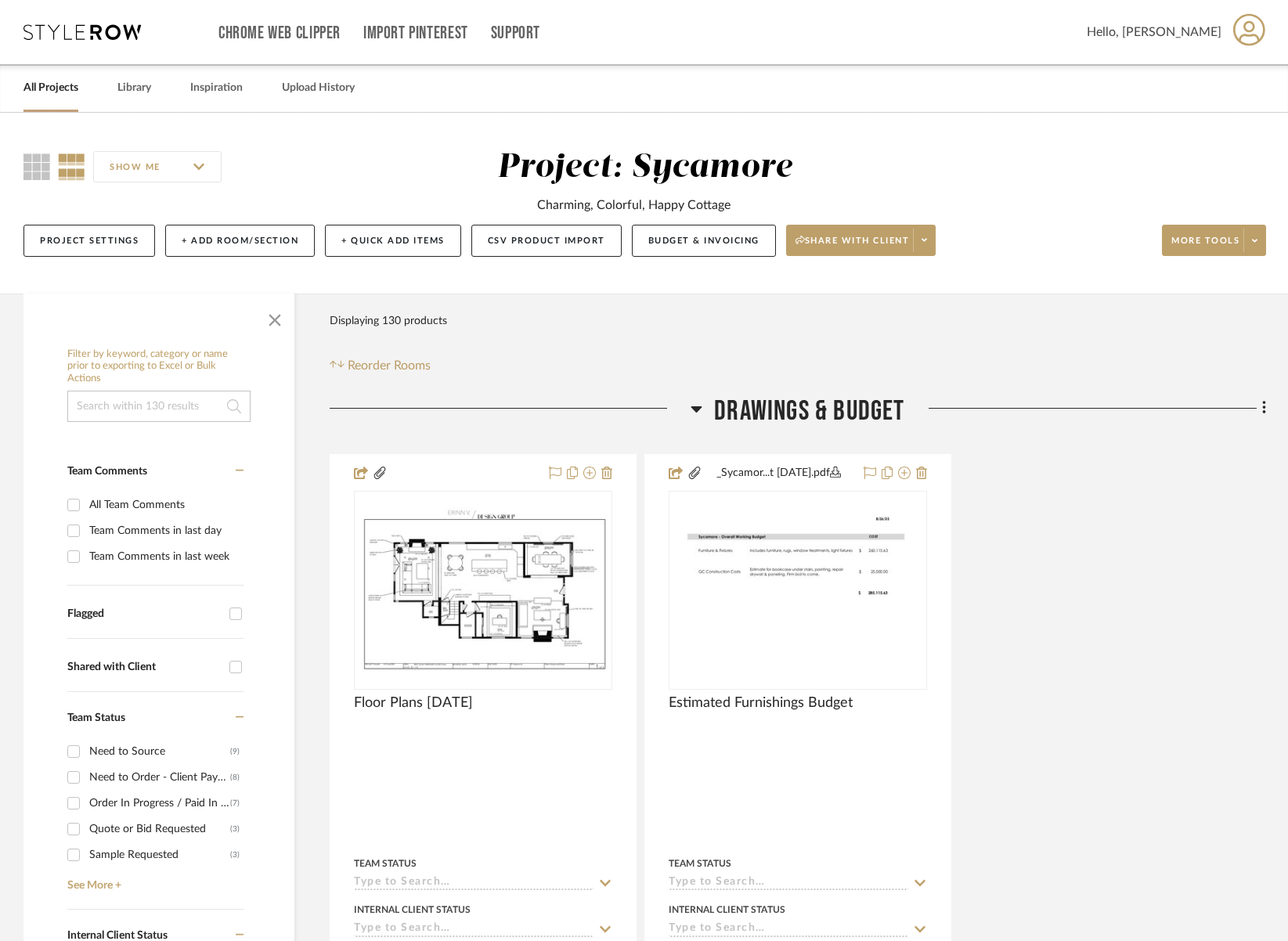
click at [809, 410] on span "Drawings & Budget" at bounding box center [808, 411] width 190 height 33
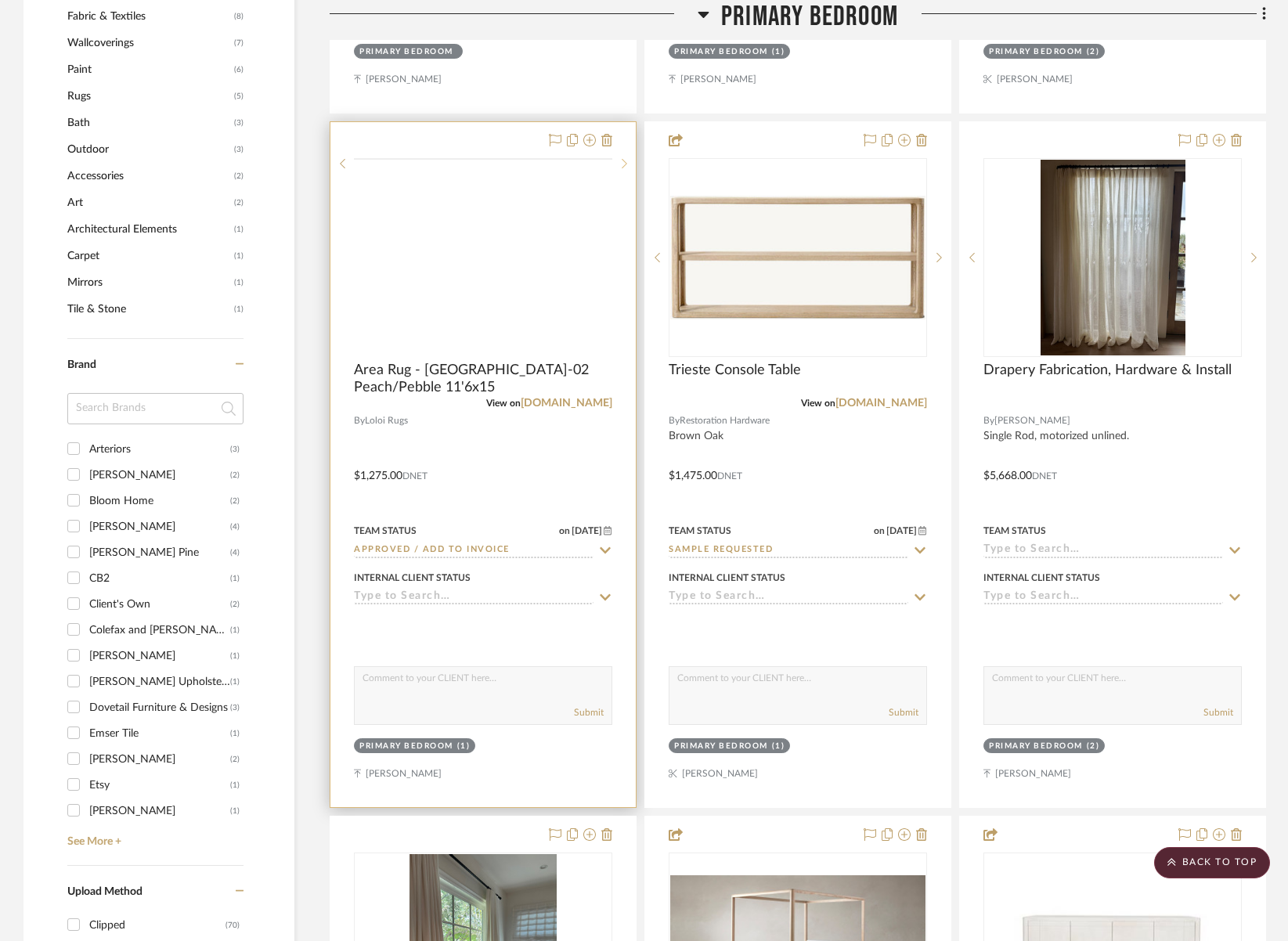
scroll to position [1313, 0]
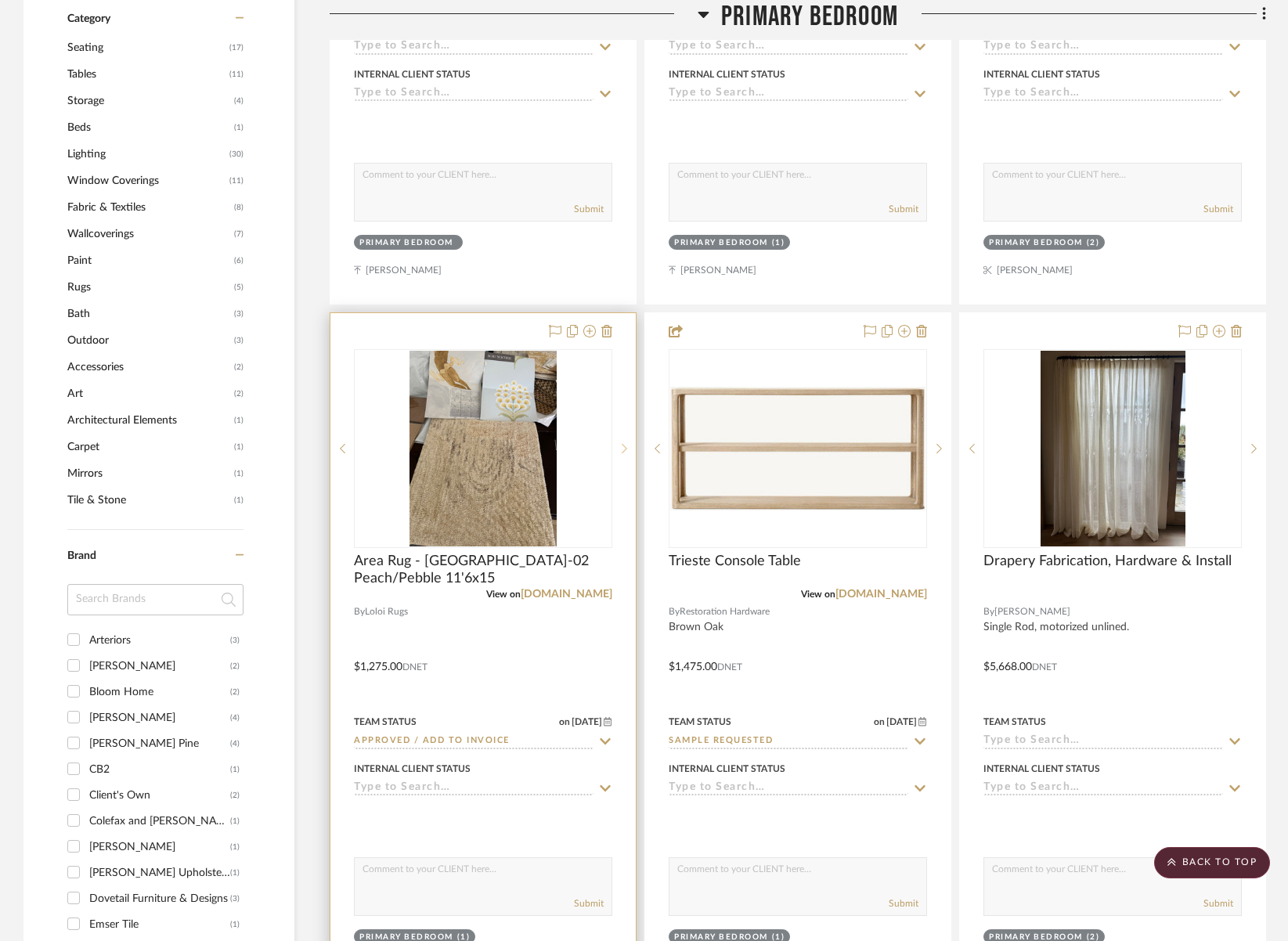
click at [626, 453] on icon at bounding box center [624, 448] width 5 height 11
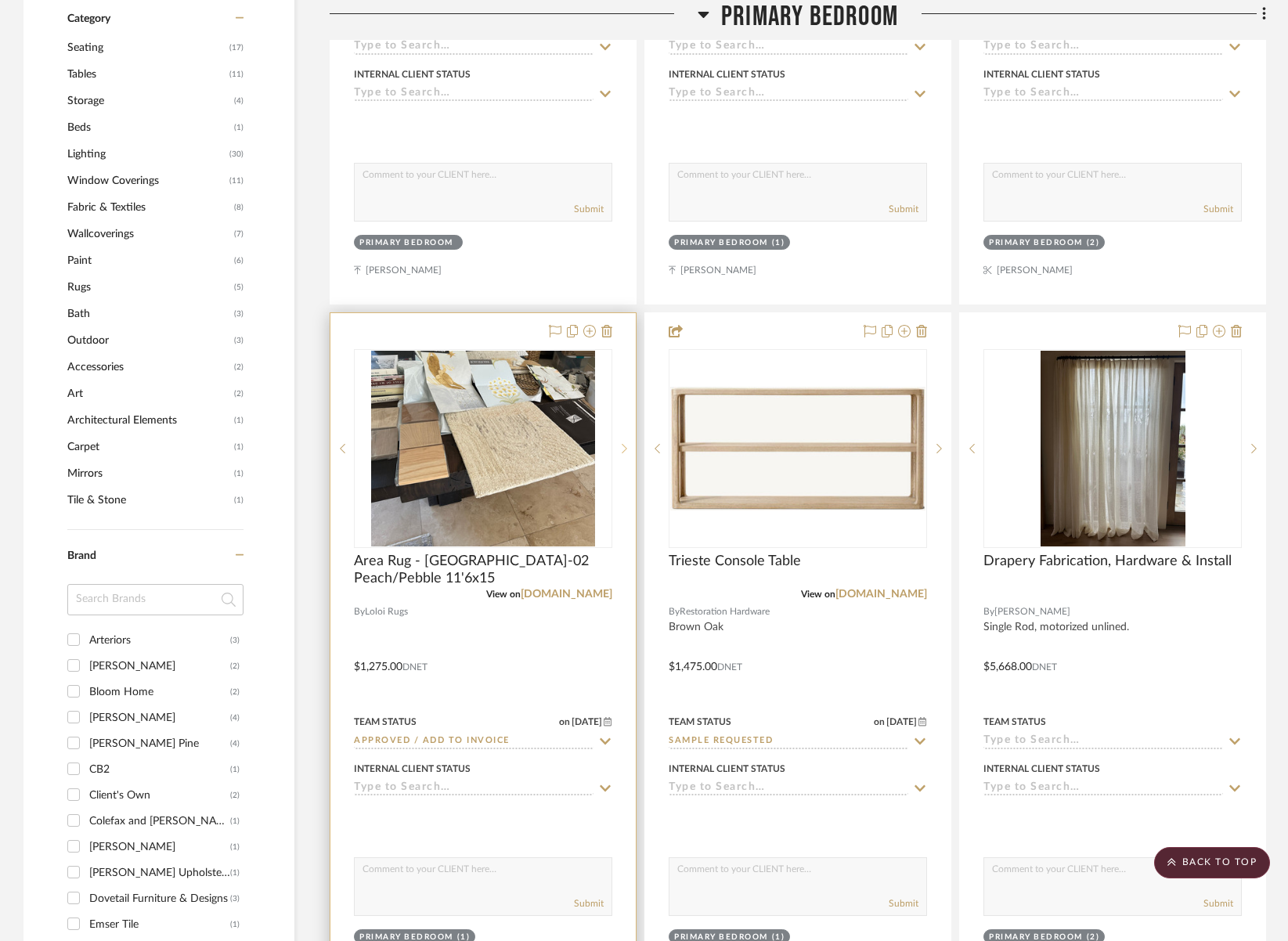
click at [626, 453] on icon at bounding box center [624, 448] width 5 height 11
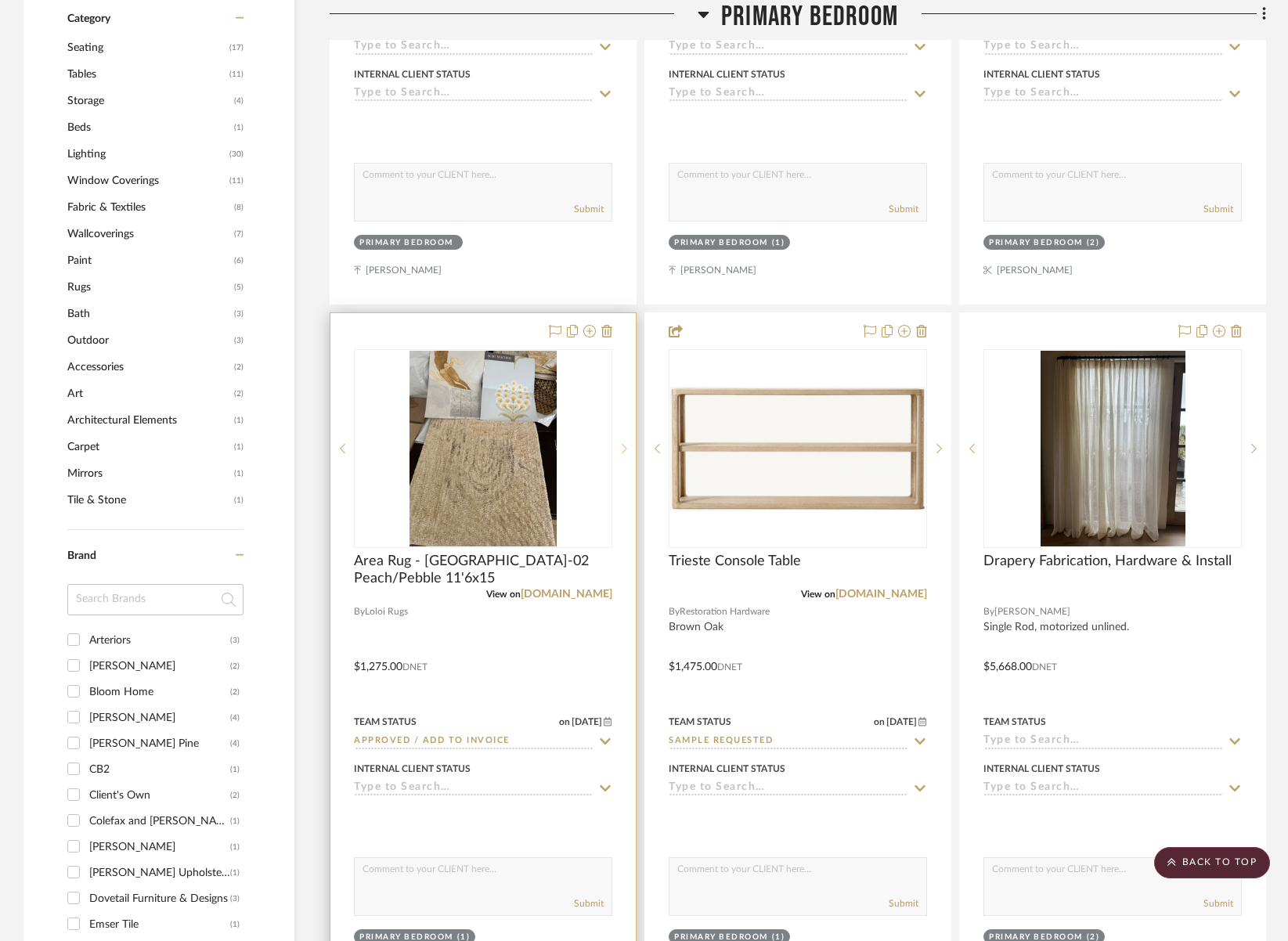
click at [626, 453] on icon at bounding box center [624, 448] width 5 height 11
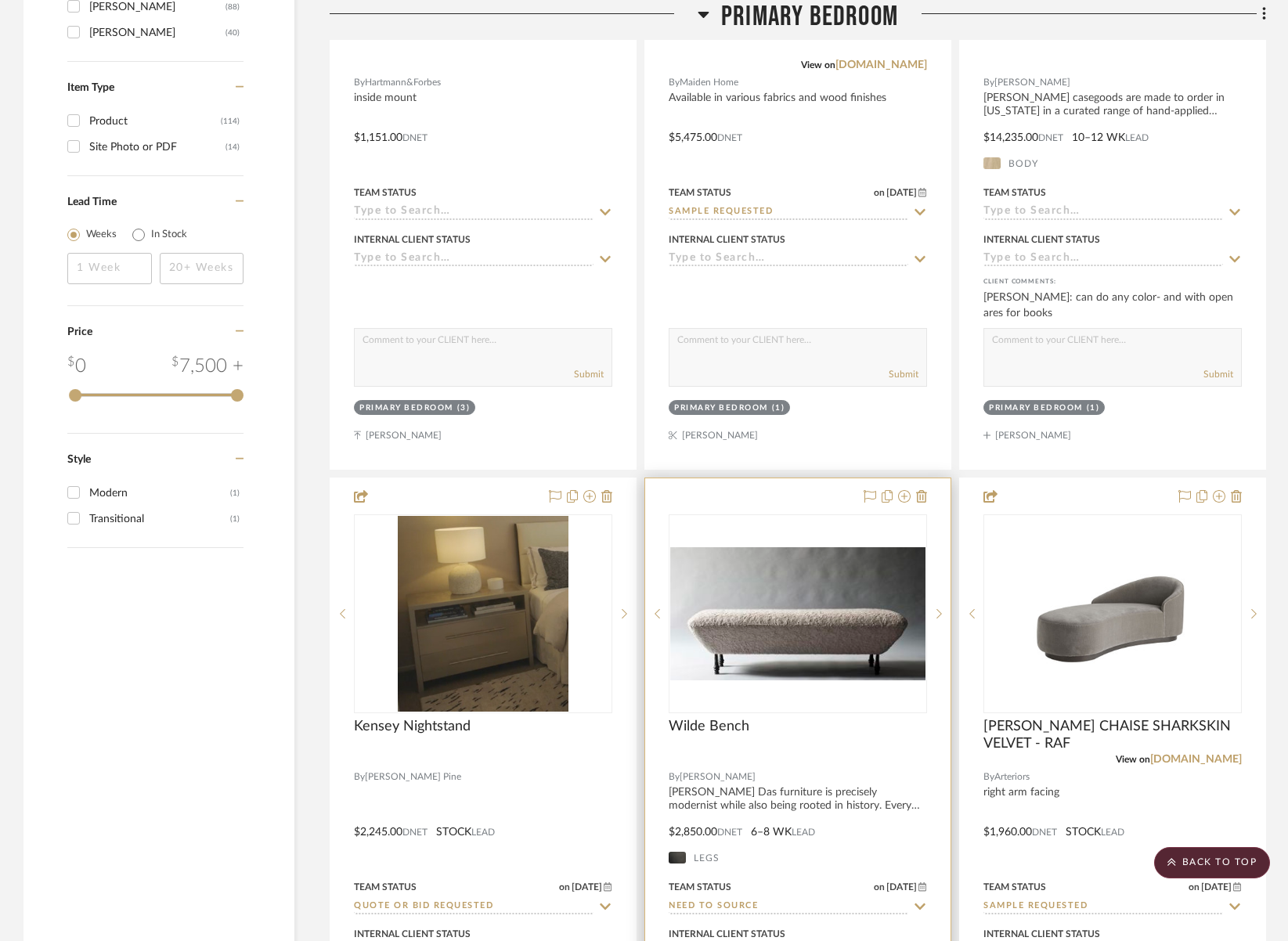
scroll to position [2873, 0]
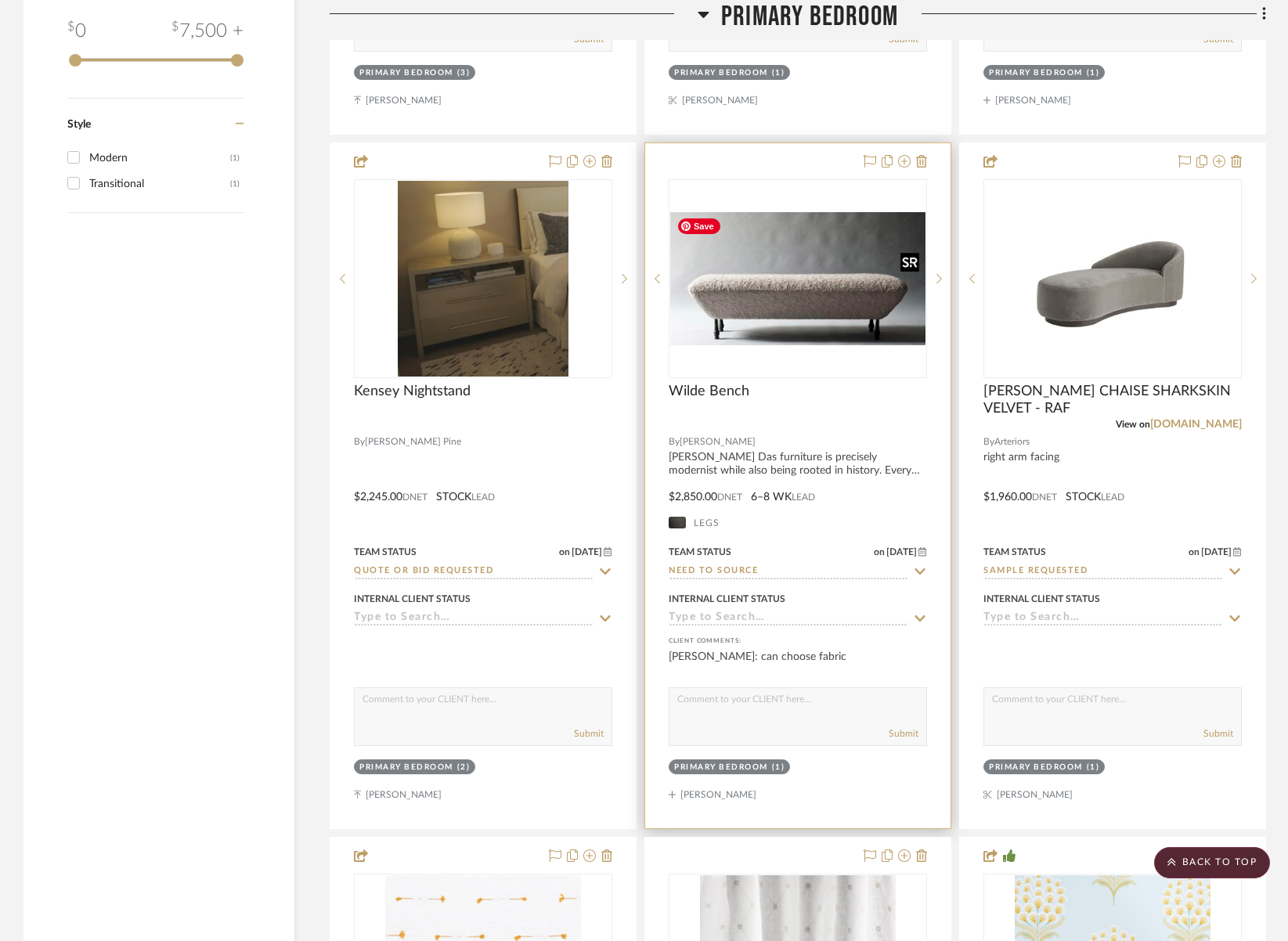
click at [879, 325] on img "0" at bounding box center [798, 278] width 256 height 133
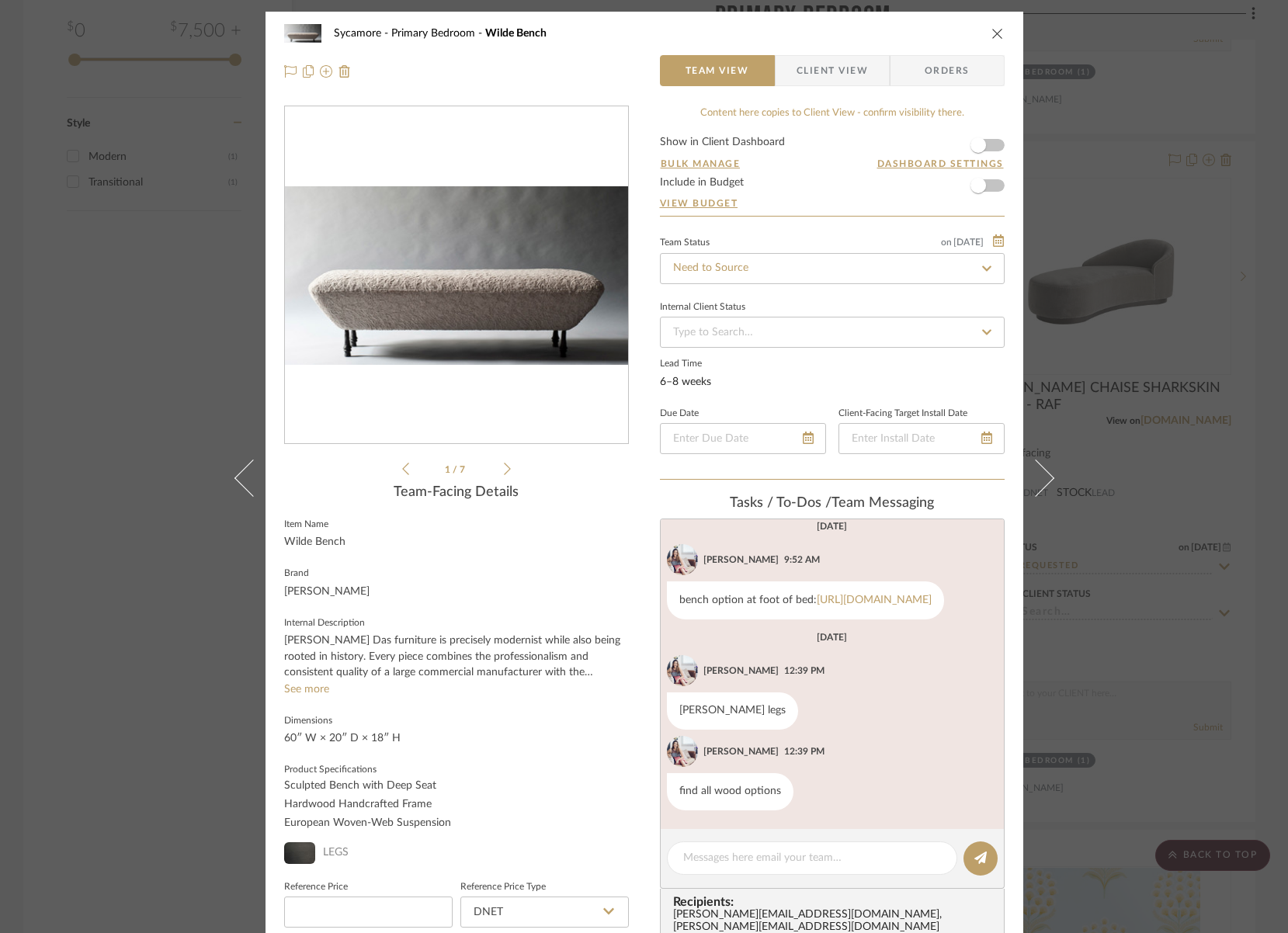
scroll to position [168, 0]
click at [504, 466] on icon at bounding box center [508, 469] width 7 height 14
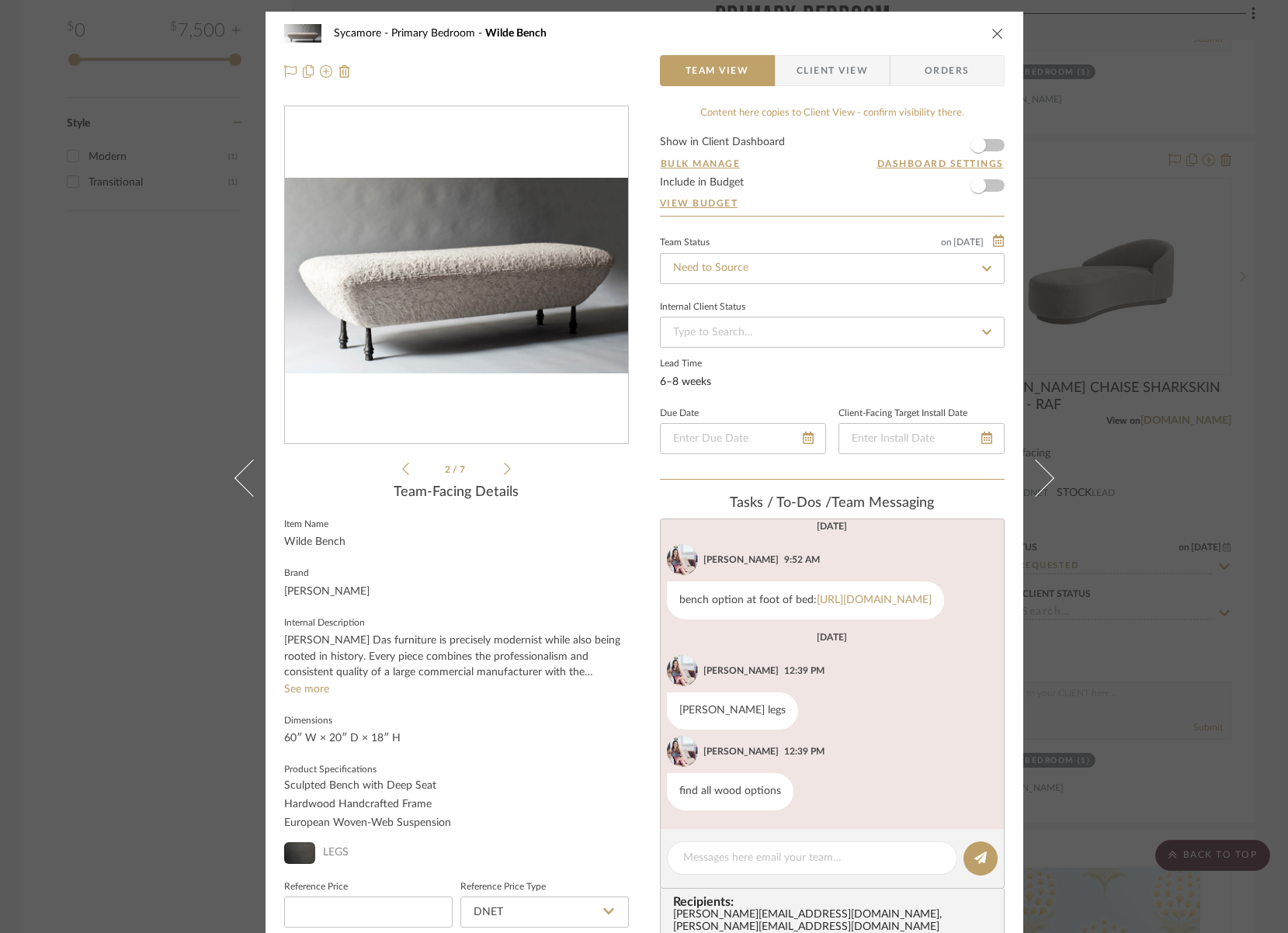
click at [504, 466] on icon at bounding box center [508, 469] width 7 height 14
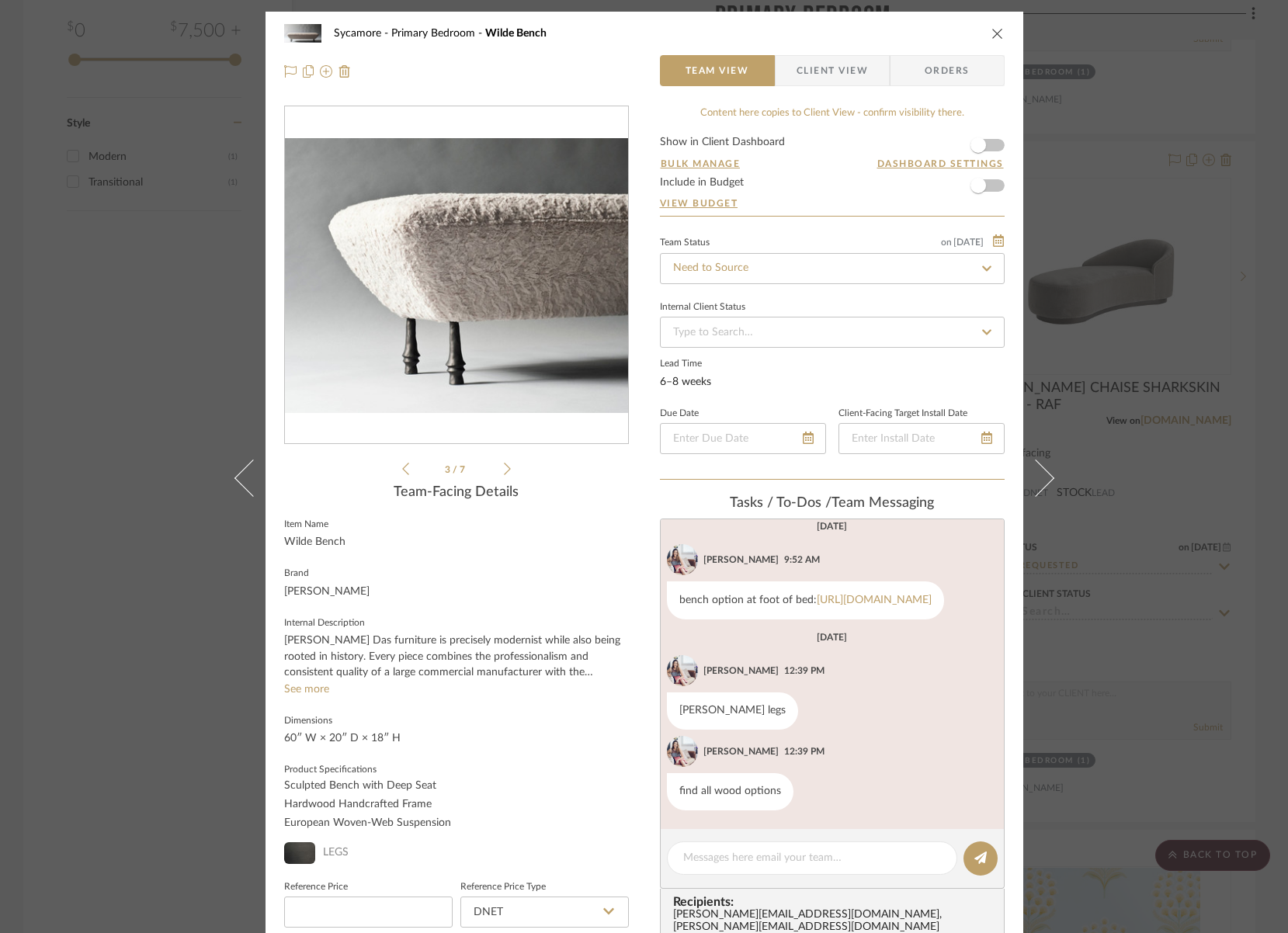
click at [504, 466] on icon at bounding box center [508, 469] width 7 height 14
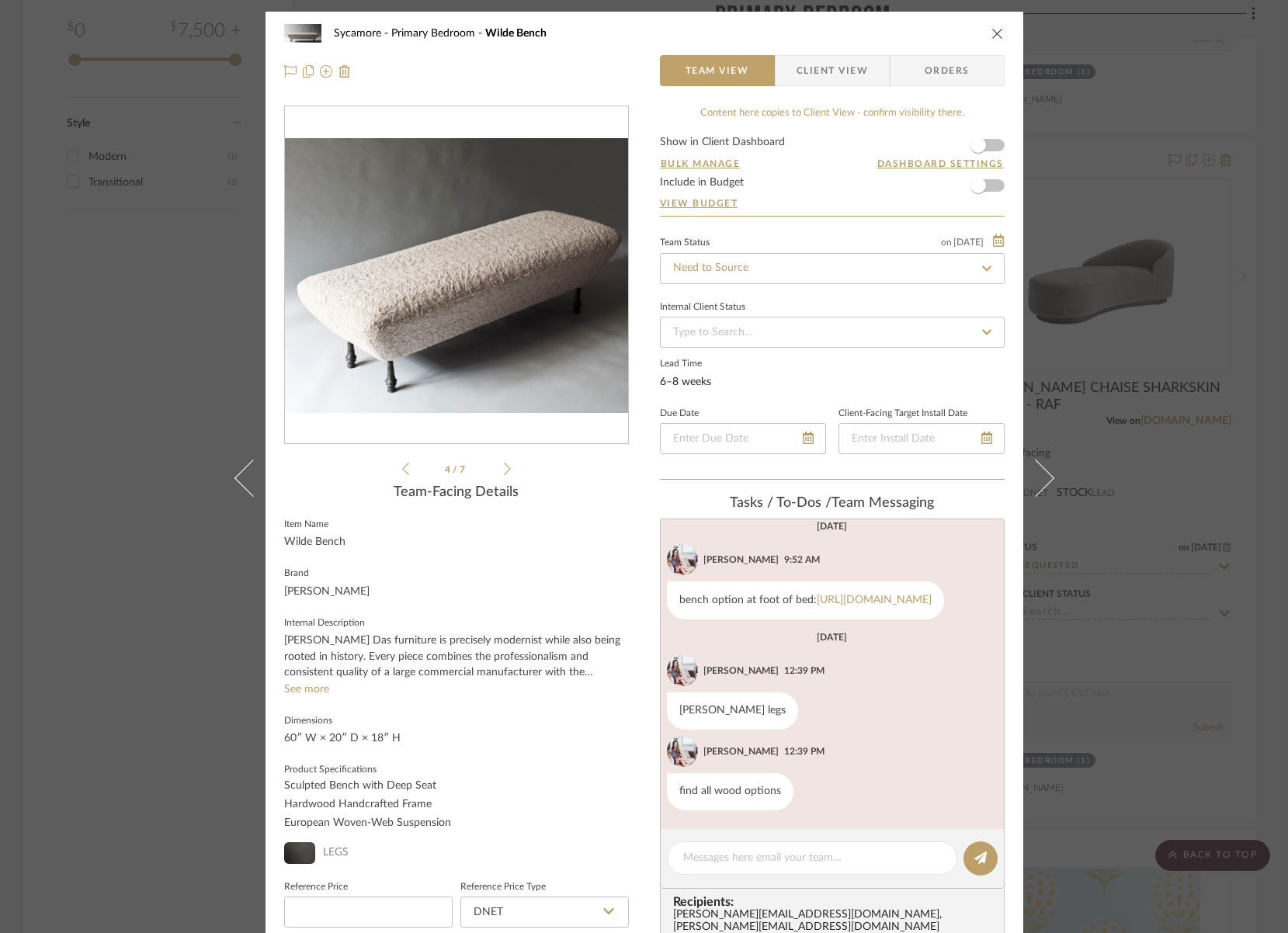
click at [504, 466] on icon at bounding box center [508, 469] width 7 height 14
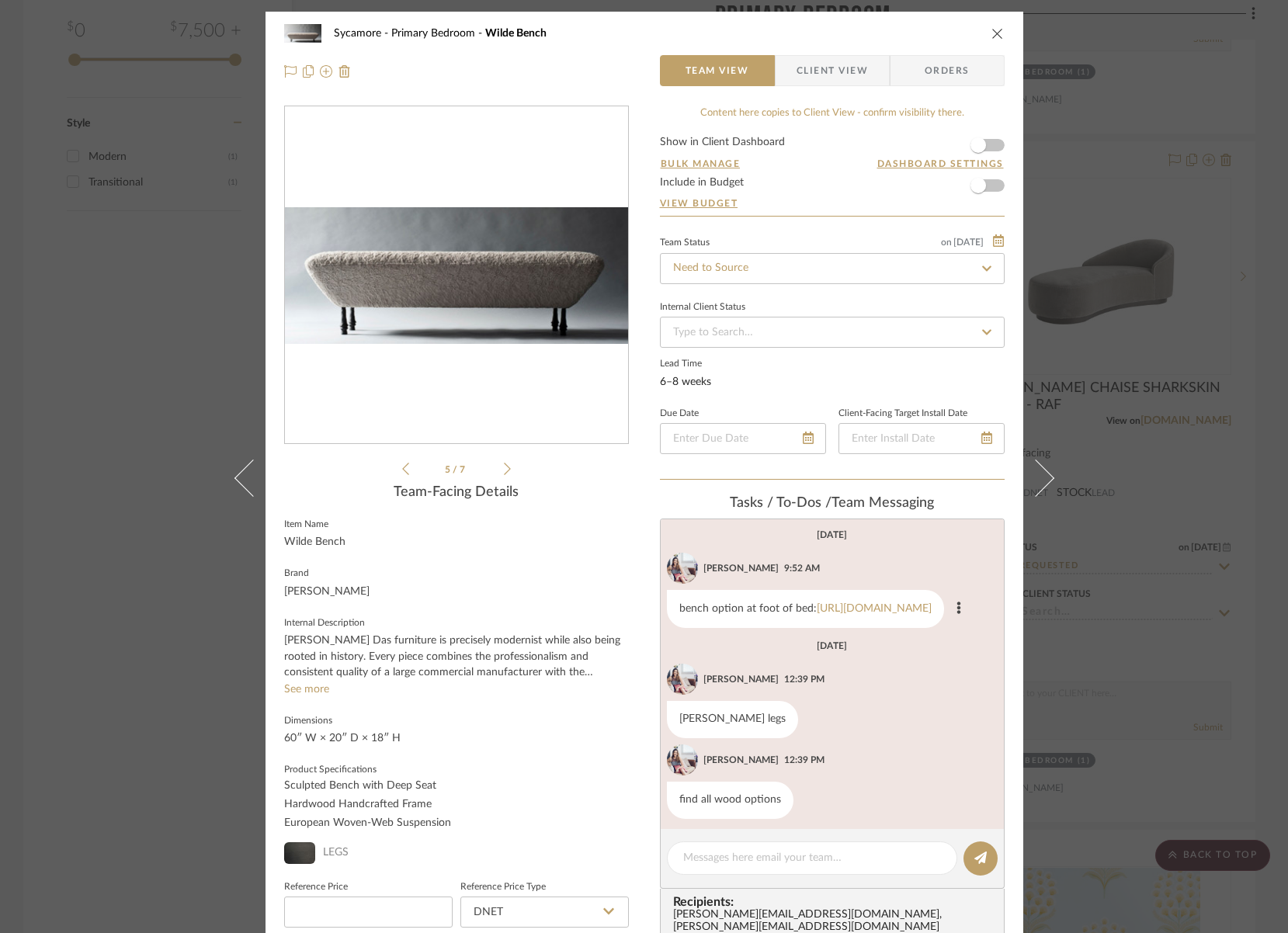
scroll to position [2, 0]
click at [817, 615] on link "[URL][DOMAIN_NAME]" at bounding box center [874, 609] width 115 height 11
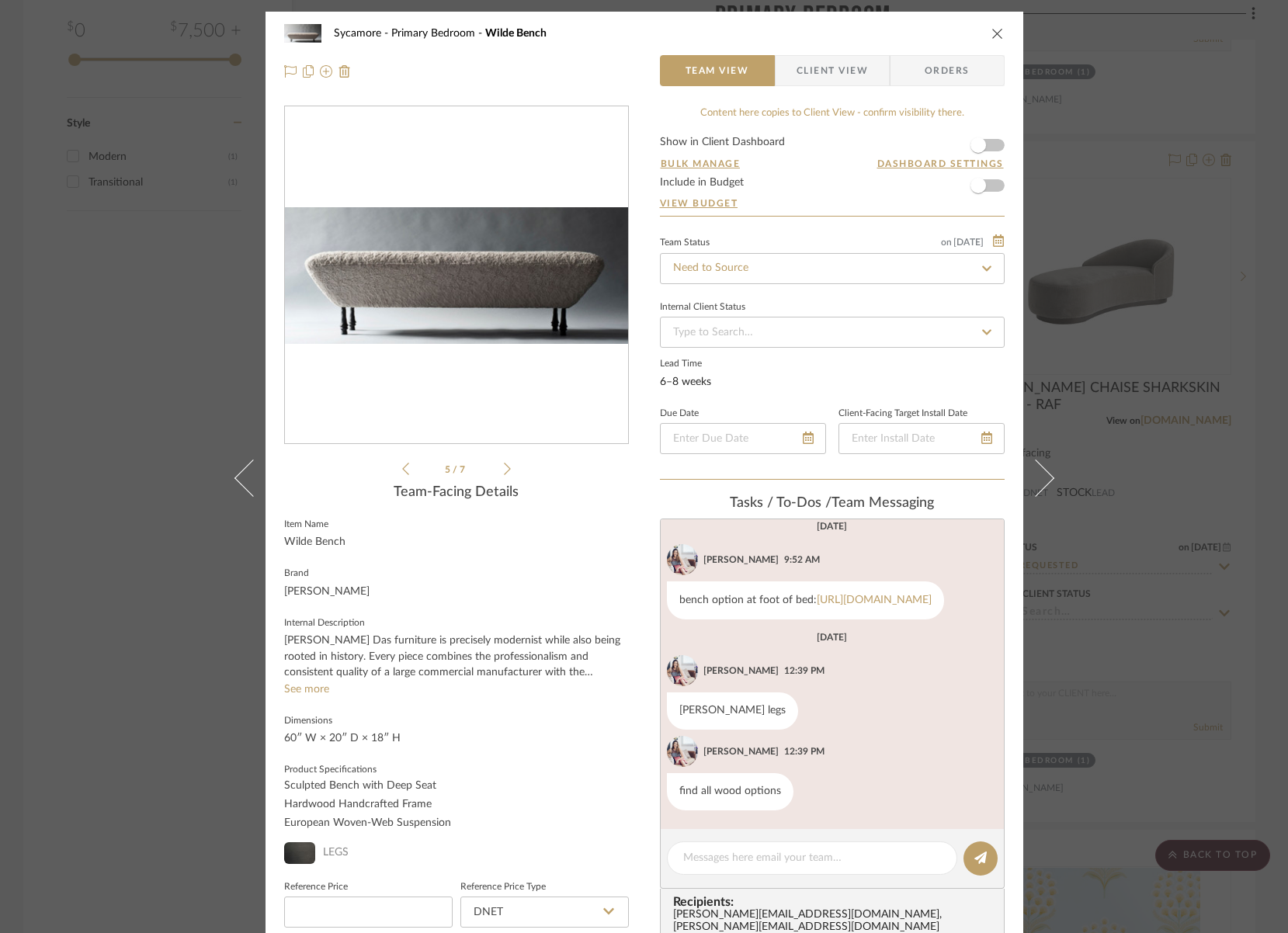
drag, startPoint x: 992, startPoint y: 30, endPoint x: 936, endPoint y: 3, distance: 62.2
click at [992, 30] on icon "close" at bounding box center [998, 33] width 12 height 12
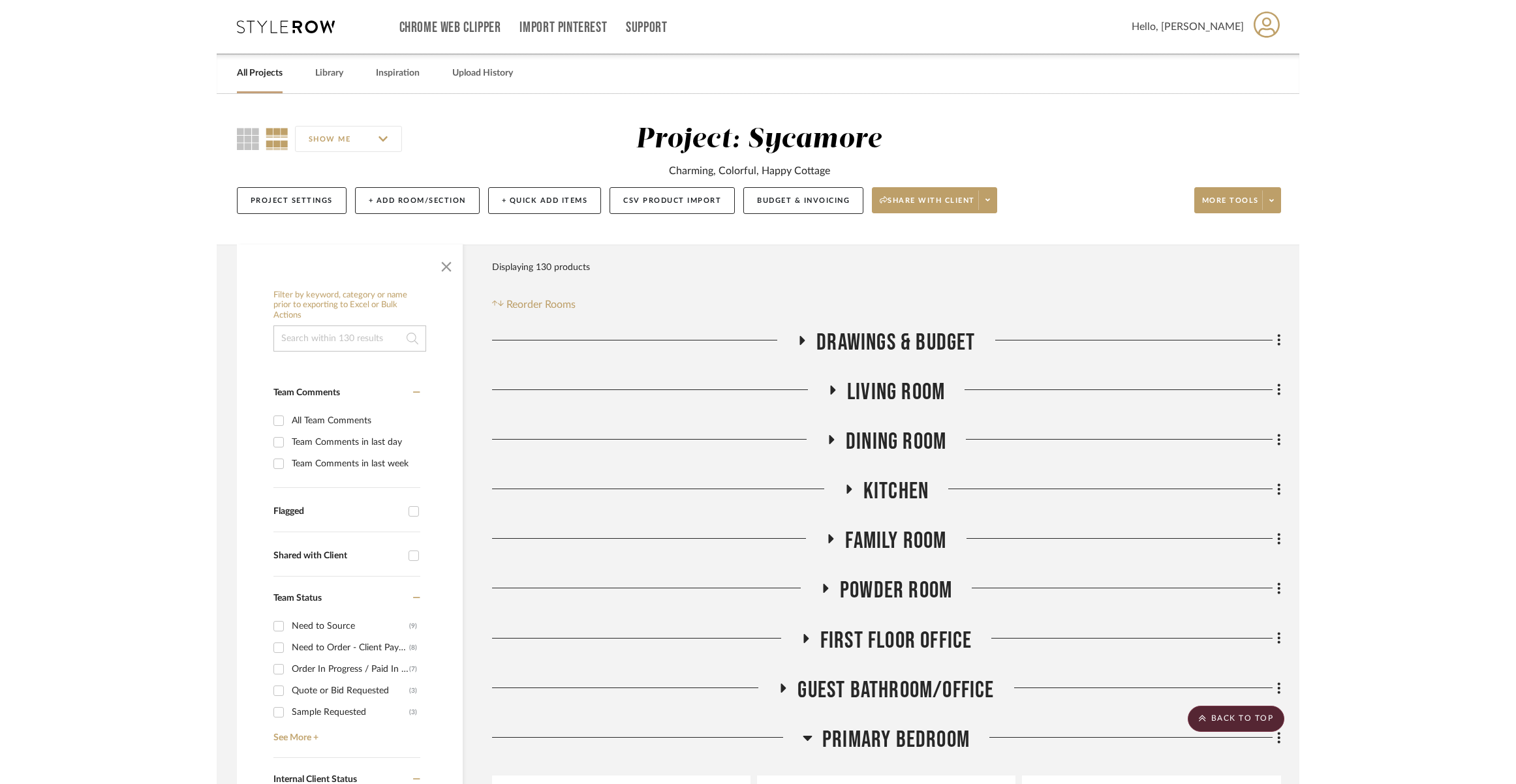
scroll to position [2394, 0]
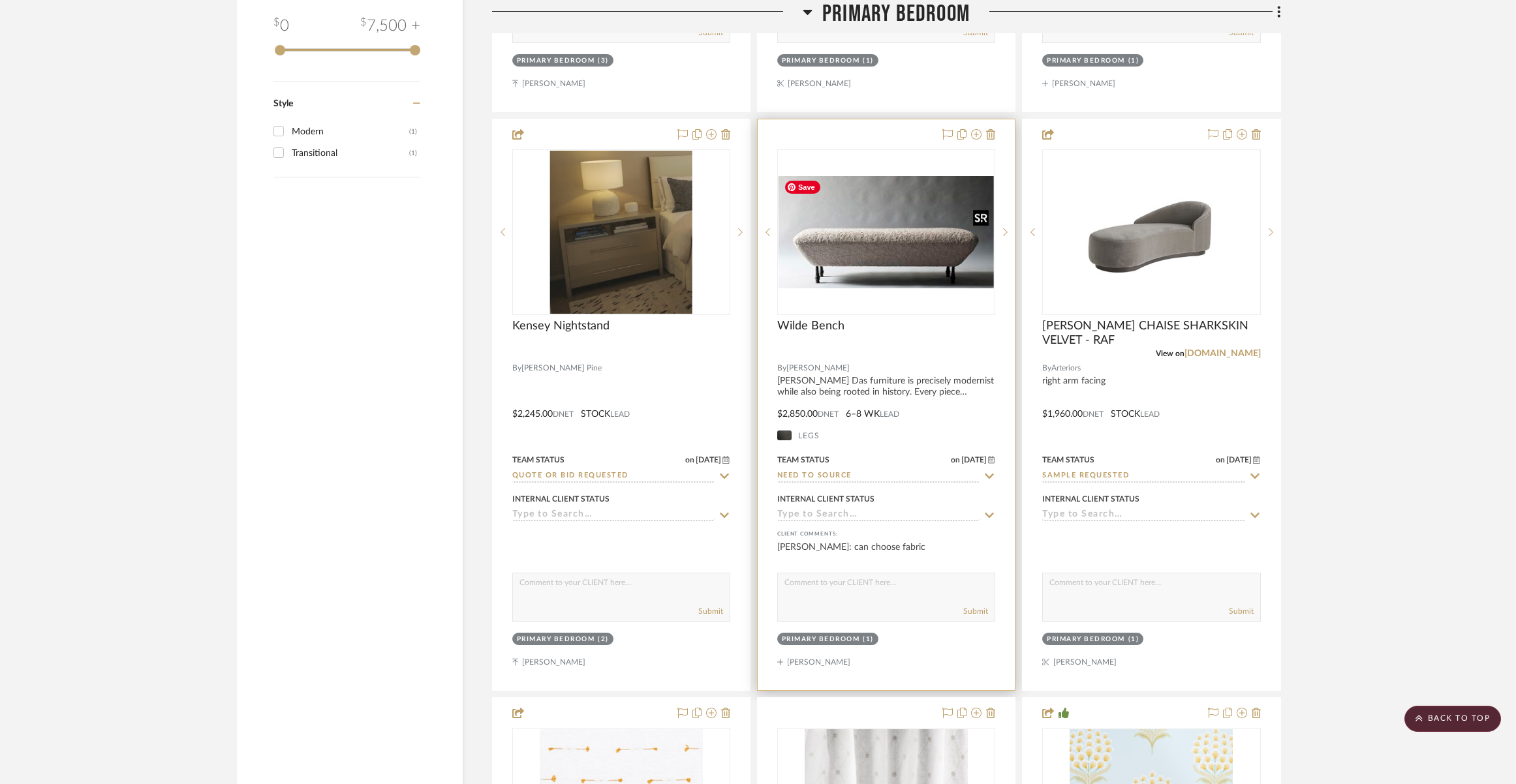
click at [822, 269] on img "0" at bounding box center [886, 233] width 215 height 112
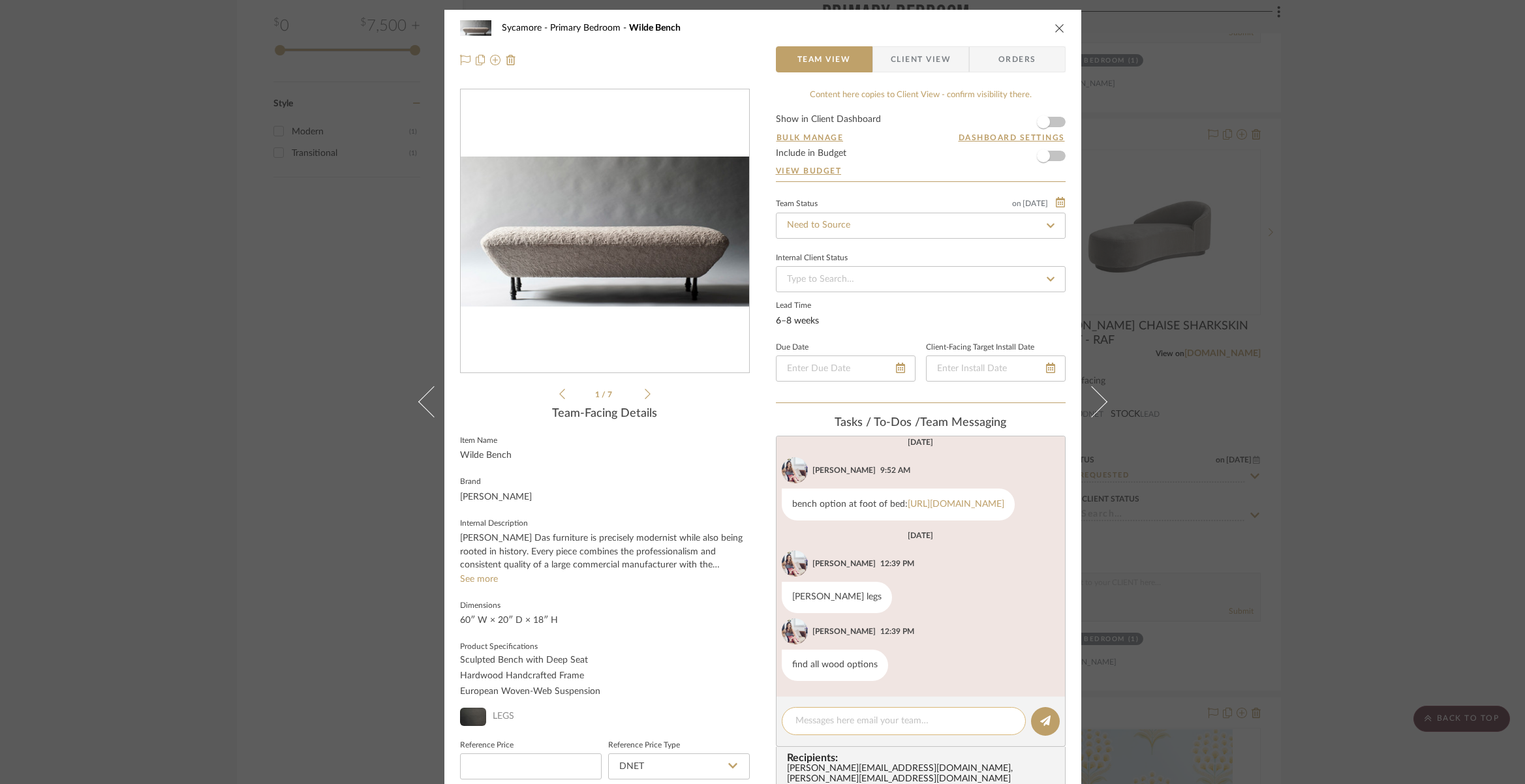
scroll to position [2, 0]
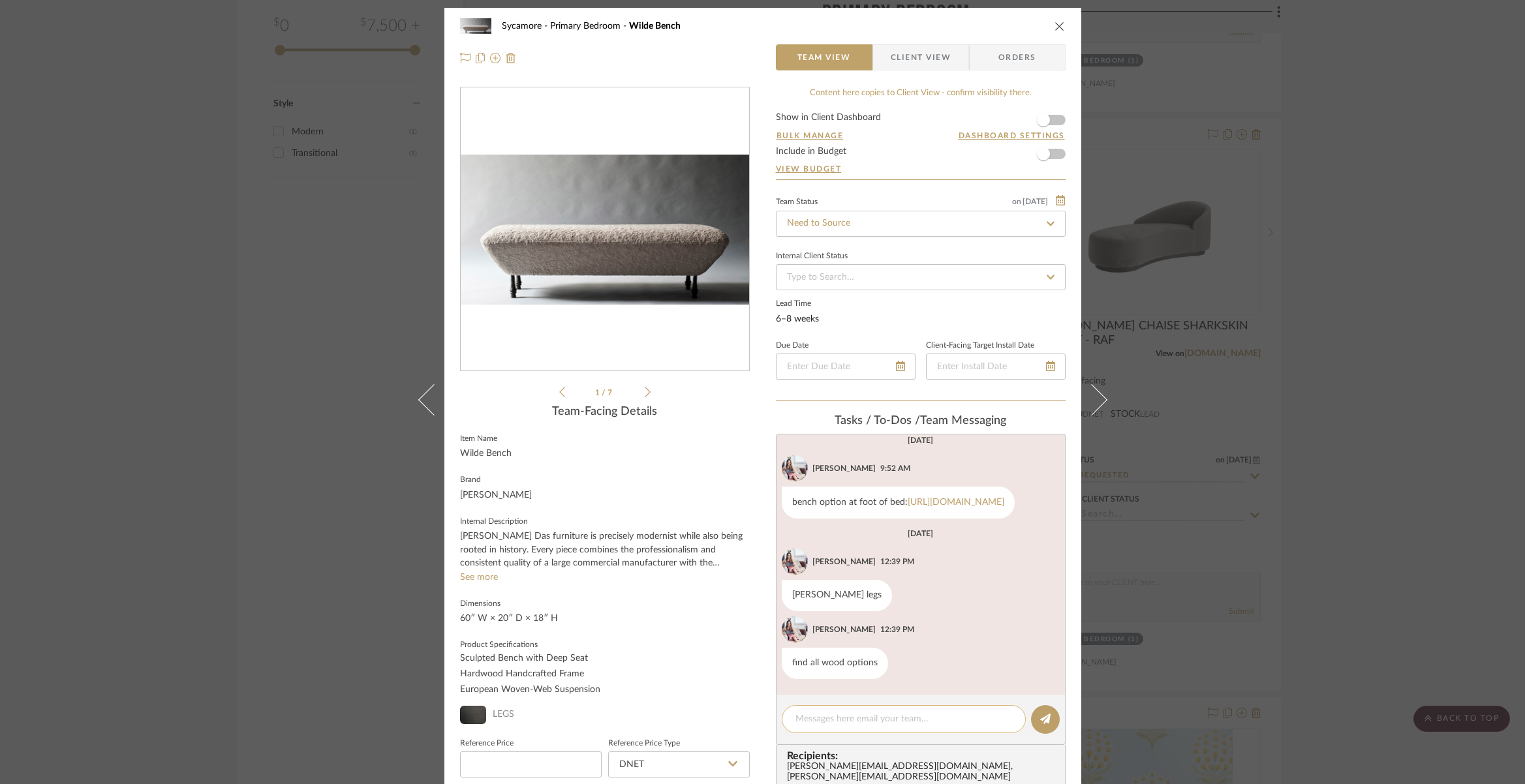
click at [875, 718] on textarea at bounding box center [904, 719] width 217 height 14
click at [882, 721] on textarea "not all wood - but could be cute with a fun fabric" at bounding box center [904, 719] width 217 height 14
click at [882, 721] on textarea "not all wood - but could be cute with a fun fabric" at bounding box center [904, 719] width 217 height 14
paste textarea "[URL][DOMAIN_NAME]"
type textarea "not all wood - but would be cute with a fun fabric [URL][DOMAIN_NAME]"
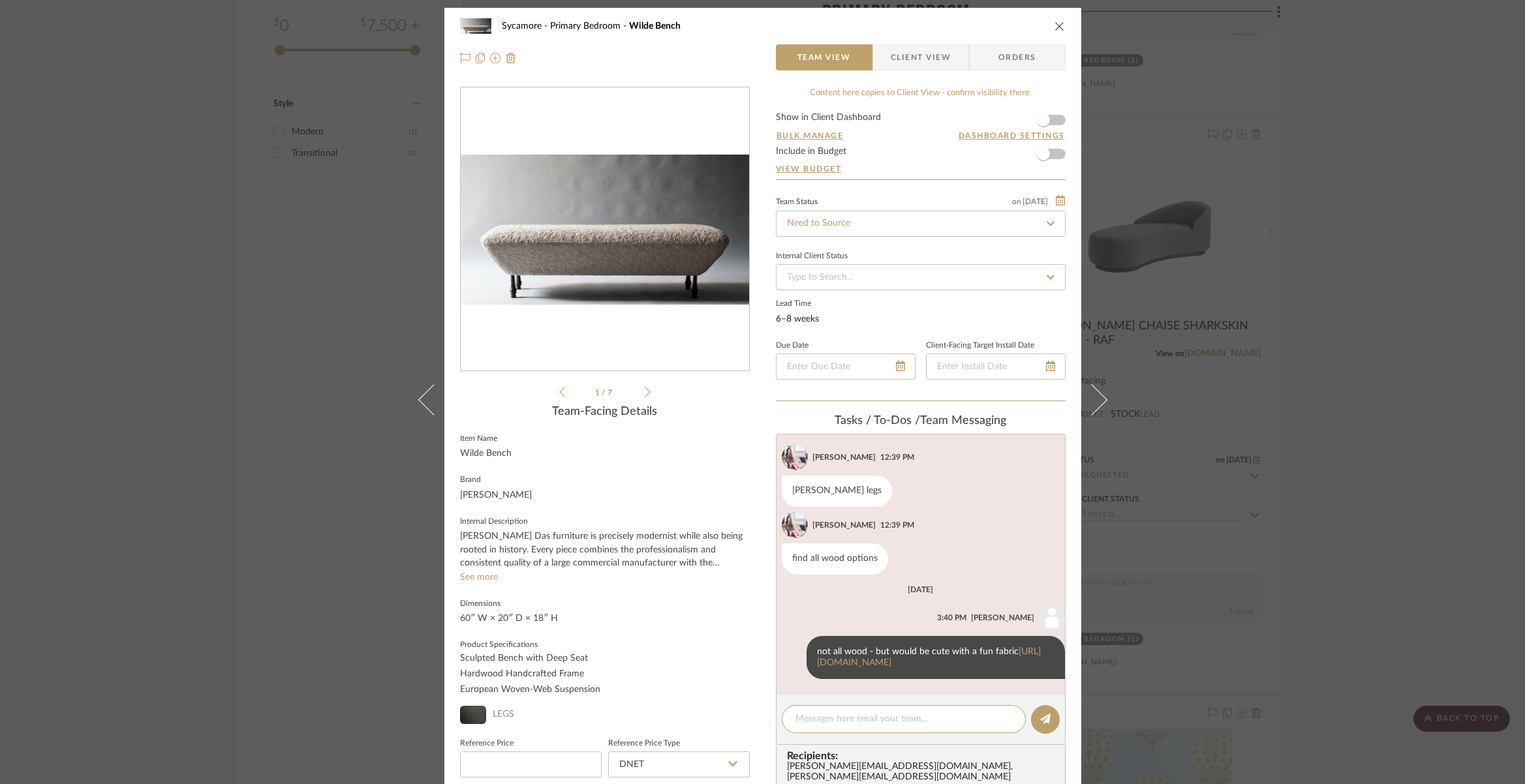
scroll to position [246, 0]
click at [1055, 22] on icon "close" at bounding box center [1060, 26] width 10 height 10
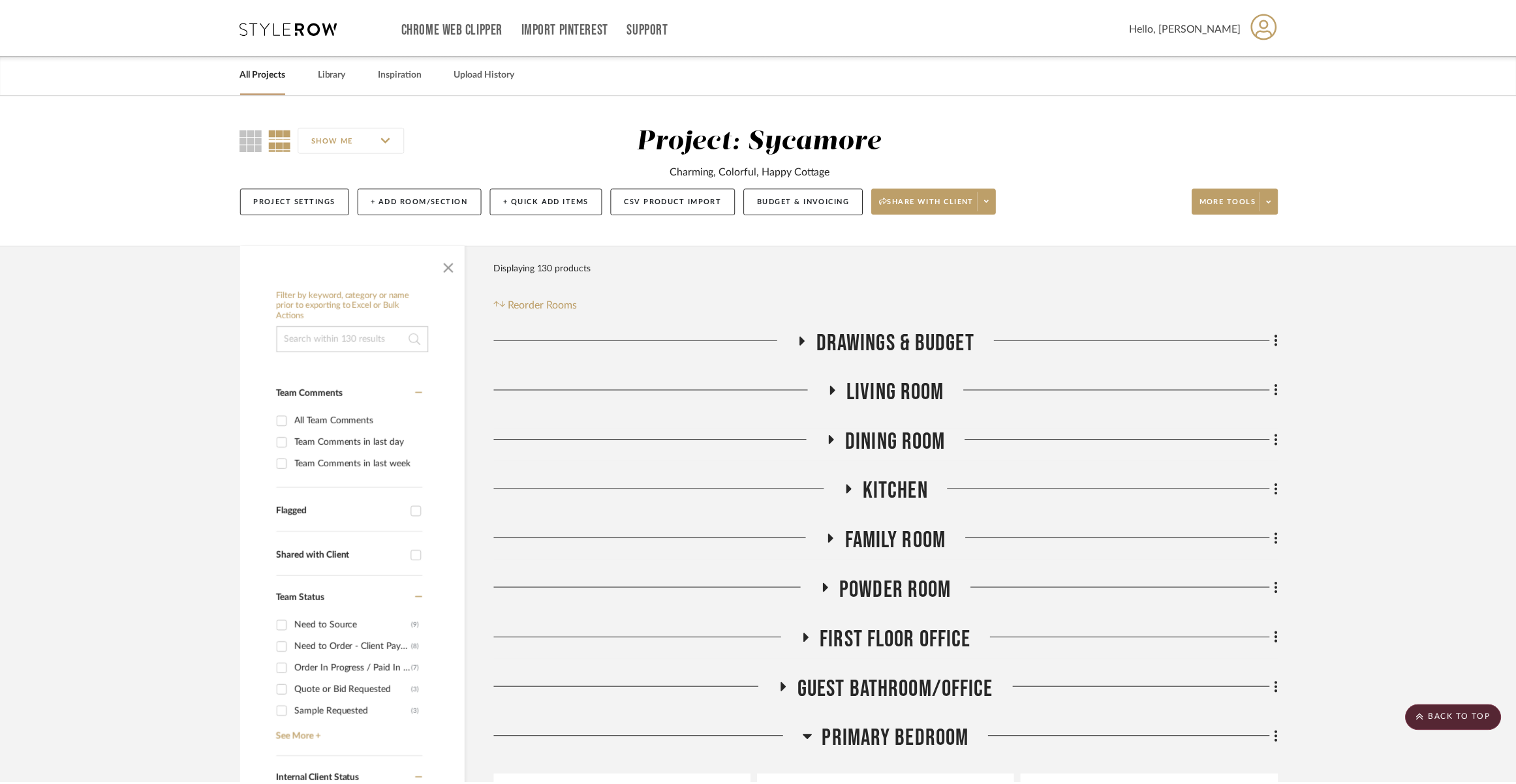
scroll to position [2394, 0]
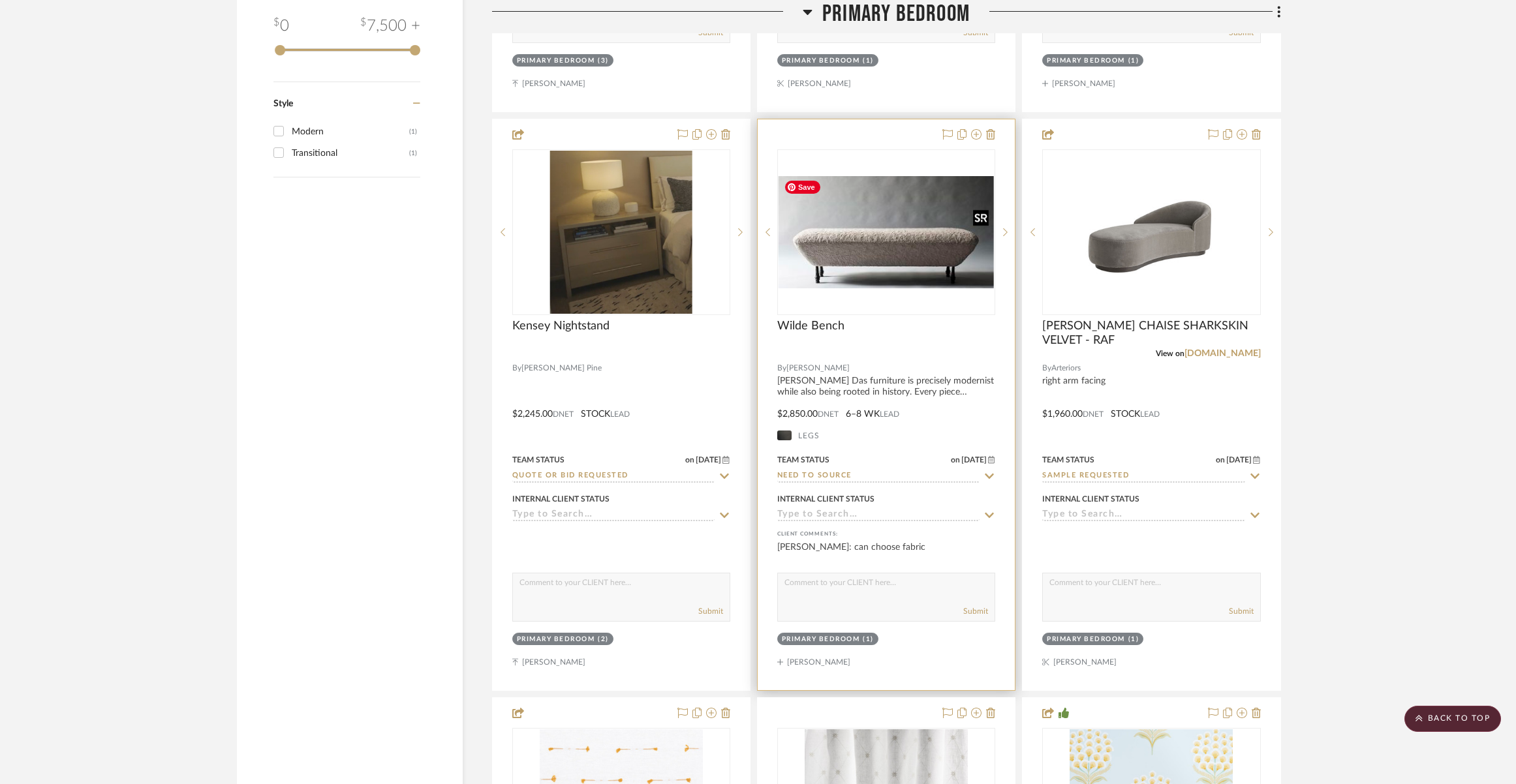
click at [883, 231] on img "0" at bounding box center [886, 233] width 215 height 112
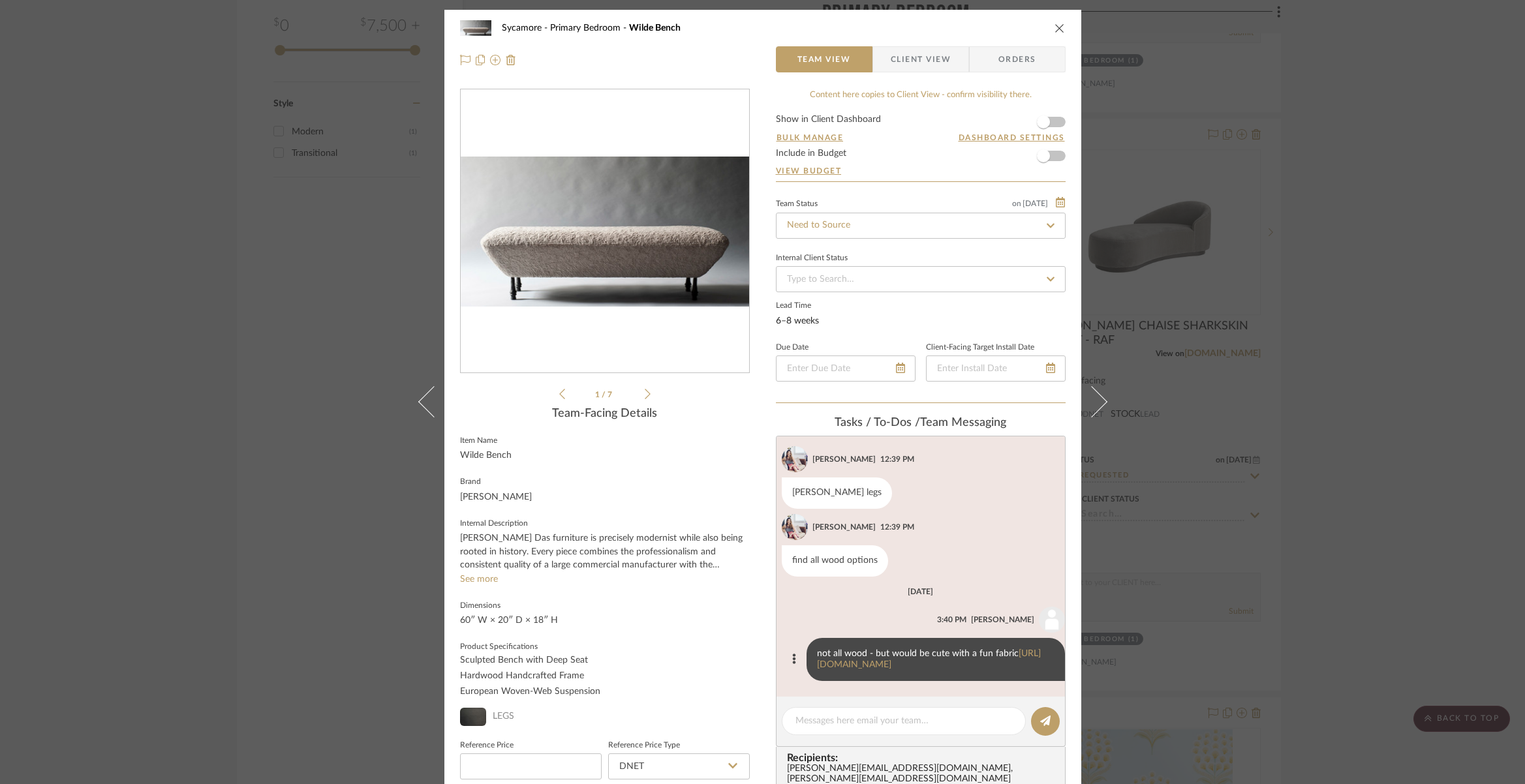
scroll to position [246, 0]
click at [948, 711] on div at bounding box center [904, 721] width 244 height 28
click at [938, 718] on textarea at bounding box center [904, 721] width 217 height 14
paste textarea "[URL][DOMAIN_NAME][PERSON_NAME]"
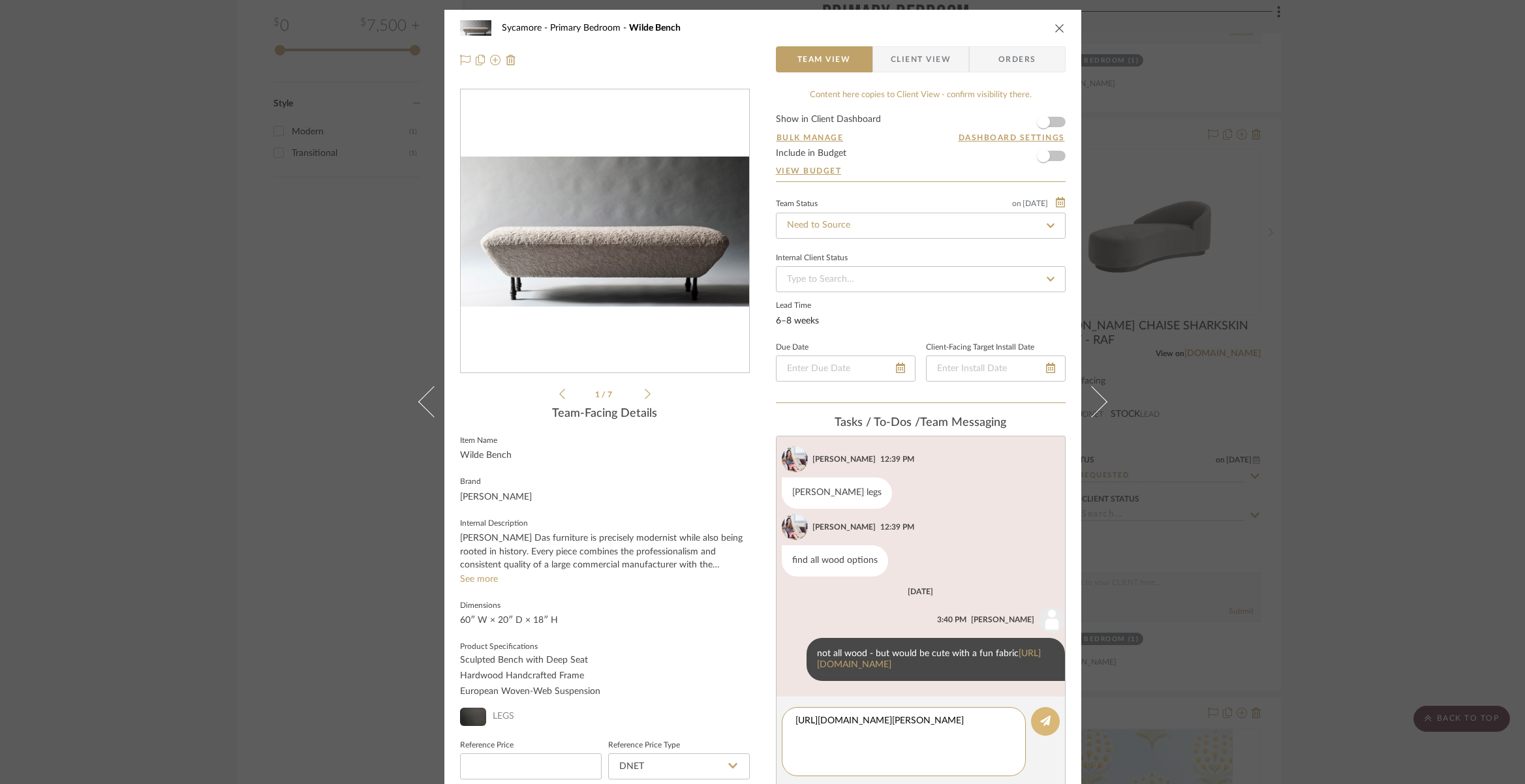
type textarea "[URL][DOMAIN_NAME][PERSON_NAME]"
click at [1045, 724] on icon at bounding box center [1045, 721] width 10 height 10
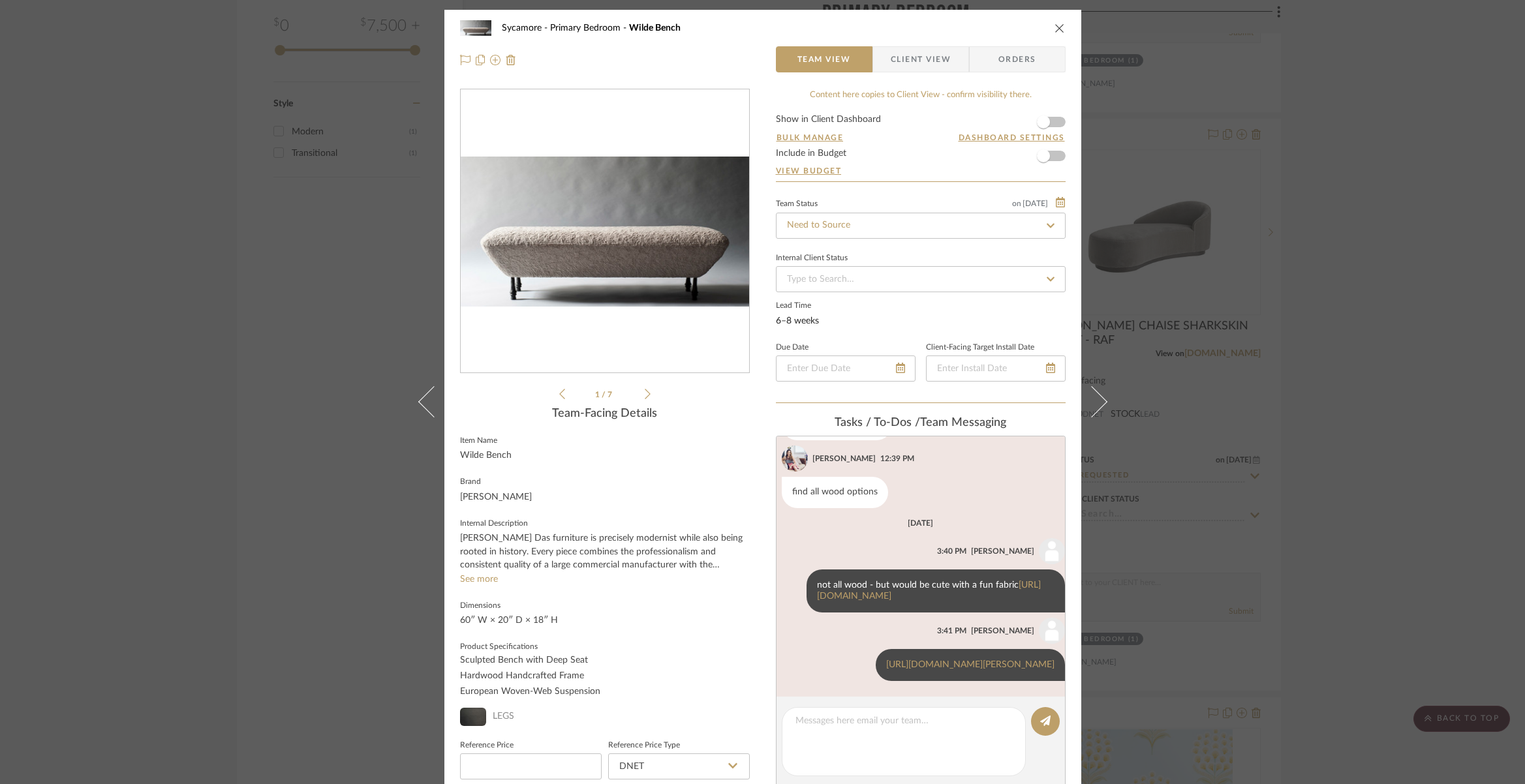
scroll to position [348, 0]
click at [926, 721] on textarea at bounding box center [904, 742] width 217 height 55
paste textarea "[URL][DOMAIN_NAME]"
type textarea "[URL][DOMAIN_NAME]"
drag, startPoint x: 1035, startPoint y: 723, endPoint x: 1032, endPoint y: 705, distance: 18.2
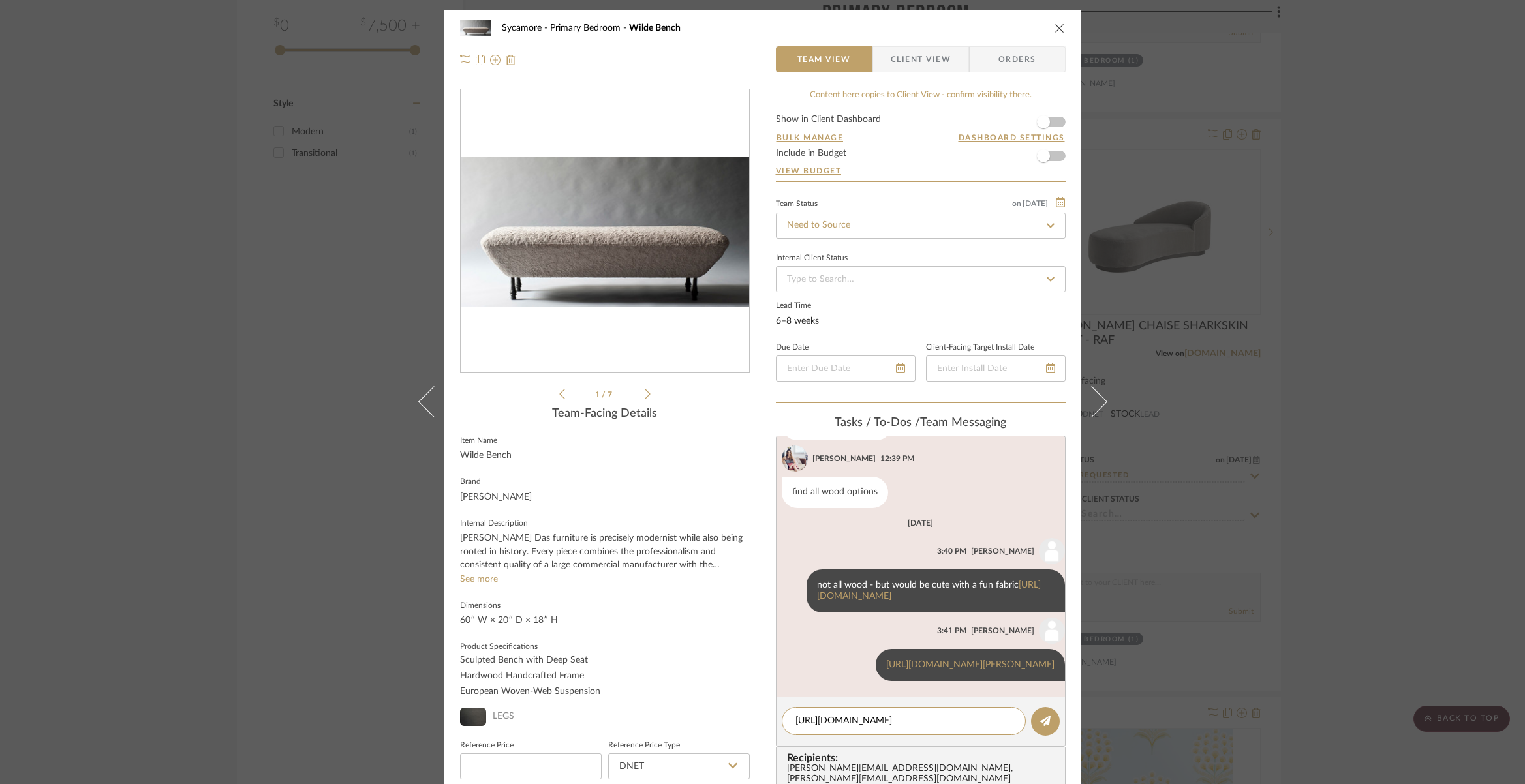
click at [1040, 723] on icon at bounding box center [1045, 721] width 10 height 10
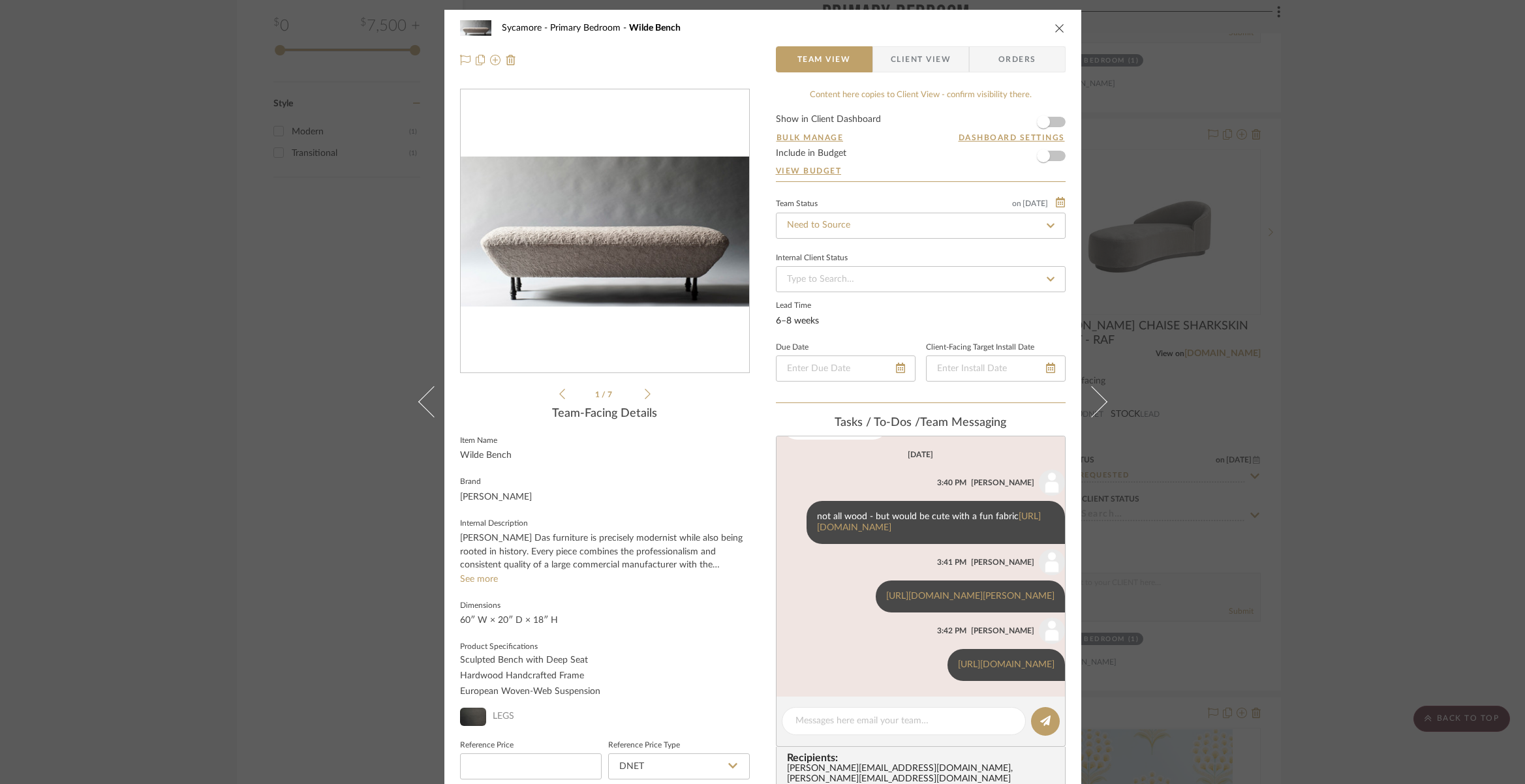
scroll to position [416, 0]
click at [925, 717] on textarea at bounding box center [904, 721] width 217 height 14
paste textarea "[URL][DOMAIN_NAME]"
type textarea "[URL][DOMAIN_NAME]"
click at [1031, 726] on button at bounding box center [1045, 721] width 28 height 28
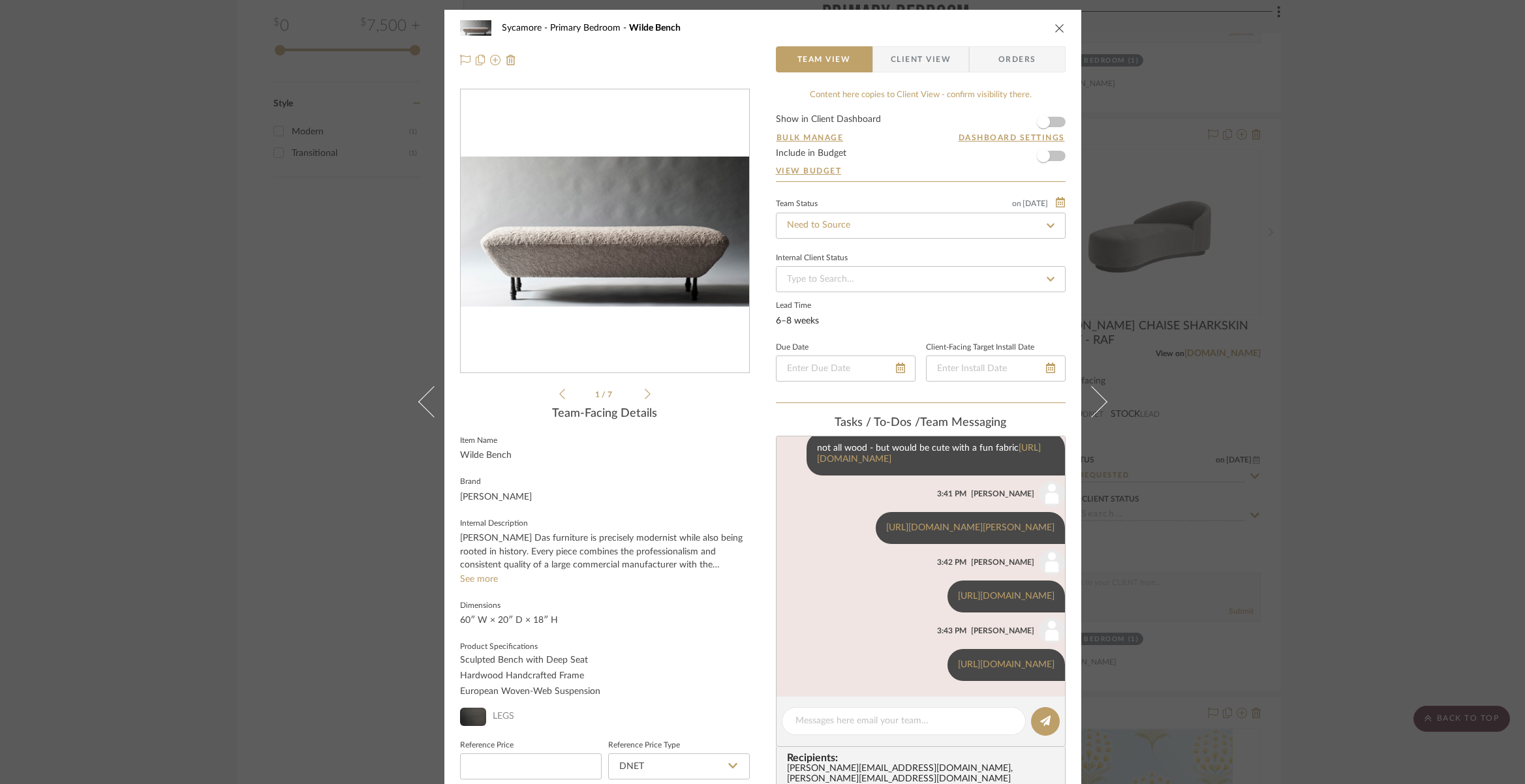
scroll to position [485, 0]
click at [1057, 28] on icon "close" at bounding box center [1060, 28] width 10 height 10
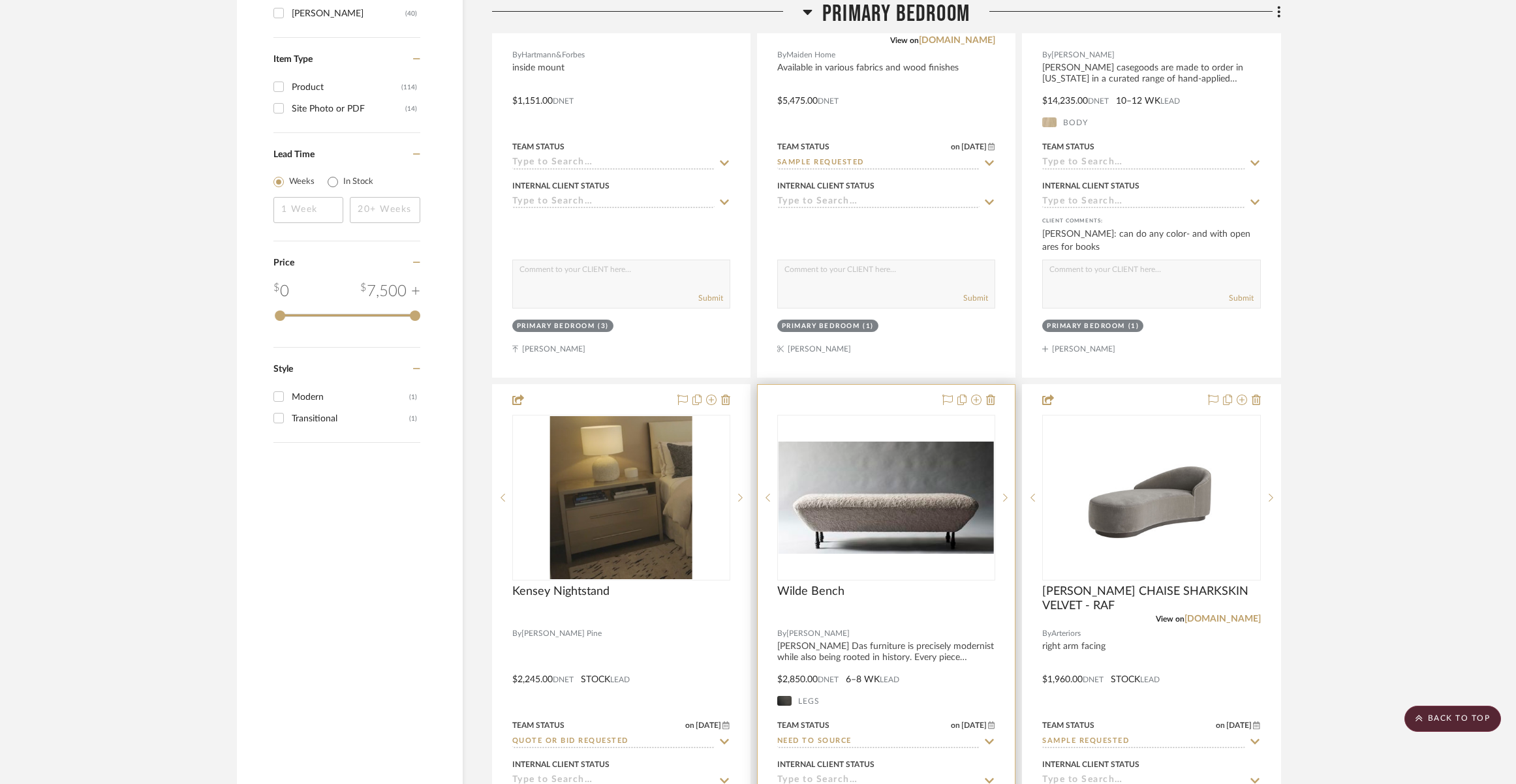
scroll to position [2303, 0]
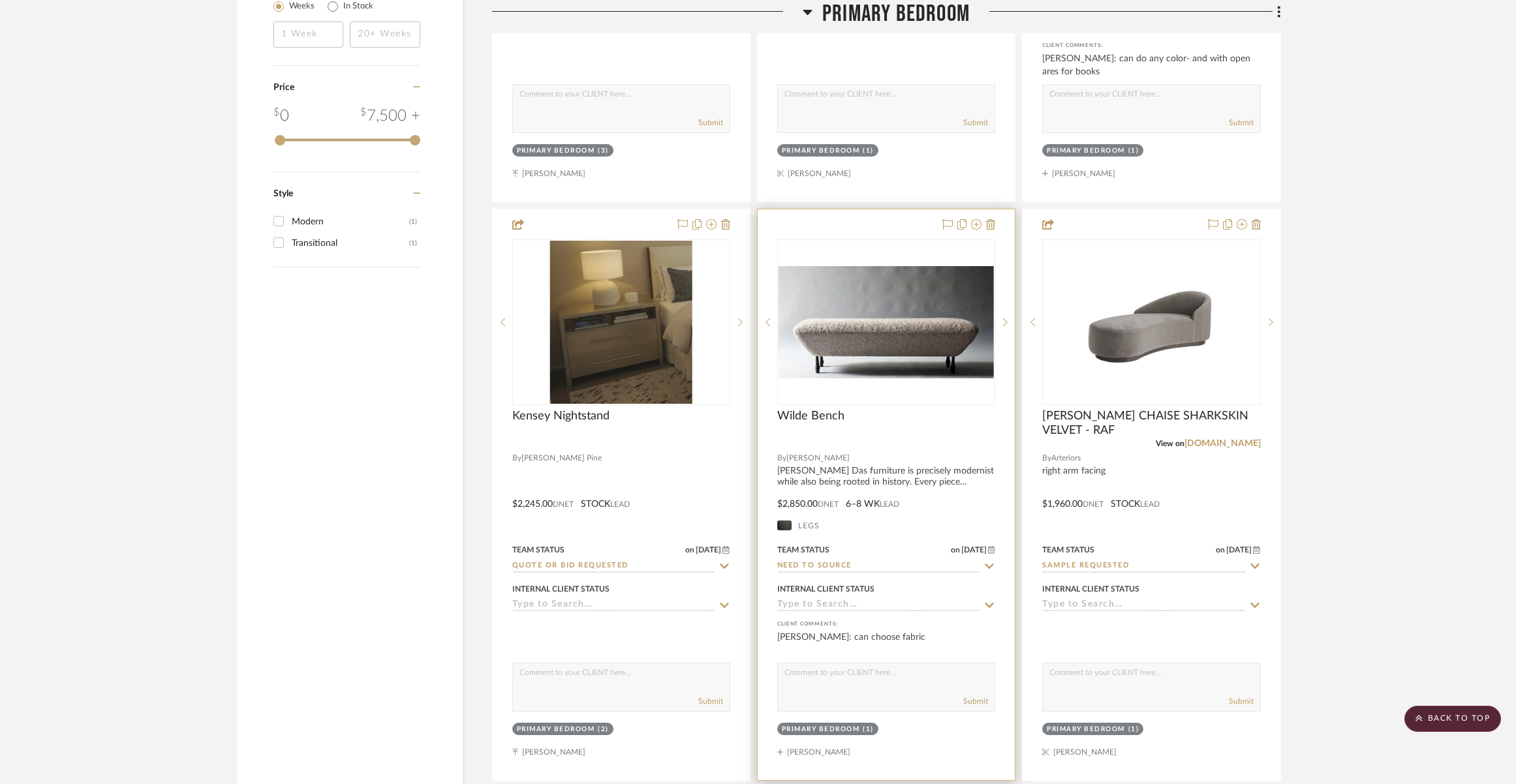
click at [927, 389] on div "0" at bounding box center [886, 322] width 217 height 164
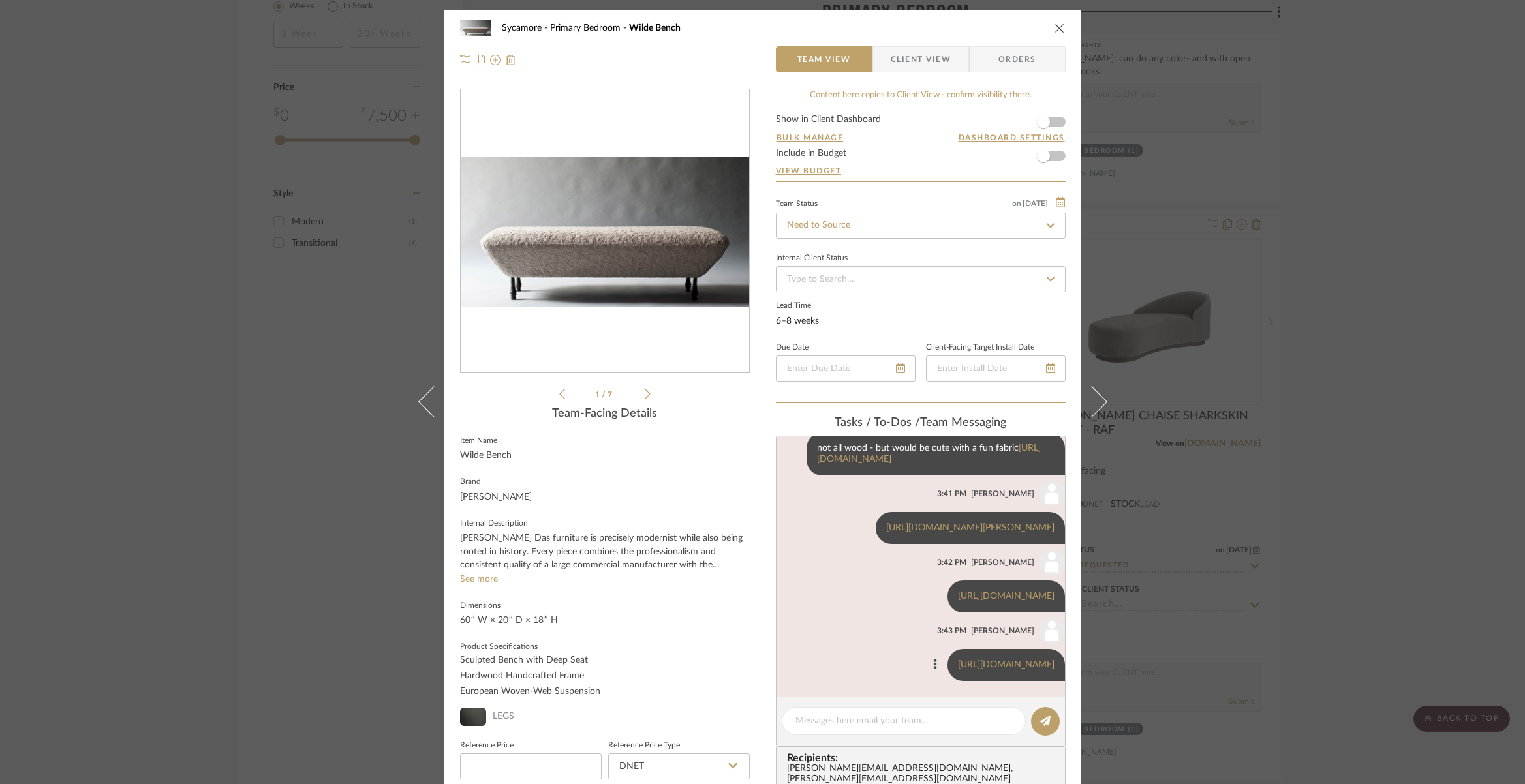
scroll to position [485, 0]
click at [885, 721] on textarea at bounding box center [904, 721] width 217 height 14
paste textarea "[URL][DOMAIN_NAME]"
type textarea "[URL][DOMAIN_NAME]"
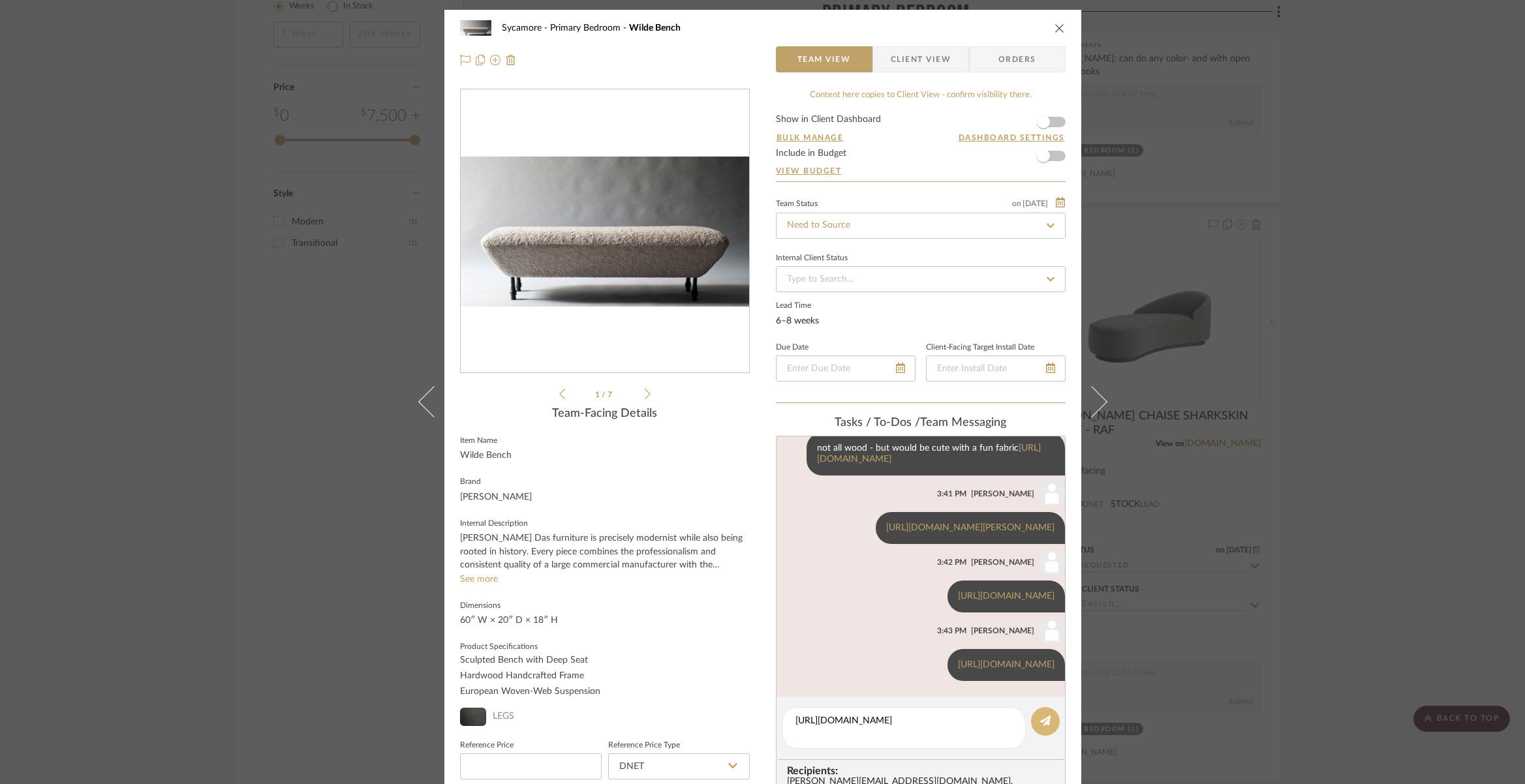
click at [1034, 721] on button at bounding box center [1045, 721] width 28 height 28
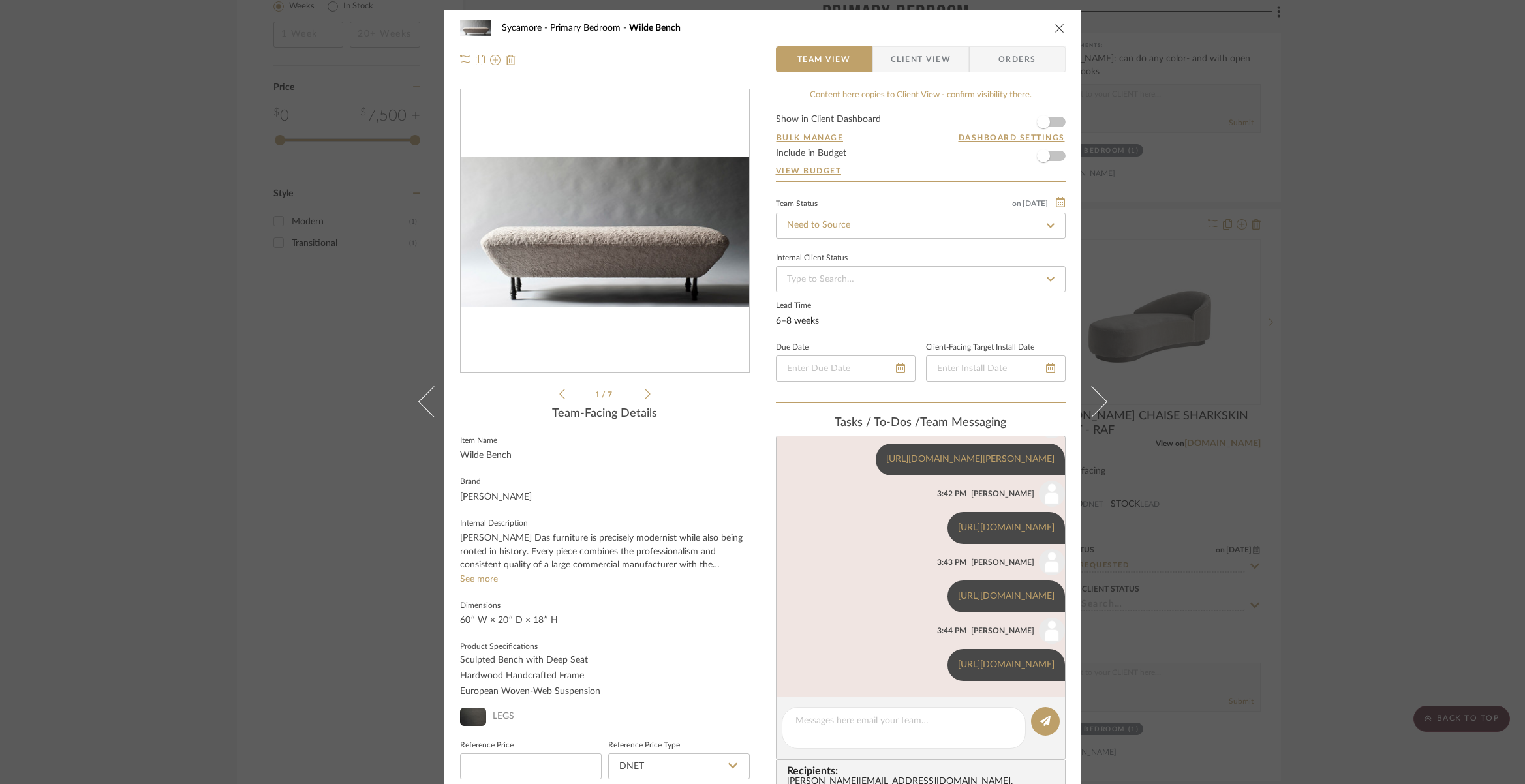
scroll to position [564, 0]
click at [1055, 27] on icon "close" at bounding box center [1060, 28] width 10 height 10
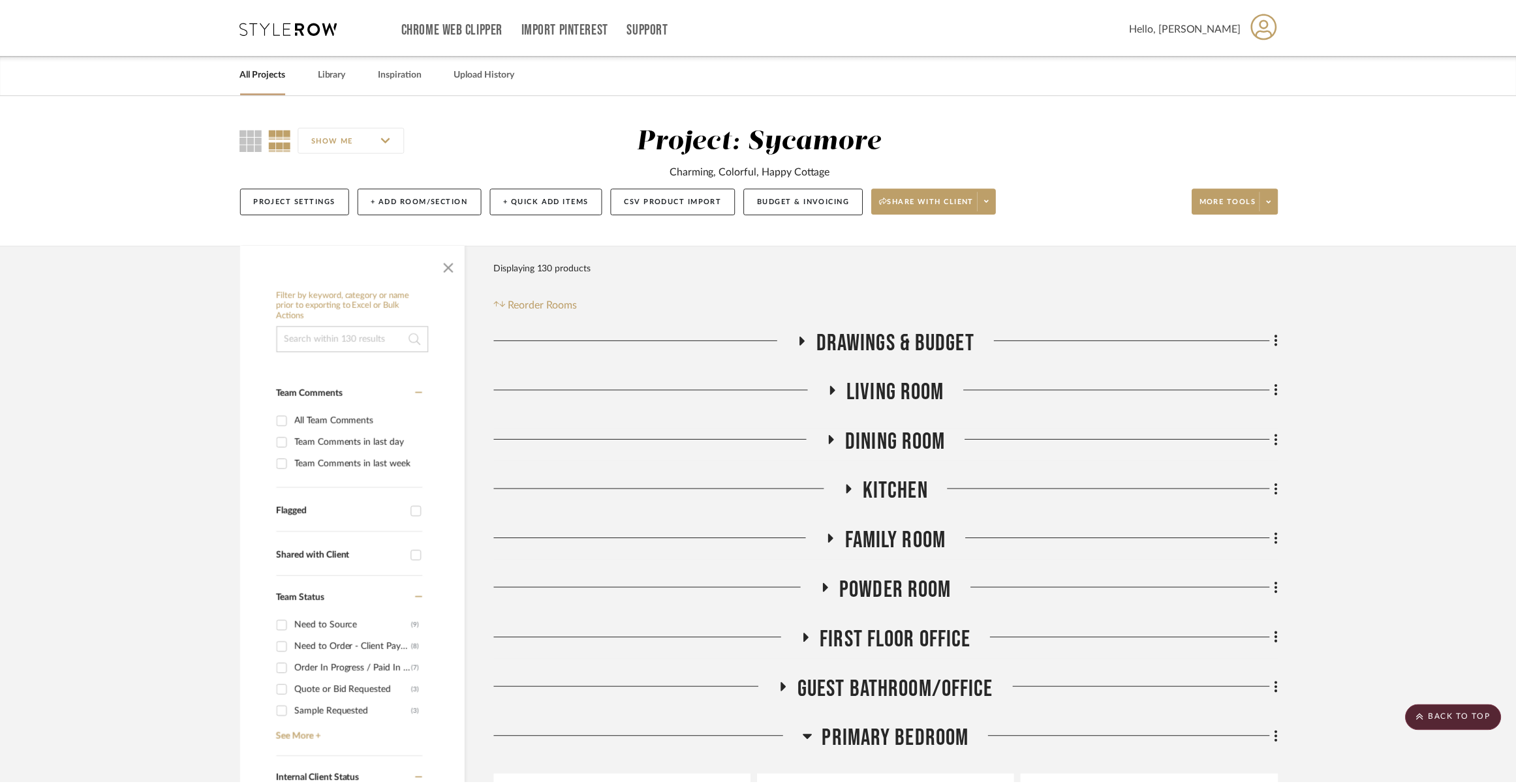
scroll to position [2303, 0]
